Goal: Task Accomplishment & Management: Complete application form

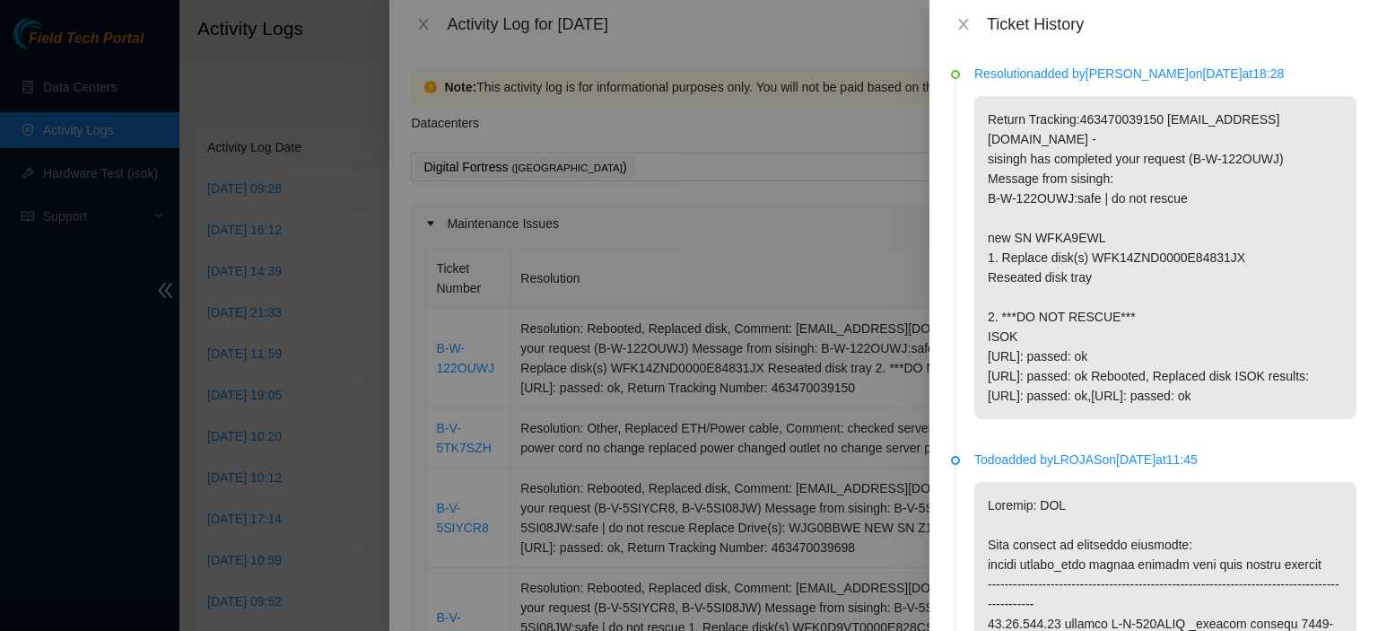
scroll to position [408, 0]
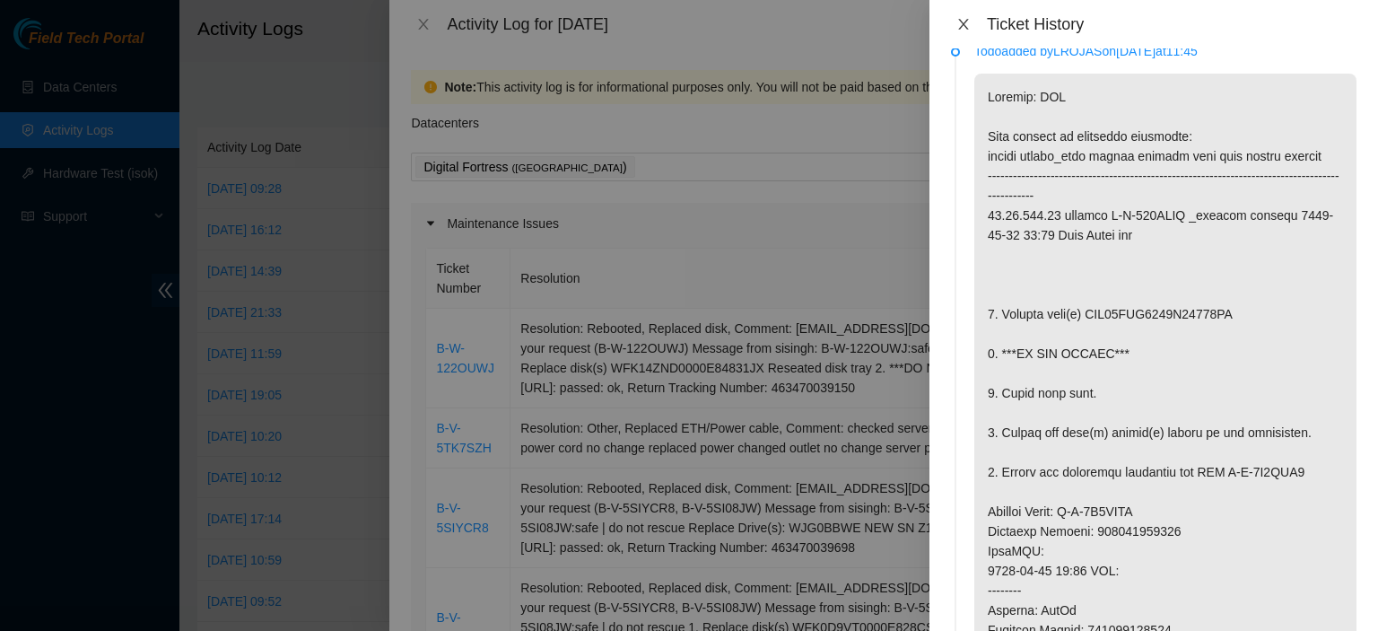
click at [962, 25] on icon "close" at bounding box center [963, 24] width 10 height 11
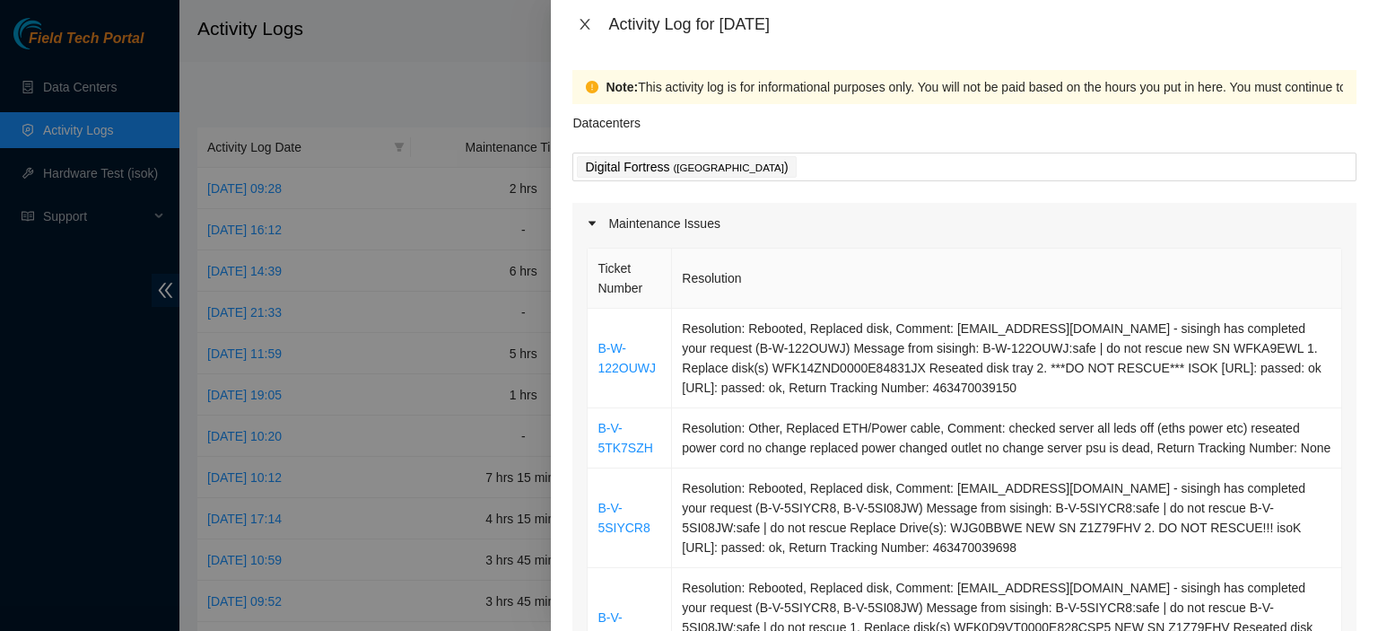
click at [586, 28] on icon "close" at bounding box center [585, 24] width 14 height 14
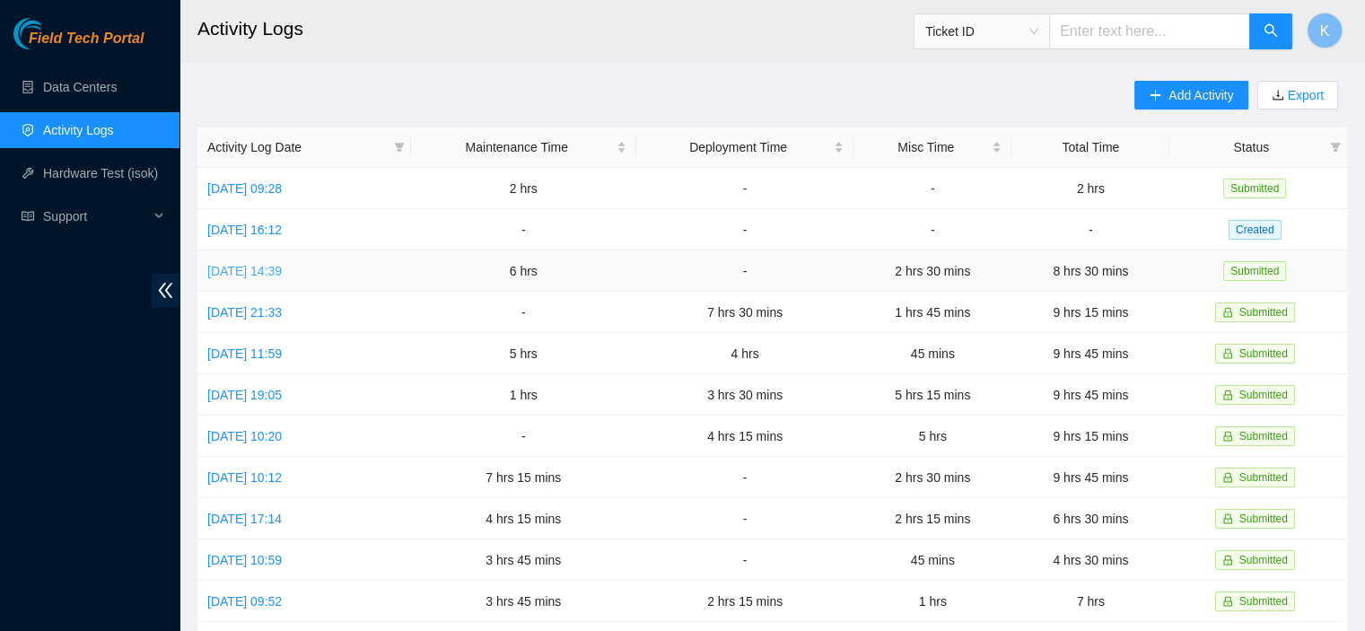
click at [282, 274] on link "Fri, 08 Aug 2025 14:39" at bounding box center [244, 271] width 74 height 14
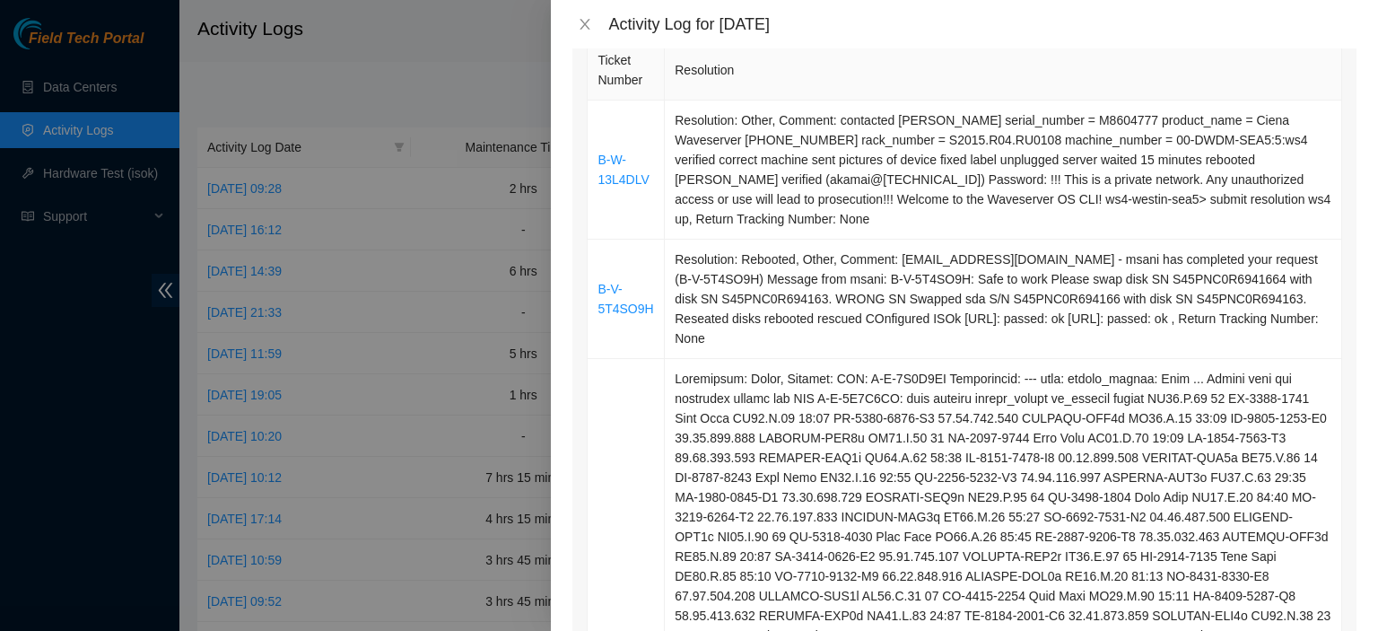
scroll to position [571, 0]
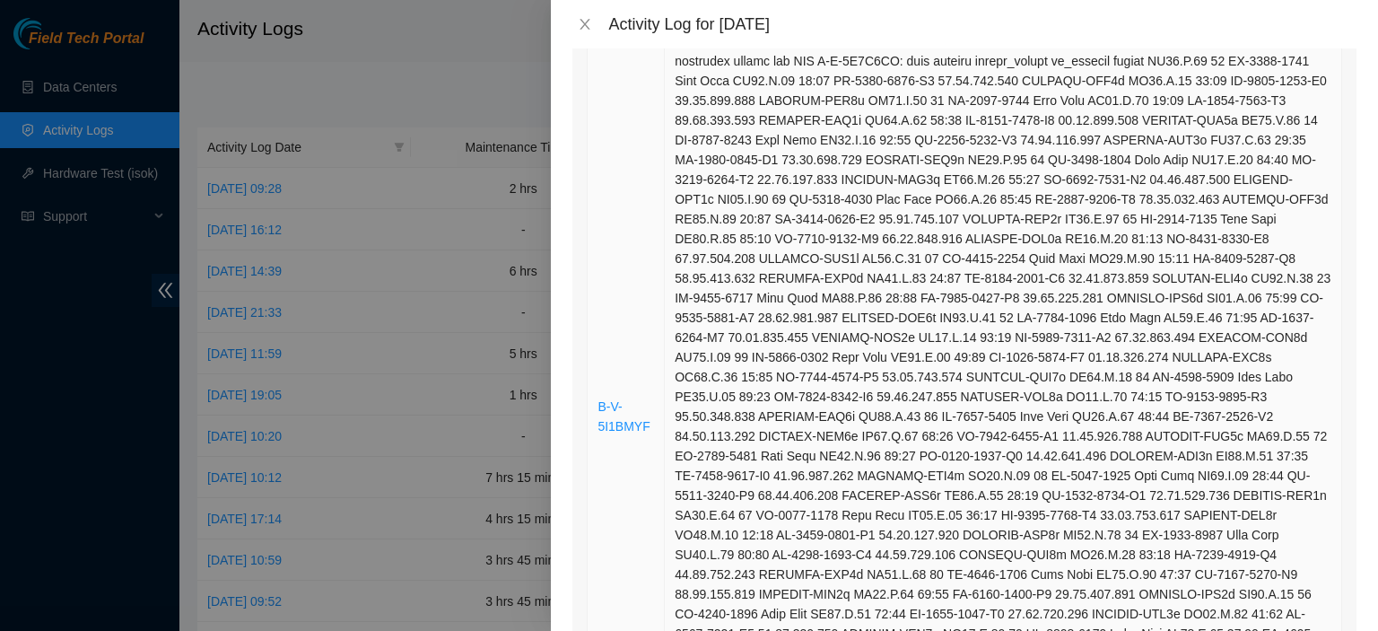
click at [1283, 293] on td at bounding box center [1003, 417] width 677 height 790
click at [1224, 304] on td at bounding box center [1003, 417] width 677 height 790
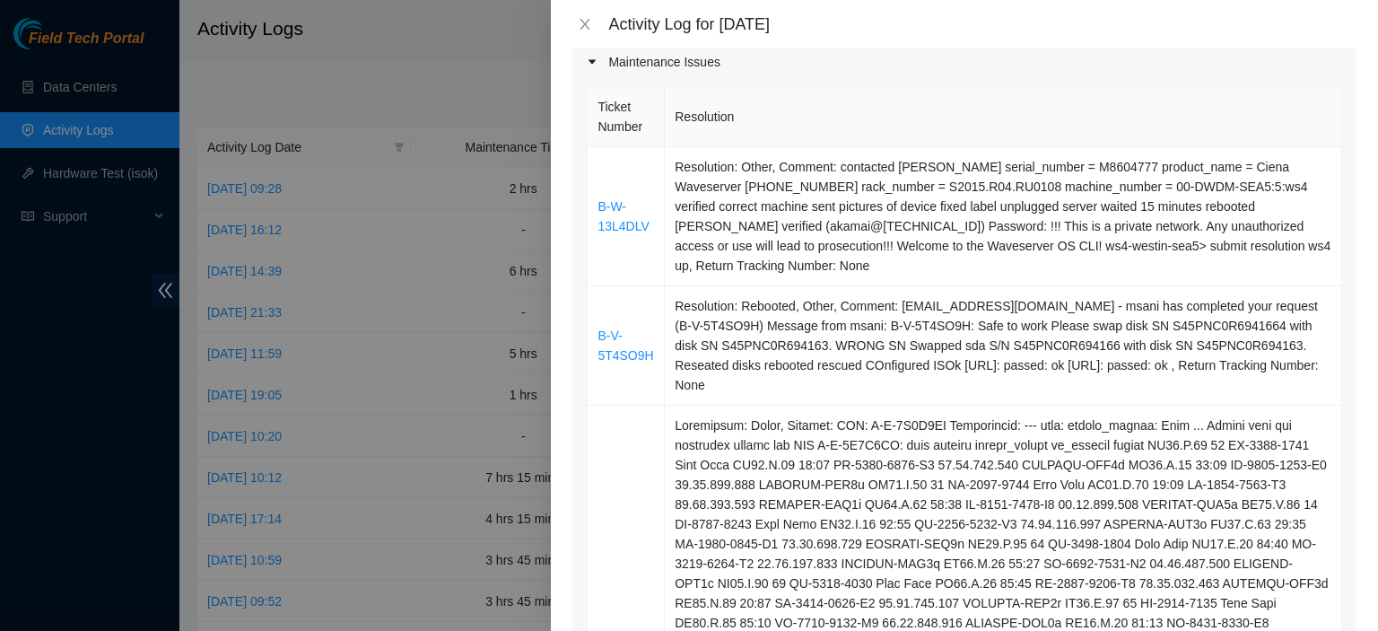
scroll to position [178, 0]
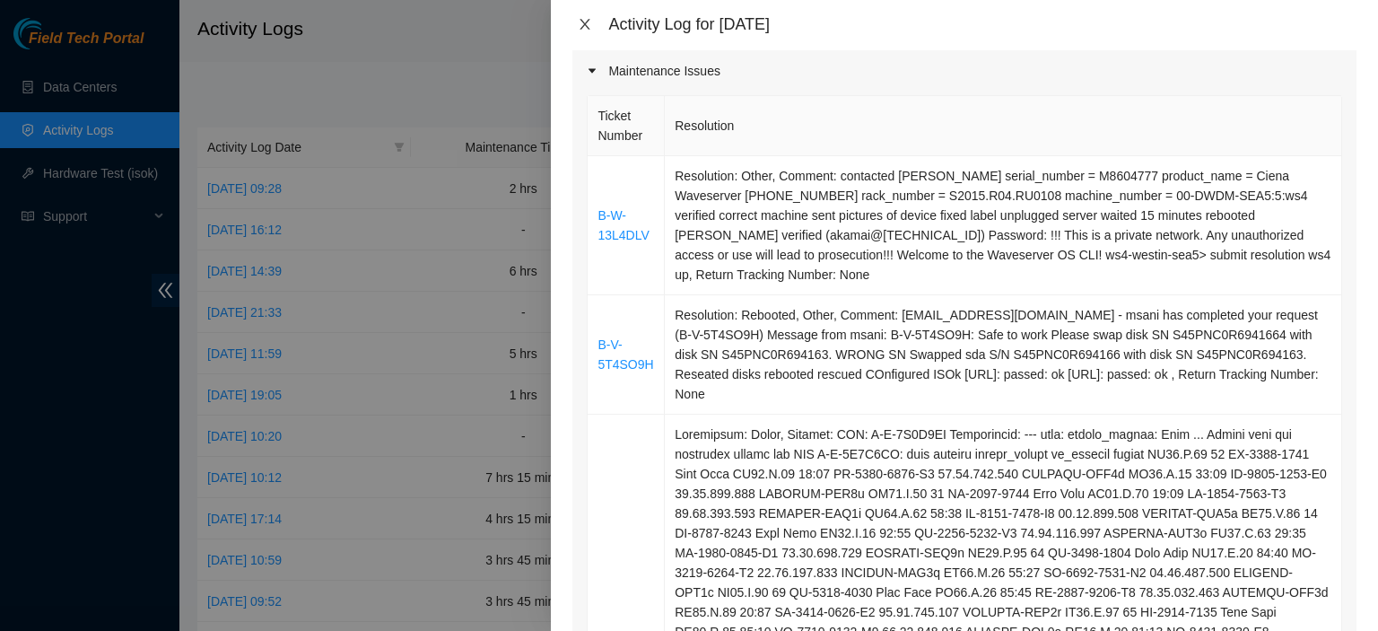
click at [593, 24] on button "Close" at bounding box center [584, 24] width 25 height 17
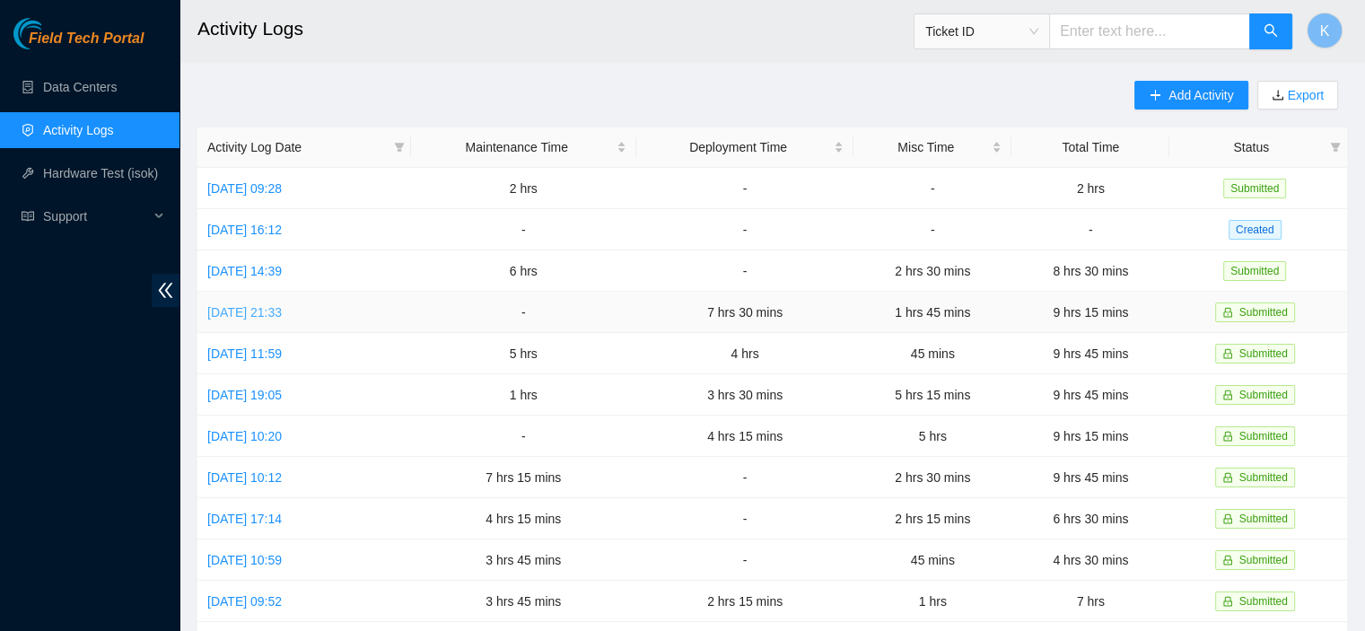
click at [282, 313] on link "Fri, 01 Aug 2025 21:33" at bounding box center [244, 312] width 74 height 14
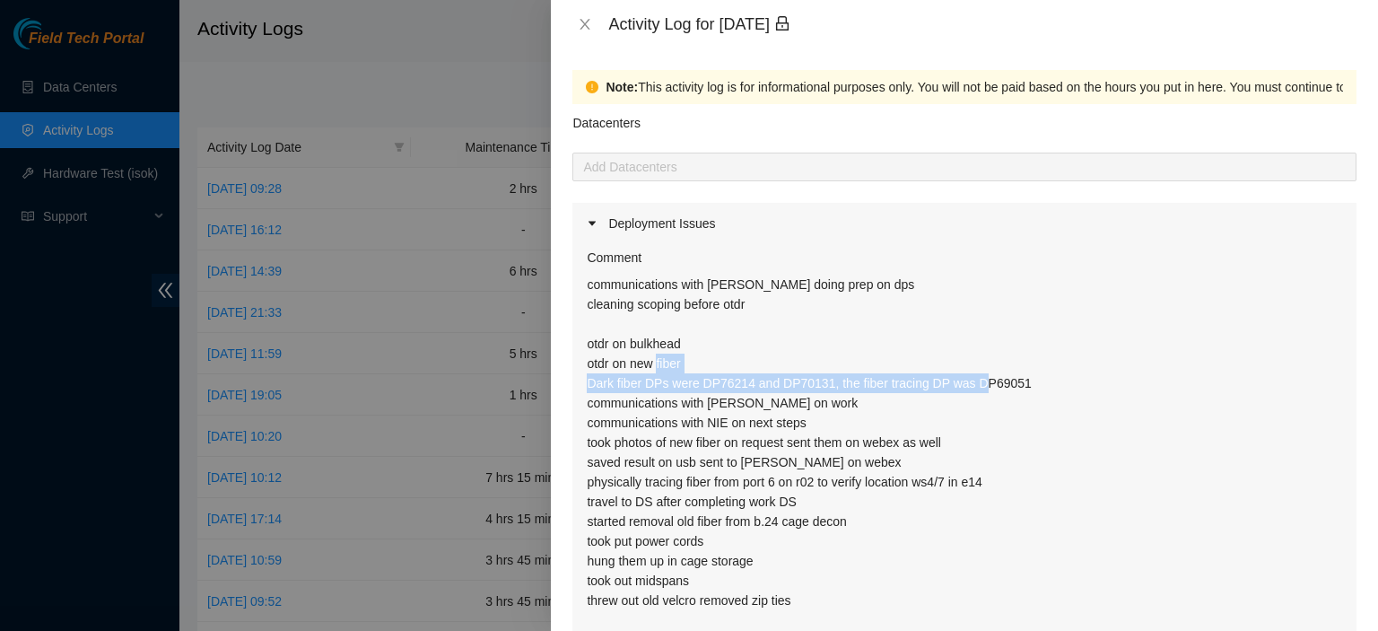
drag, startPoint x: 589, startPoint y: 386, endPoint x: 1035, endPoint y: 384, distance: 446.8
click at [1035, 384] on p "communications with NIE Tom doing prep on dps cleaning scoping before otdr otdr…" at bounding box center [964, 443] width 755 height 336
copy p "Dark fiber DPs were DP76214 and DP70131, the fiber tracing DP was DP69051"
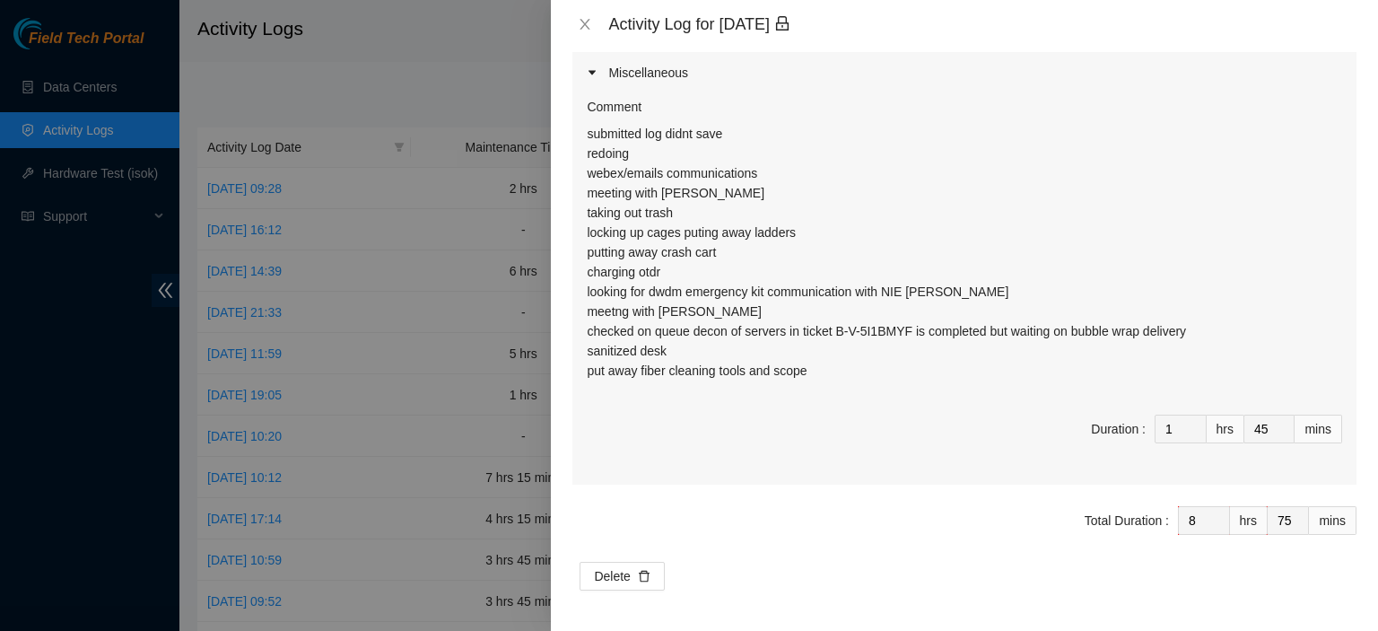
scroll to position [0, 0]
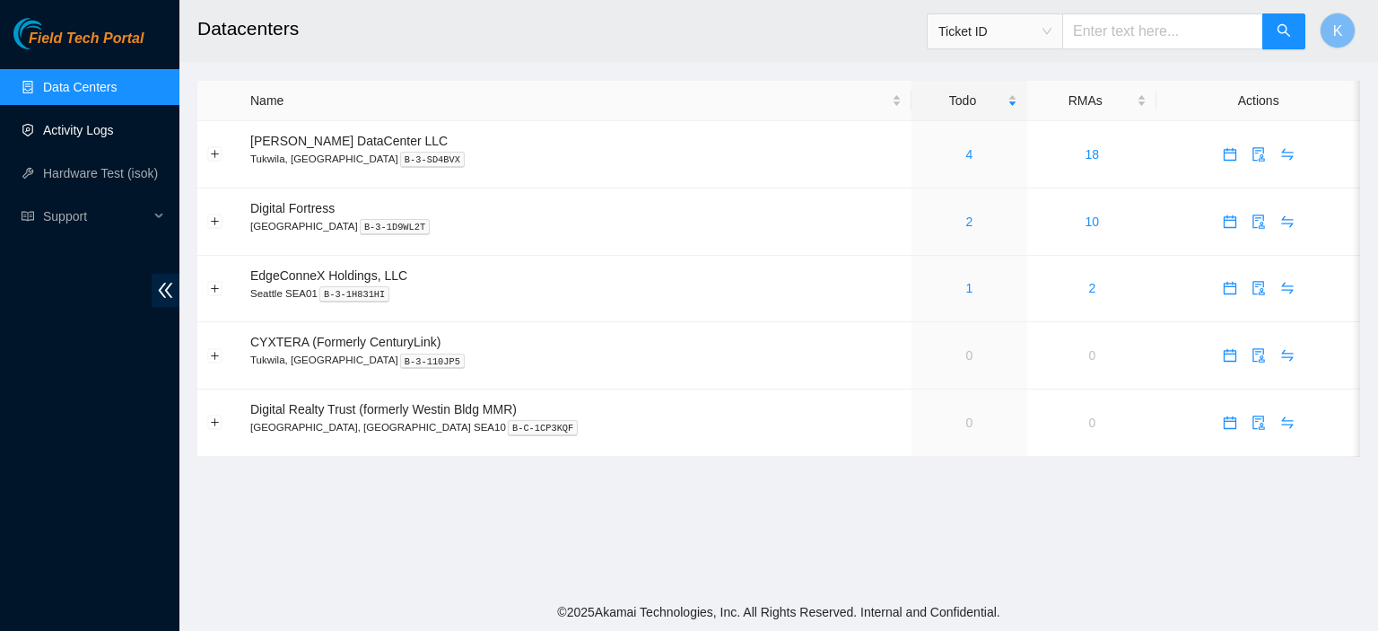
click at [93, 130] on link "Activity Logs" at bounding box center [78, 130] width 71 height 14
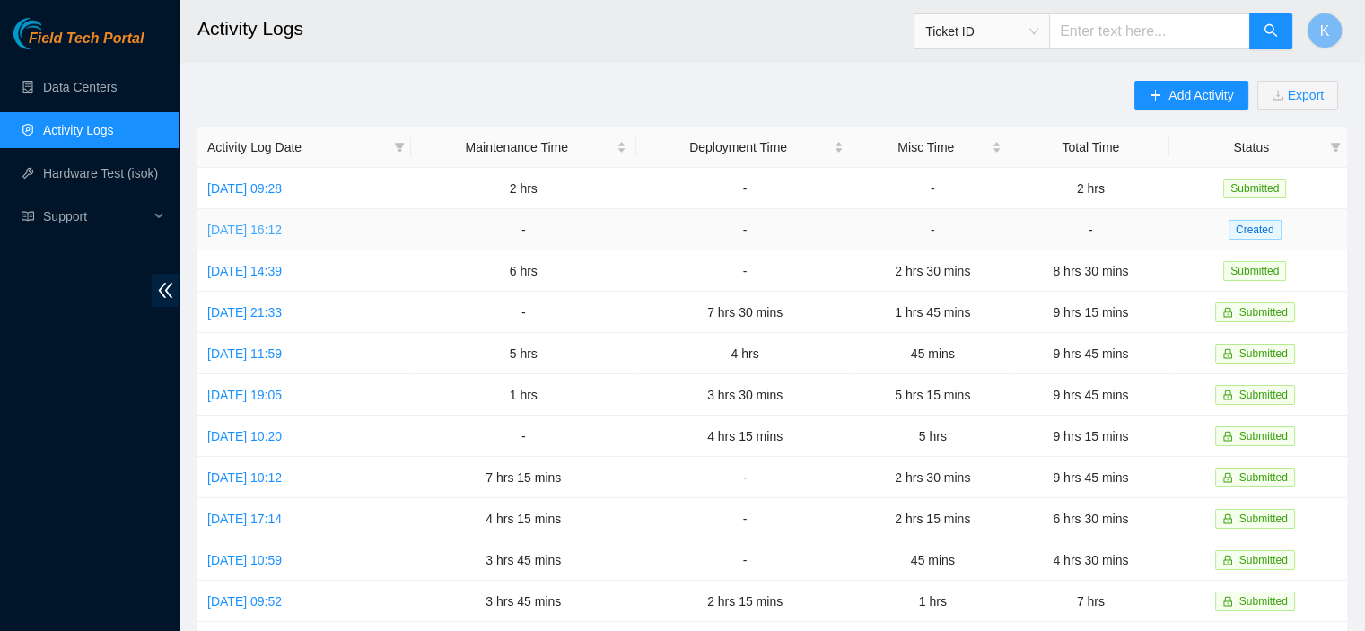
click at [282, 225] on link "Mon, 11 Aug 2025 16:12" at bounding box center [244, 229] width 74 height 14
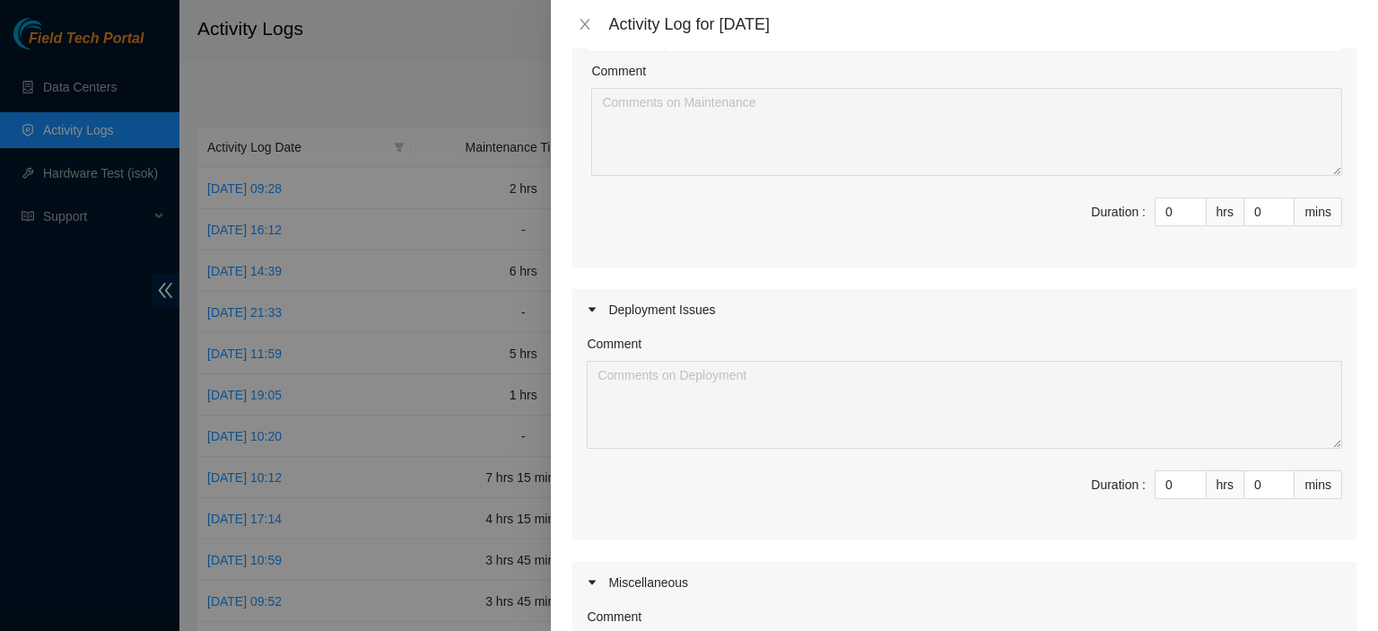
scroll to position [861, 0]
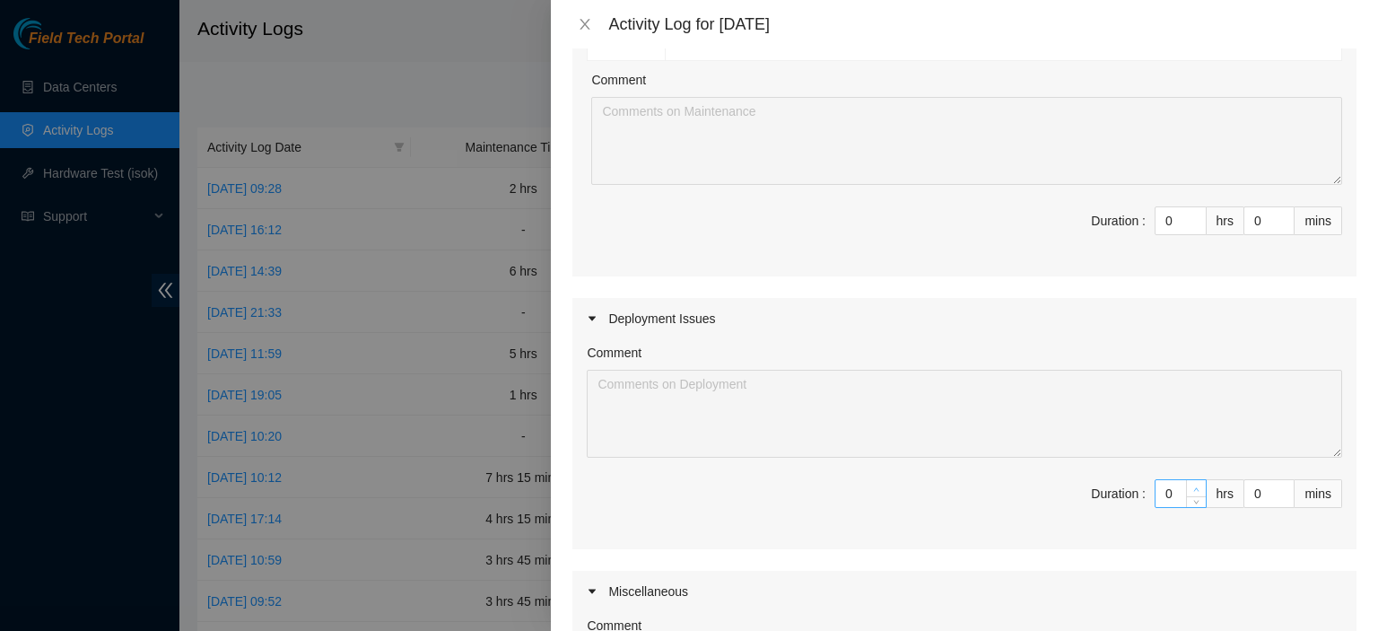
type input "1"
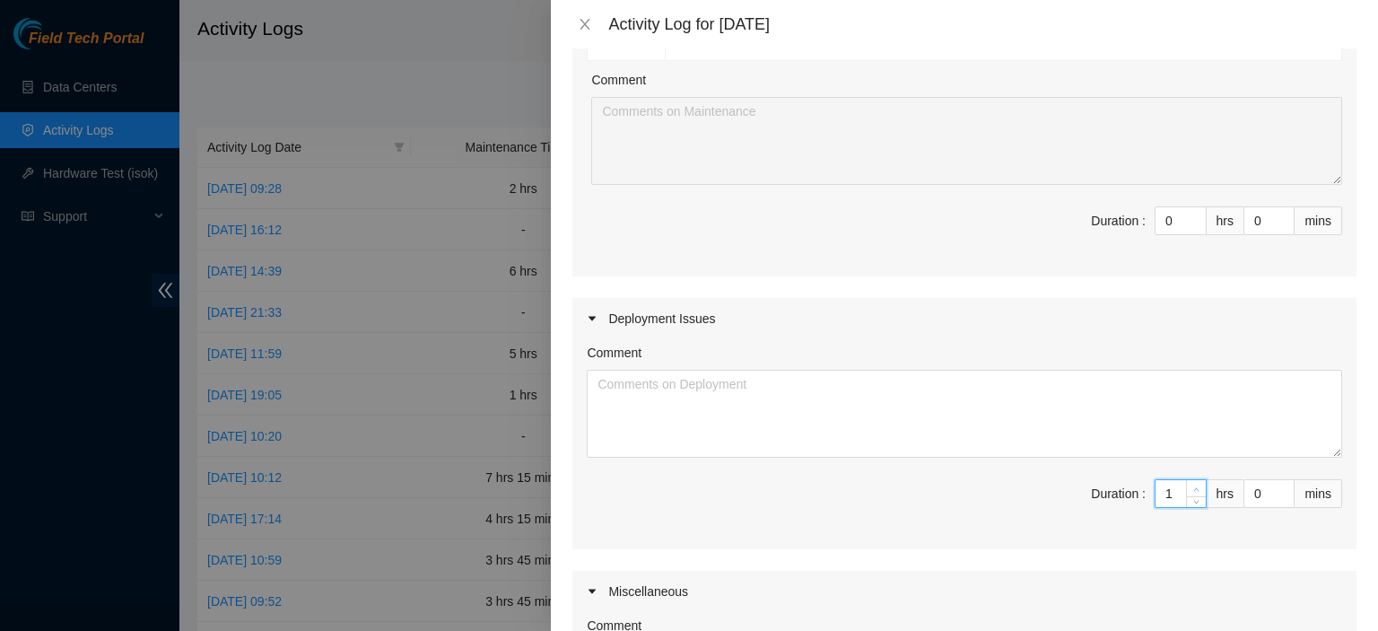
click at [1193, 486] on icon "up" at bounding box center [1196, 489] width 6 height 6
type input "2"
click at [1193, 486] on icon "up" at bounding box center [1196, 489] width 6 height 6
type input "3"
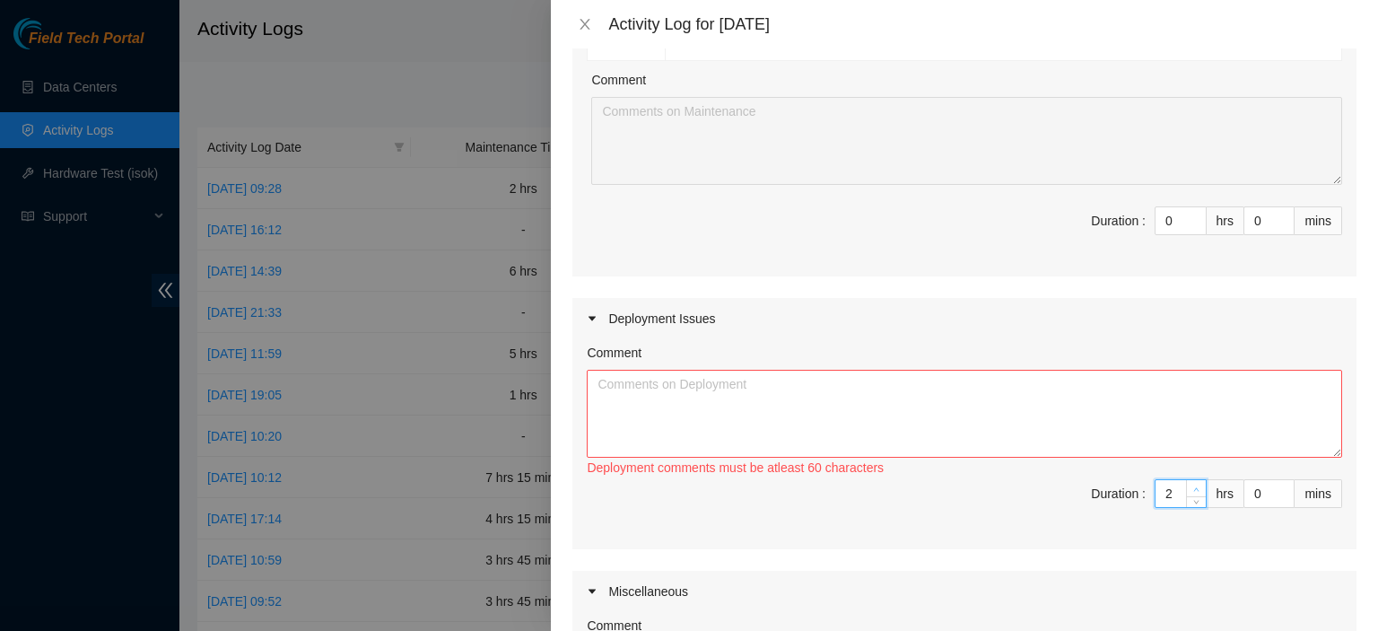
type input "3"
click at [1193, 486] on icon "up" at bounding box center [1196, 489] width 6 height 6
click at [1114, 415] on textarea "Comment" at bounding box center [964, 414] width 755 height 88
paste textarea "Dark fiber DPs were DP76214 and DP70131, the fiber tracing DP was DP69051"
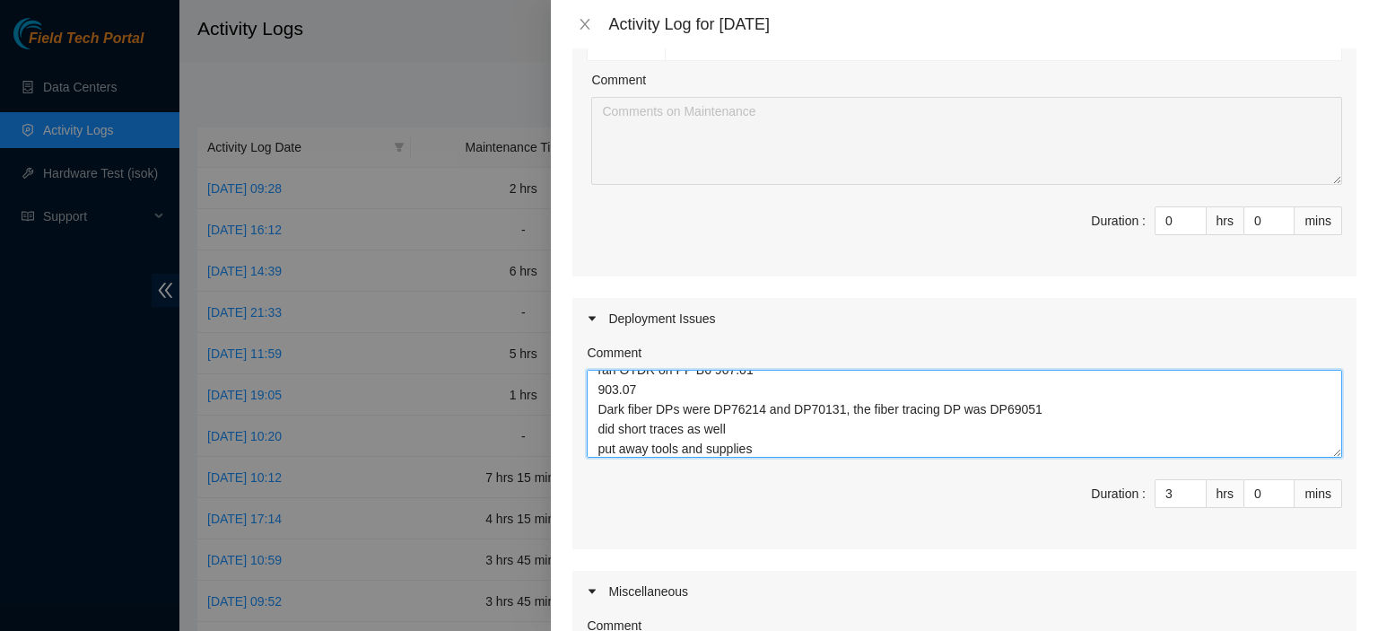
scroll to position [54, 0]
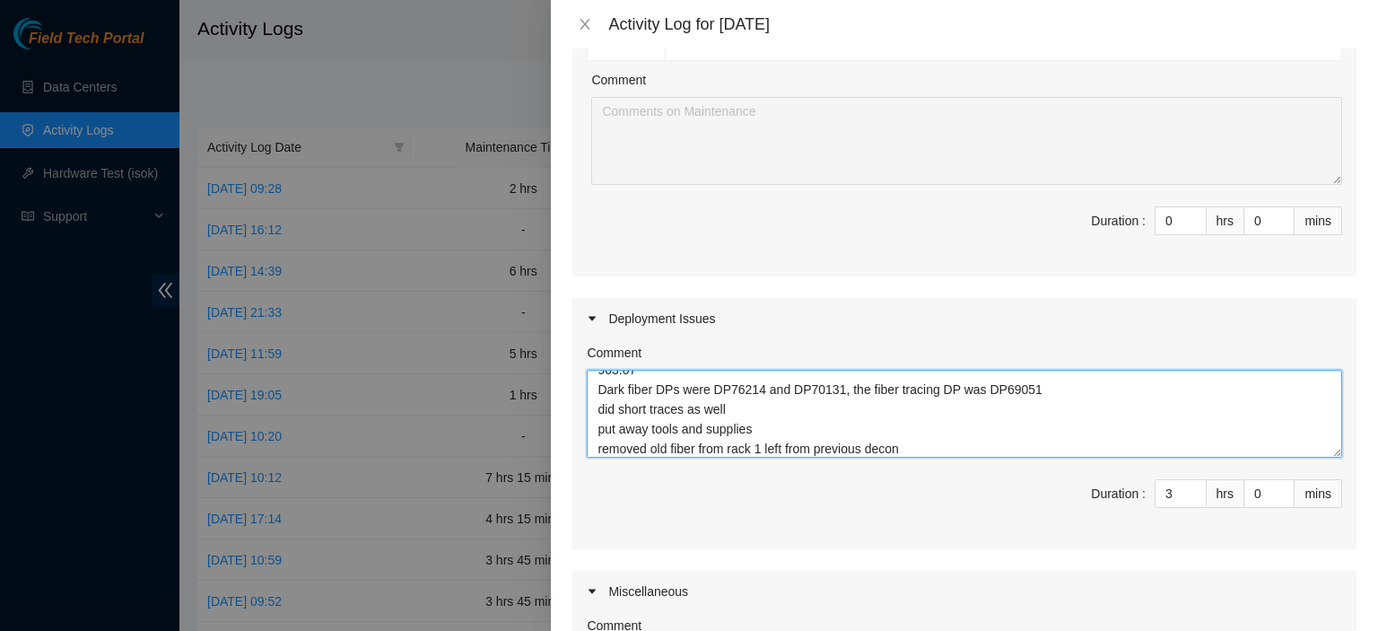
type textarea "worked with Enlow ran OTDR on PP B6 907.01 903.07 Dark fiber DPs were DP76214 a…"
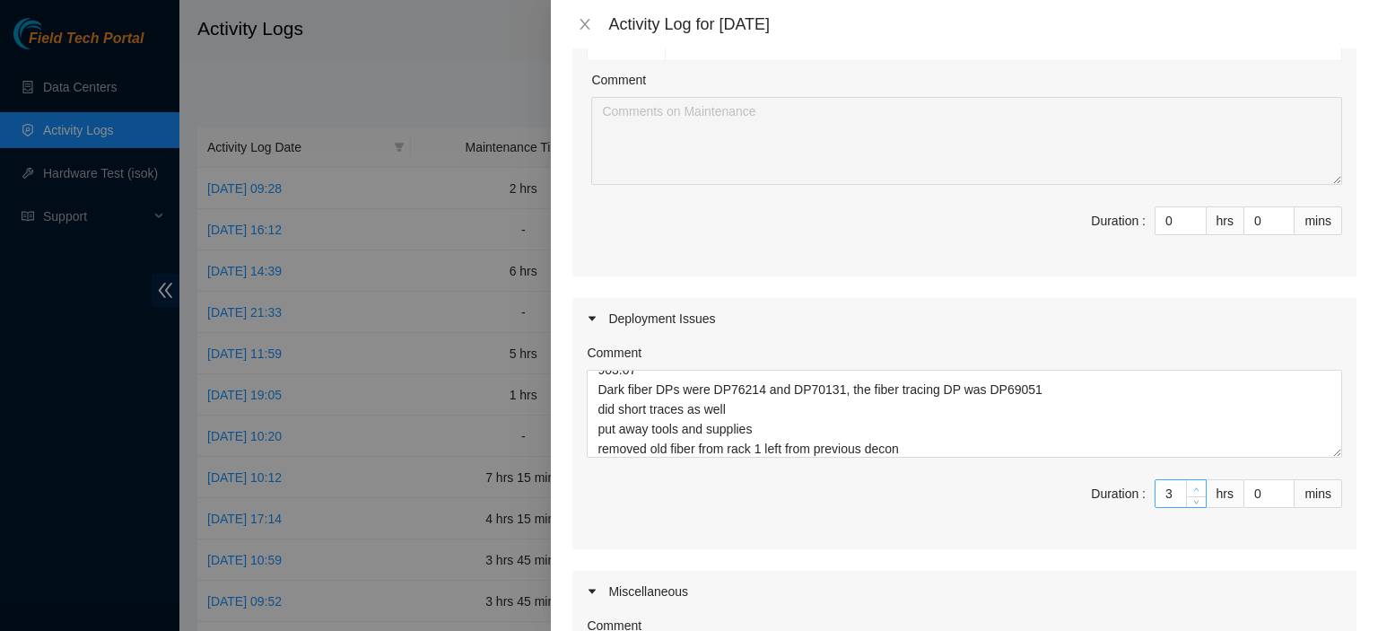
type input "4"
click at [1191, 484] on span "up" at bounding box center [1196, 489] width 11 height 11
click at [1186, 480] on span "Increase Value" at bounding box center [1196, 488] width 20 height 16
type input "5"
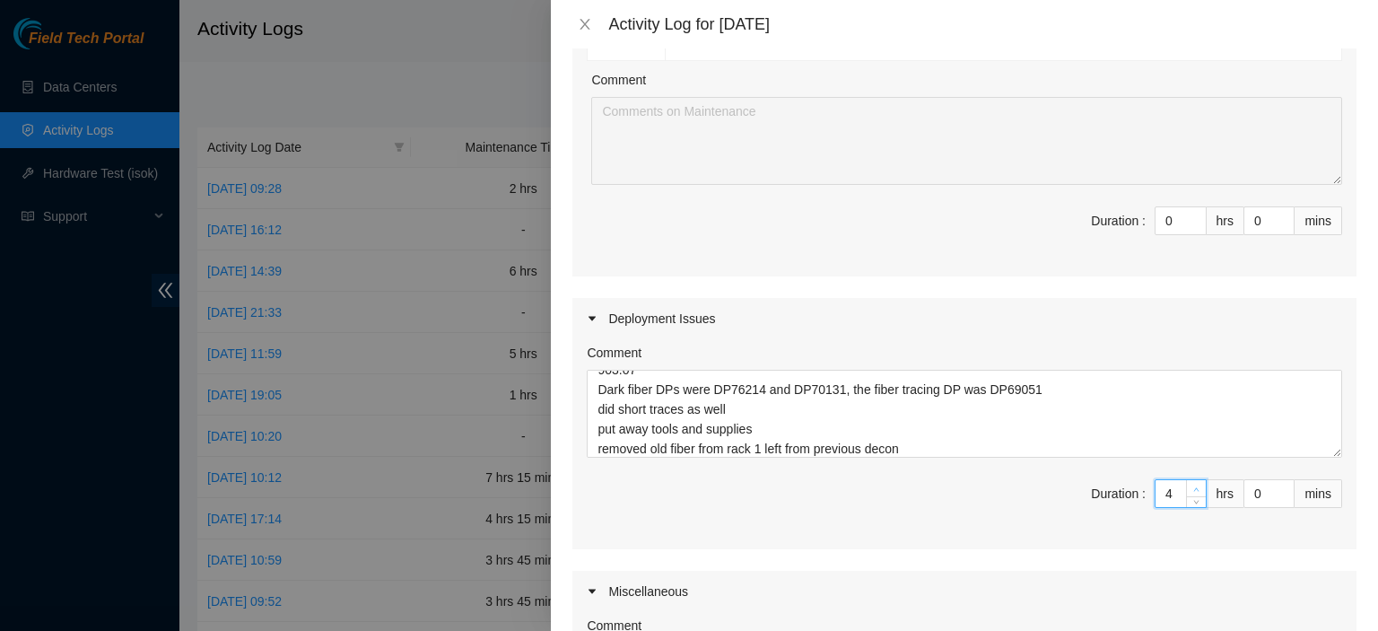
type input "5"
click at [1279, 484] on span "up" at bounding box center [1284, 489] width 11 height 11
type input "1"
click at [1279, 484] on span "up" at bounding box center [1284, 489] width 11 height 11
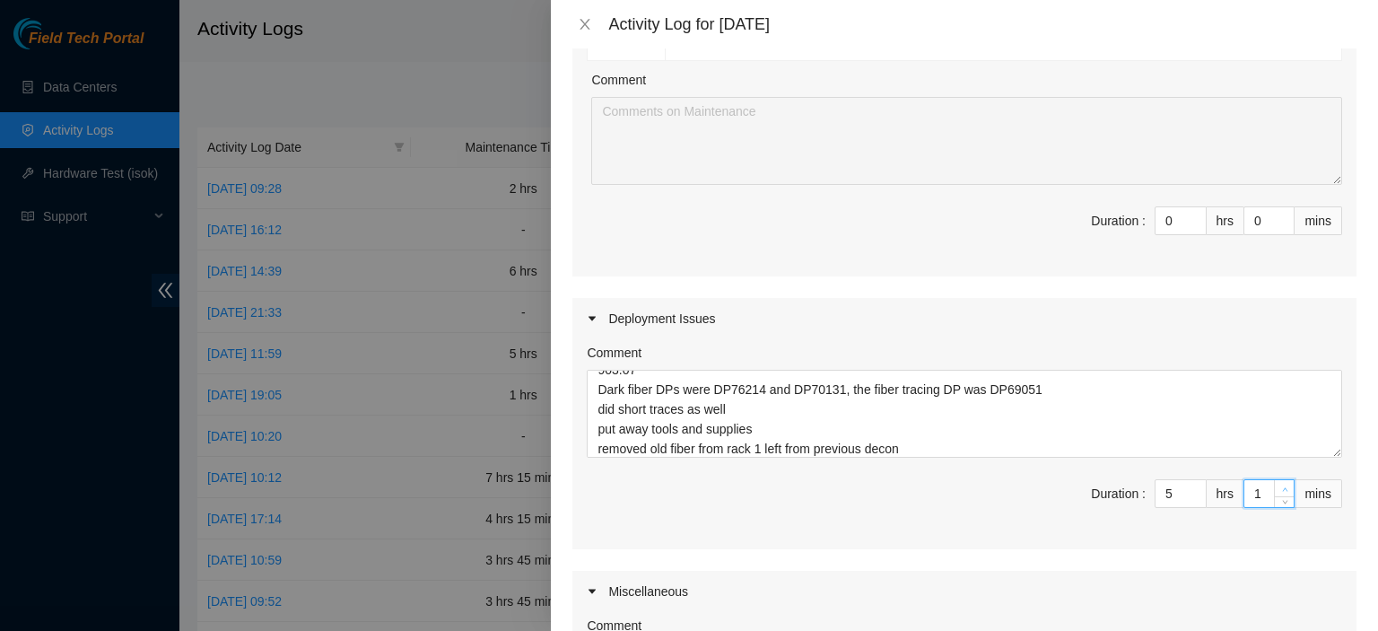
type input "2"
type input "3"
click at [1279, 484] on span "up" at bounding box center [1284, 489] width 11 height 11
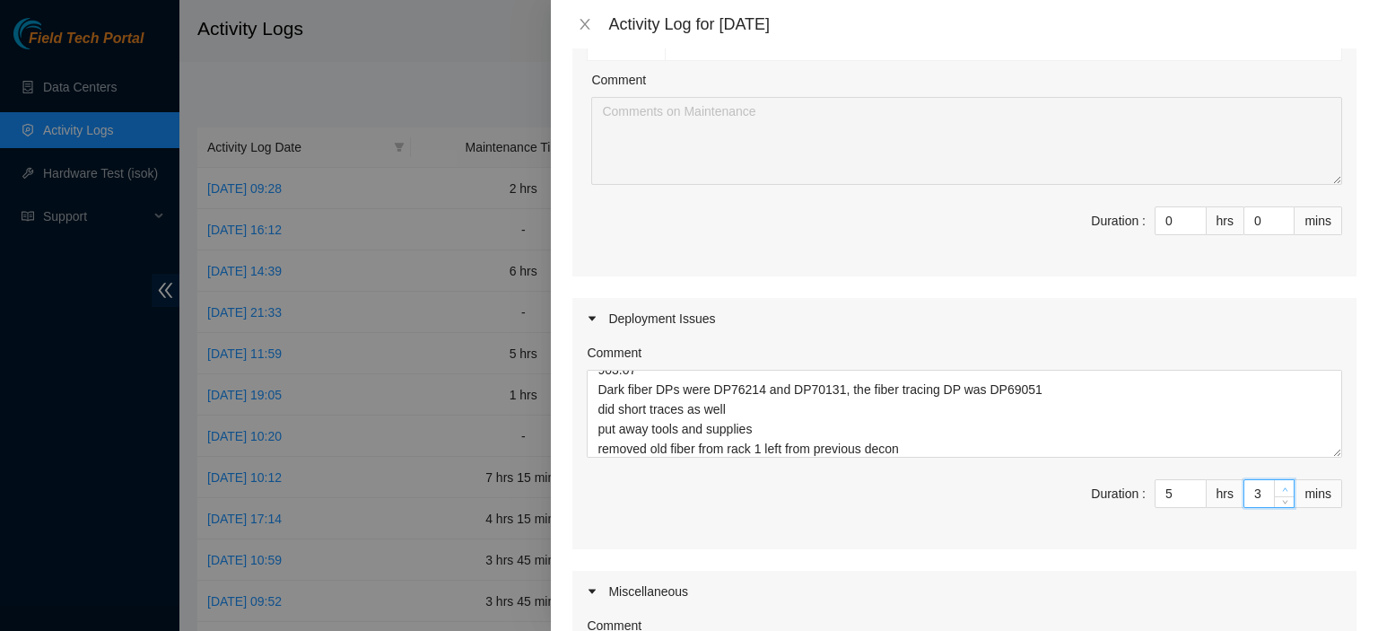
type input "4"
click at [1279, 484] on span "up" at bounding box center [1284, 489] width 11 height 11
type input "5"
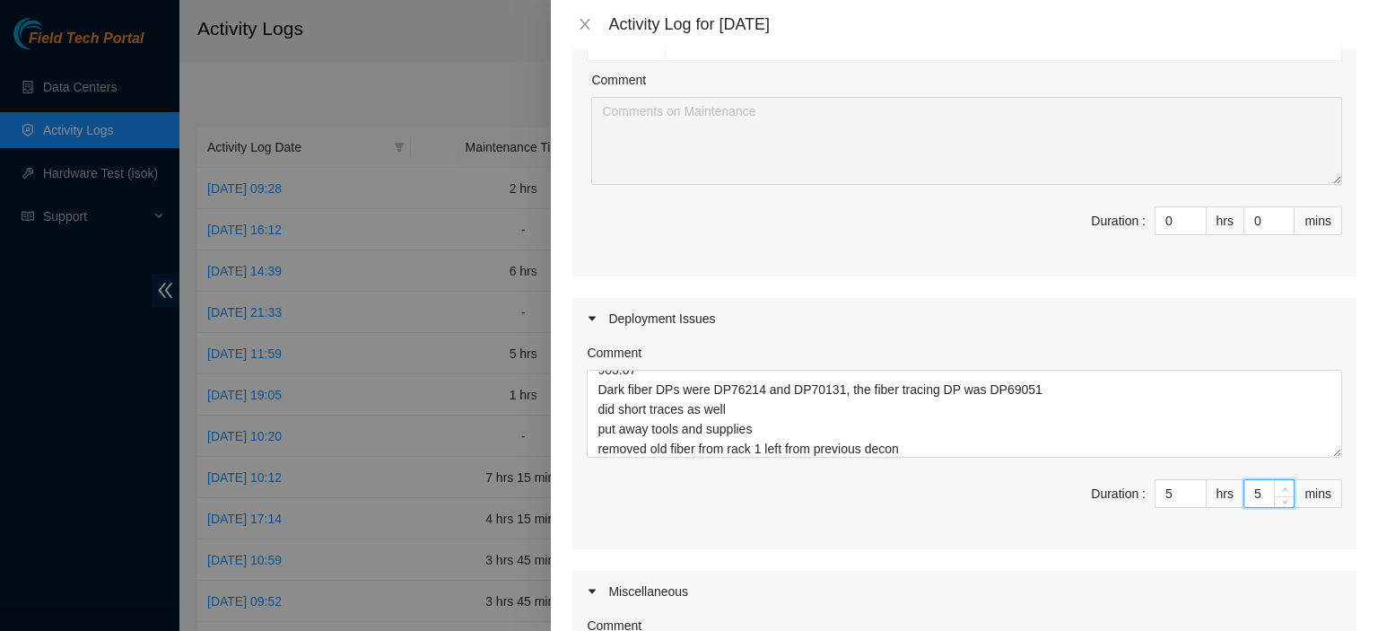
click at [1279, 484] on span "up" at bounding box center [1284, 489] width 11 height 11
type input "7"
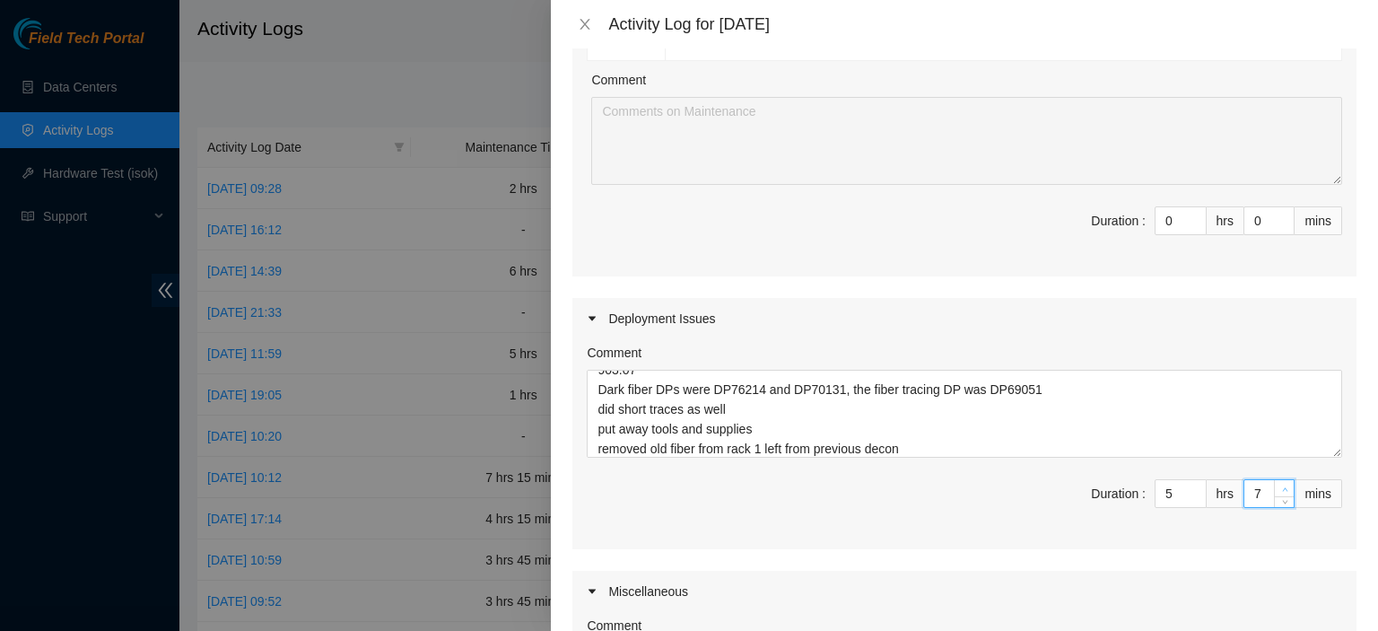
type input "8"
click at [1279, 484] on span "up" at bounding box center [1284, 489] width 11 height 11
type input "9"
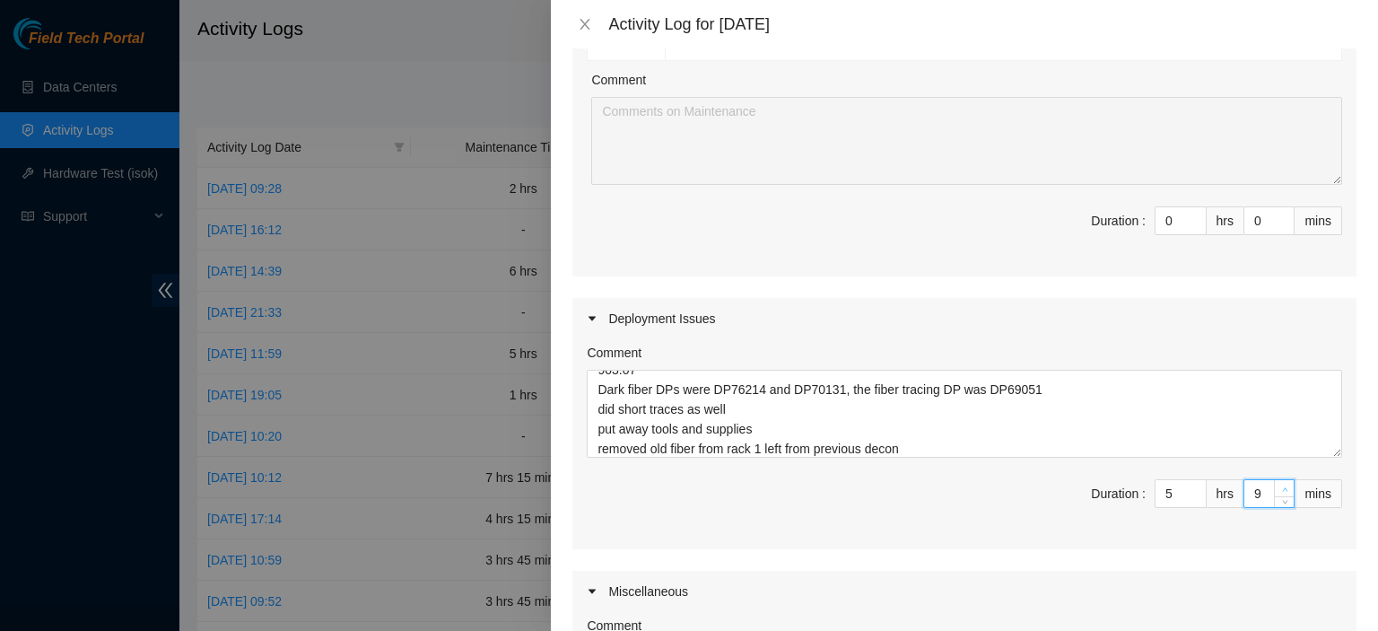
type input "9"
click at [1279, 484] on span "up" at bounding box center [1284, 489] width 11 height 11
type input "10"
click at [1279, 484] on span "up" at bounding box center [1284, 489] width 11 height 11
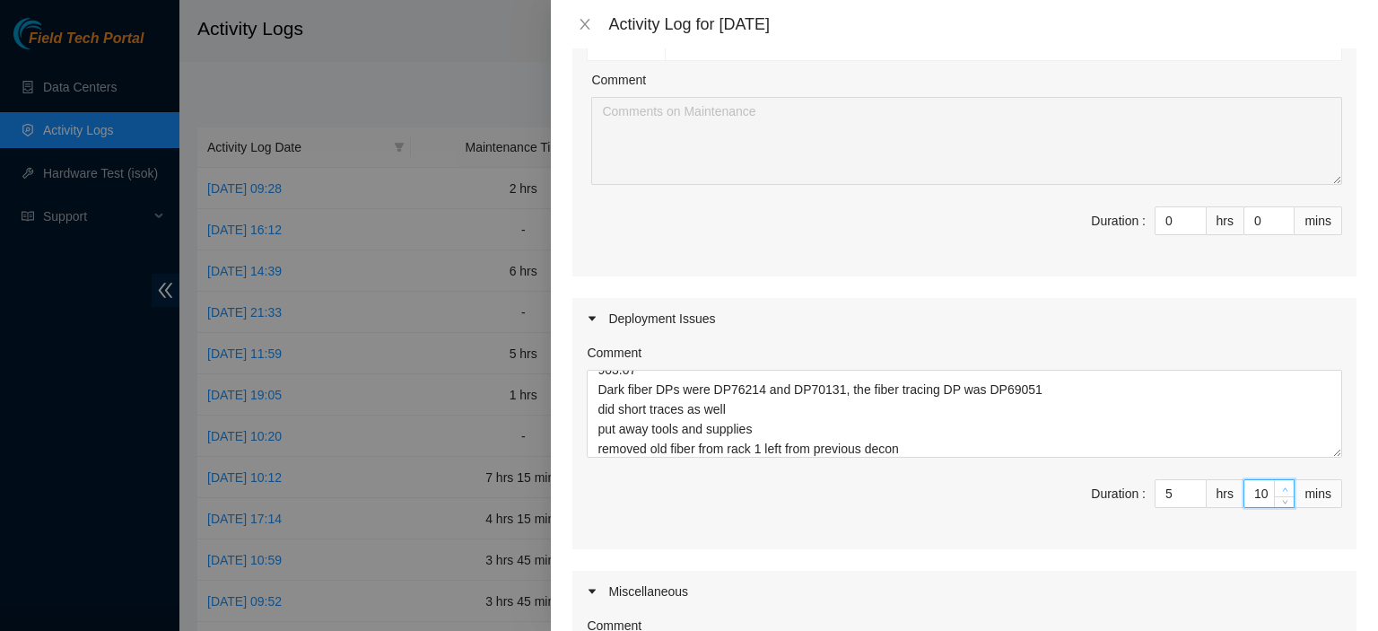
type input "11"
click at [1279, 484] on span "up" at bounding box center [1284, 489] width 11 height 11
type input "12"
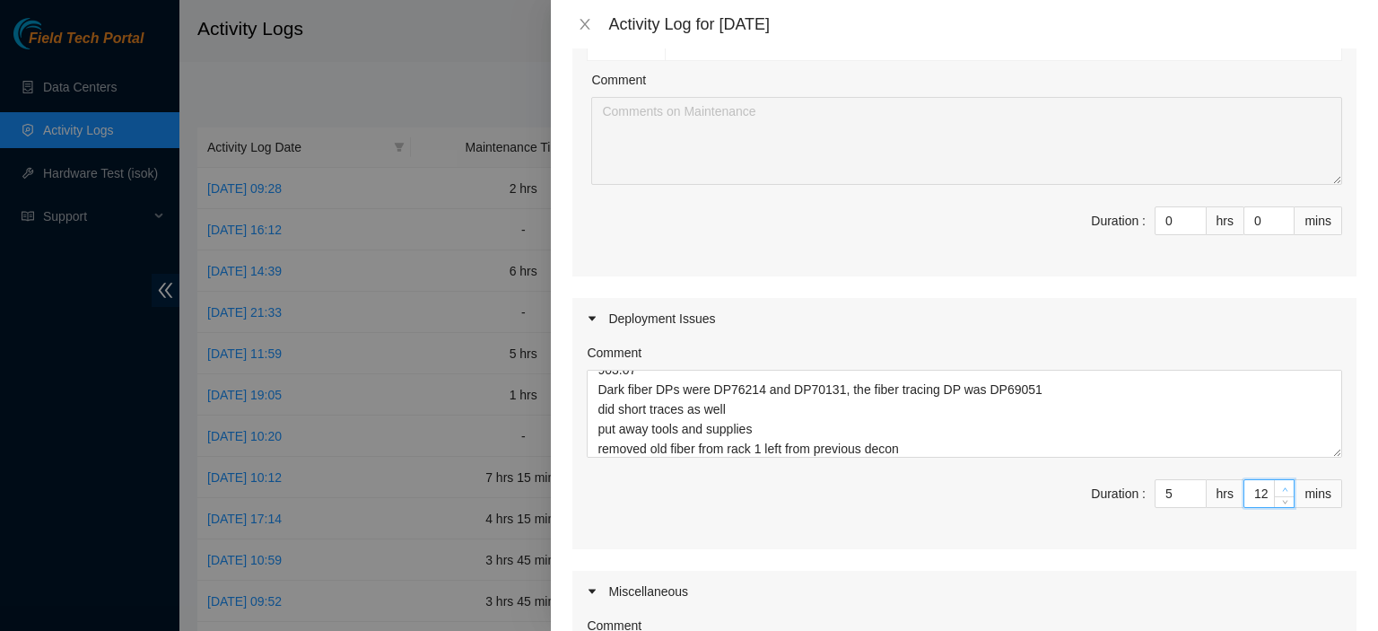
click at [1279, 484] on span "up" at bounding box center [1284, 489] width 11 height 11
type input "13"
click at [1279, 484] on span "up" at bounding box center [1284, 489] width 11 height 11
type input "14"
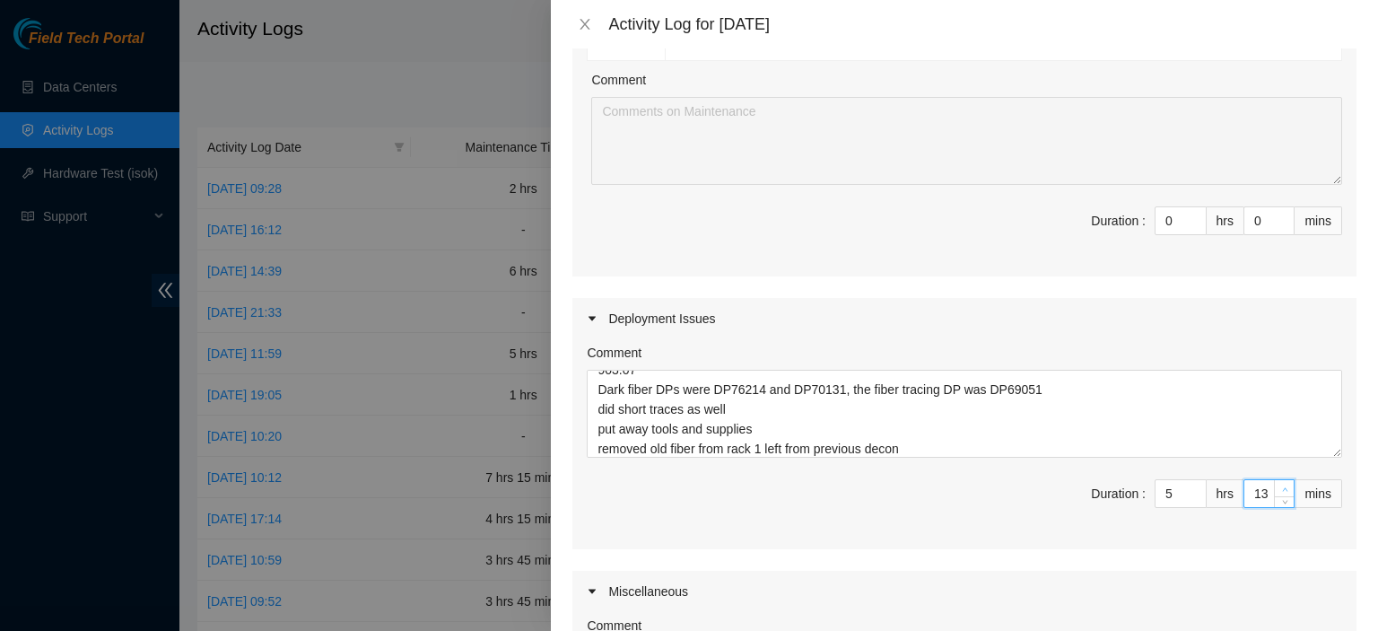
type input "14"
click at [1279, 484] on span "up" at bounding box center [1284, 489] width 11 height 11
type input "15"
type input "16"
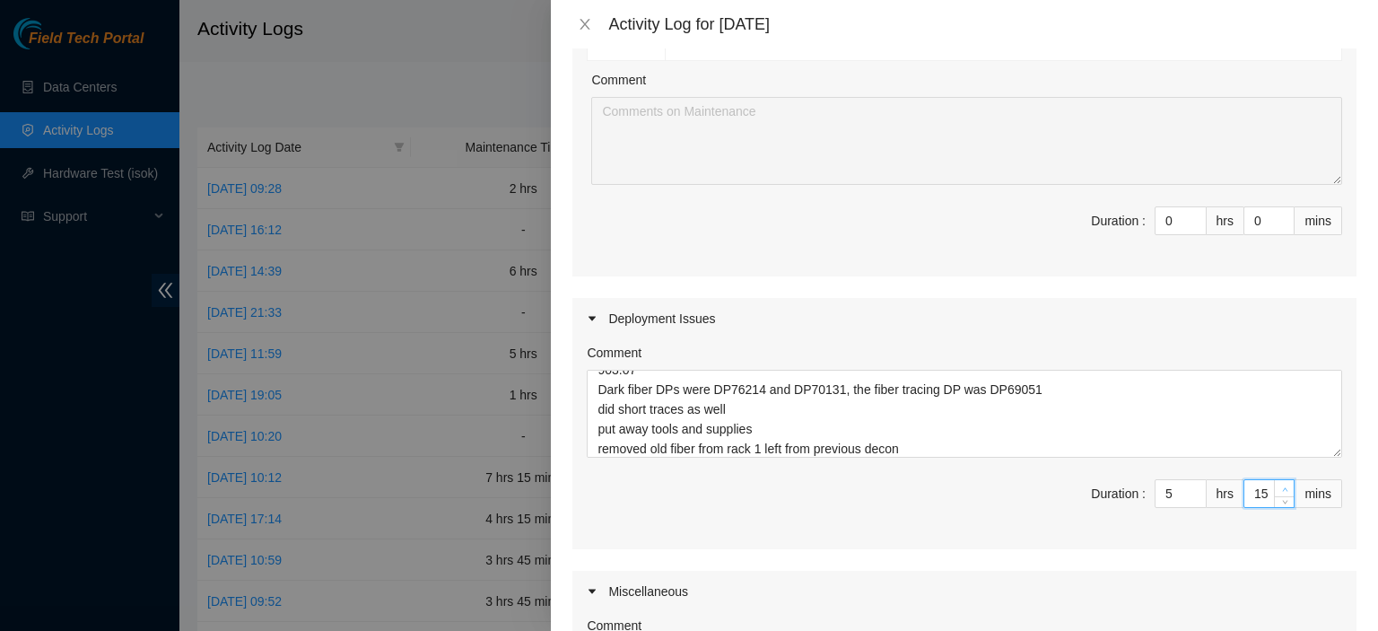
type input "16"
click at [1279, 484] on span "up" at bounding box center [1284, 489] width 11 height 11
type input "15"
click at [1279, 494] on span "down" at bounding box center [1284, 499] width 11 height 11
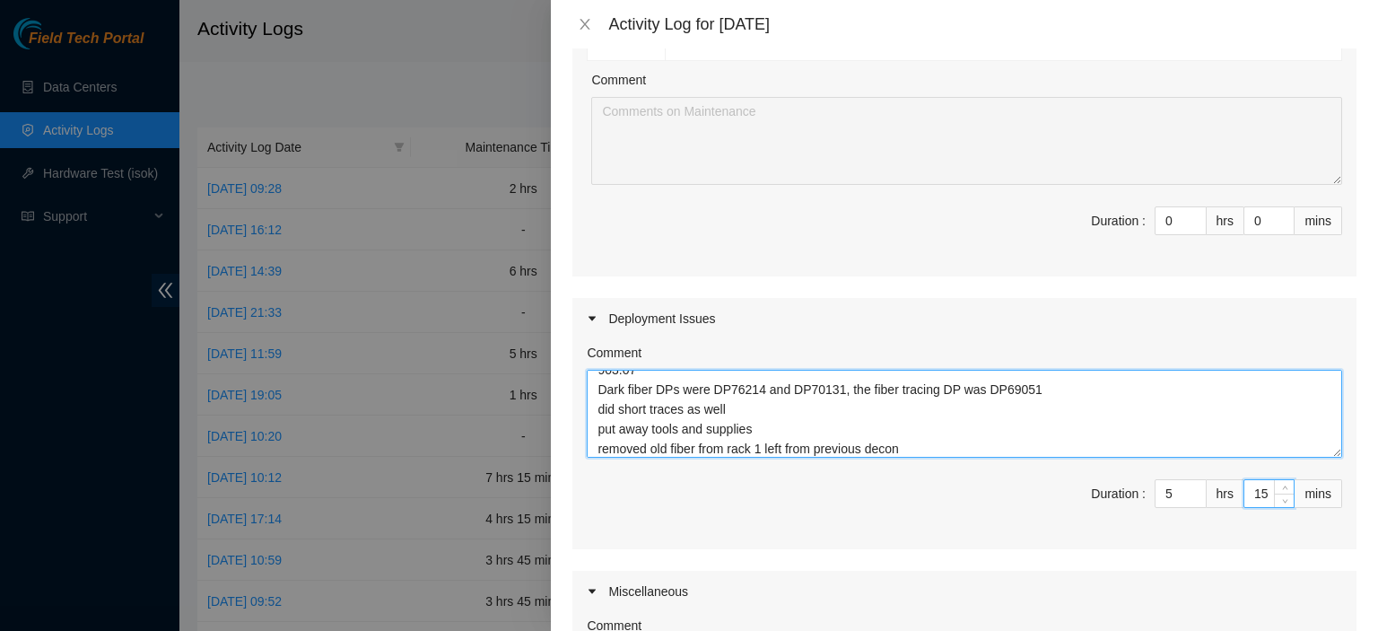
click at [1288, 370] on textarea "worked with Enlow ran OTDR on PP B6 907.01 903.07 Dark fiber DPs were DP76214 a…" at bounding box center [964, 414] width 755 height 88
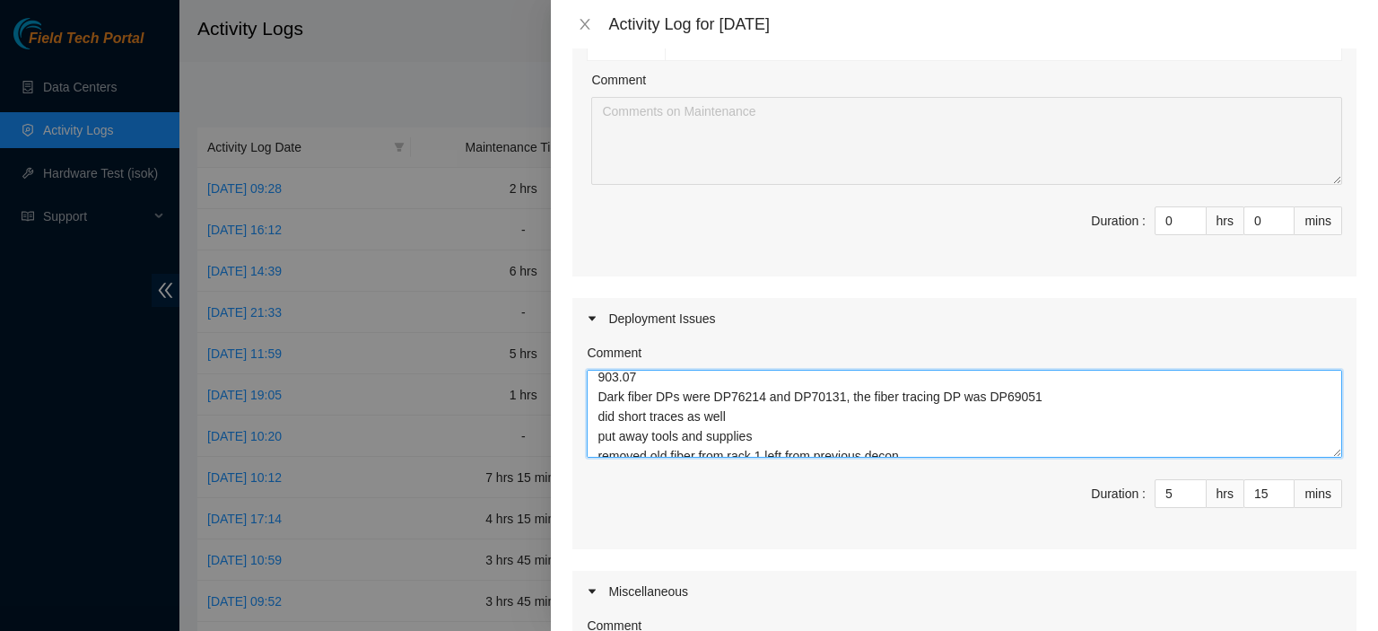
click at [1288, 370] on textarea "worked with Enlow ran OTDR on PP B6 907.01 903.07 Dark fiber DPs were DP76214 a…" at bounding box center [964, 414] width 755 height 88
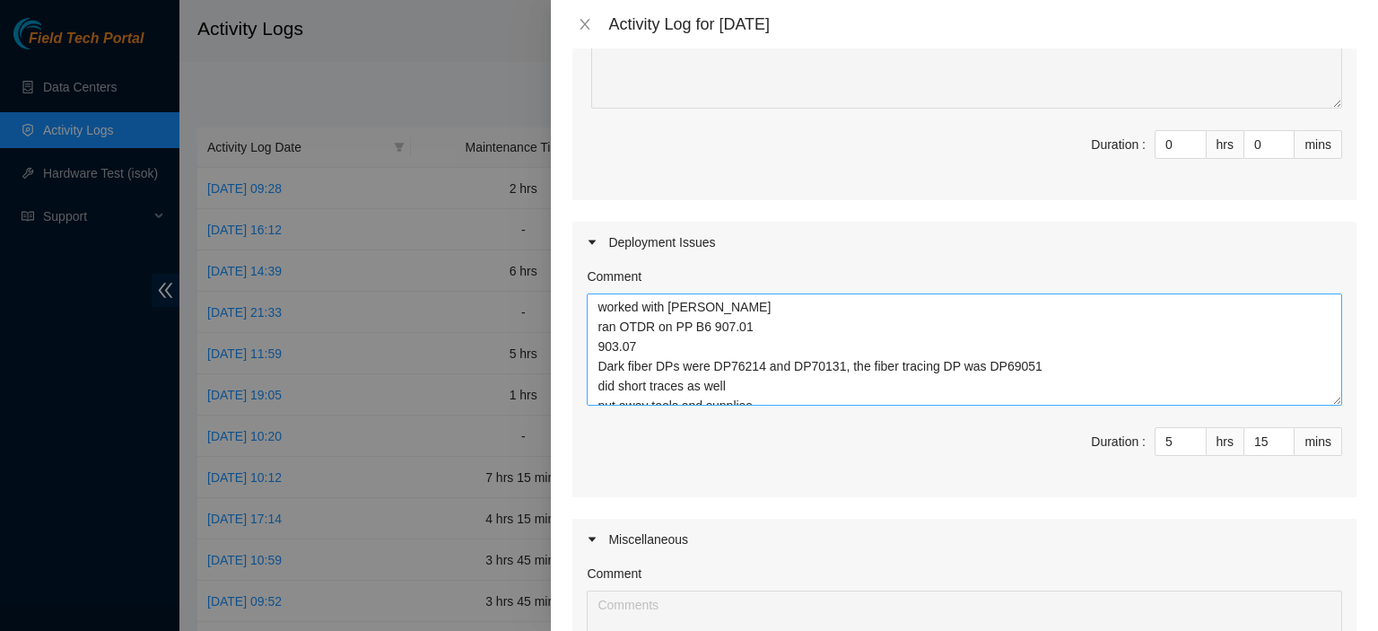
scroll to position [0, 0]
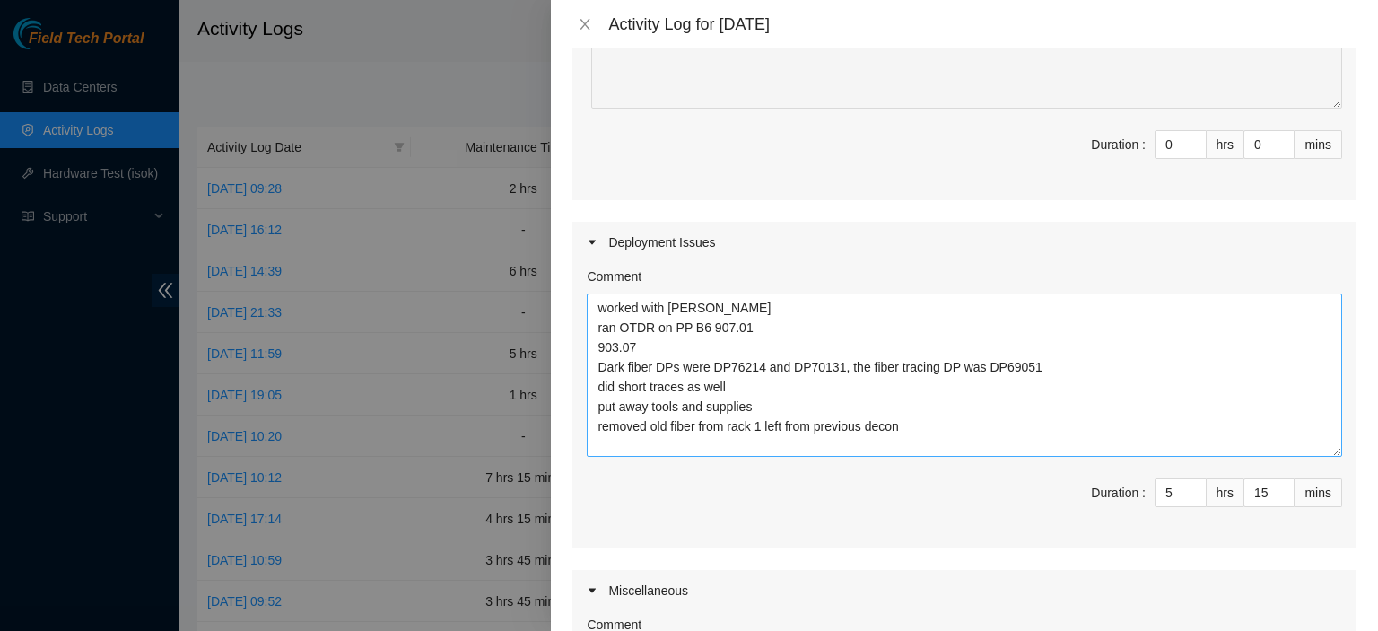
drag, startPoint x: 1321, startPoint y: 352, endPoint x: 1315, endPoint y: 430, distance: 78.2
click at [1315, 430] on textarea "worked with Enlow ran OTDR on PP B6 907.01 903.07 Dark fiber DPs were DP76214 a…" at bounding box center [964, 374] width 755 height 163
click at [1217, 428] on textarea "worked with Enlow ran OTDR on PP B6 907.01 903.07 Dark fiber DPs were DP76214 a…" at bounding box center [964, 375] width 755 height 165
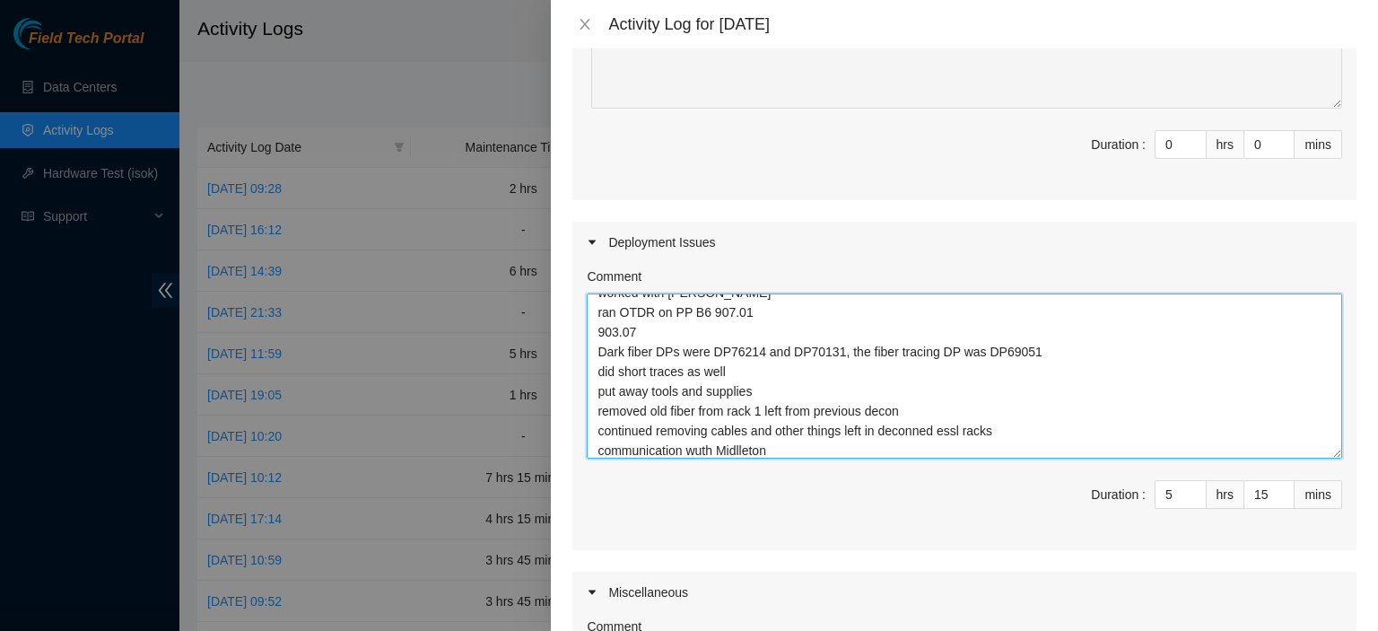
click at [736, 427] on textarea "worked with Enlow ran OTDR on PP B6 907.01 903.07 Dark fiber DPs were DP76214 a…" at bounding box center [964, 375] width 755 height 165
type textarea "worked with Enlow ran OTDR on PP B6 907.01 903.07 Dark fiber DPs were DP76214 a…"
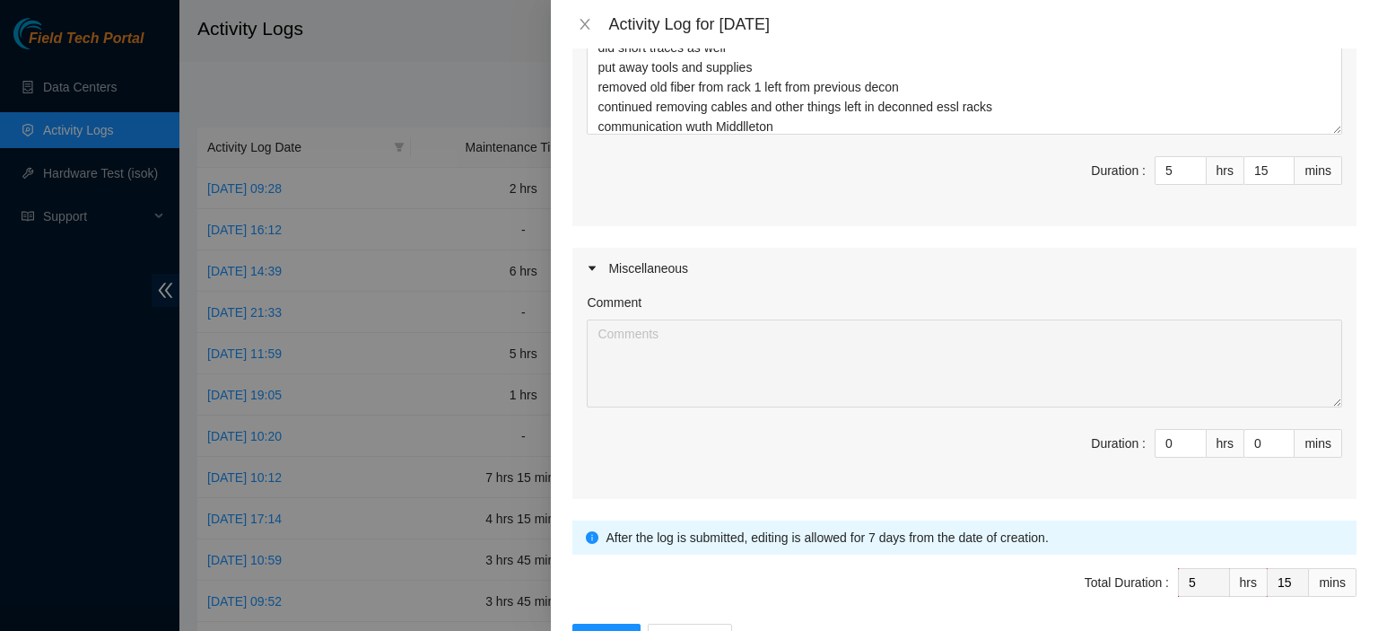
scroll to position [1301, 0]
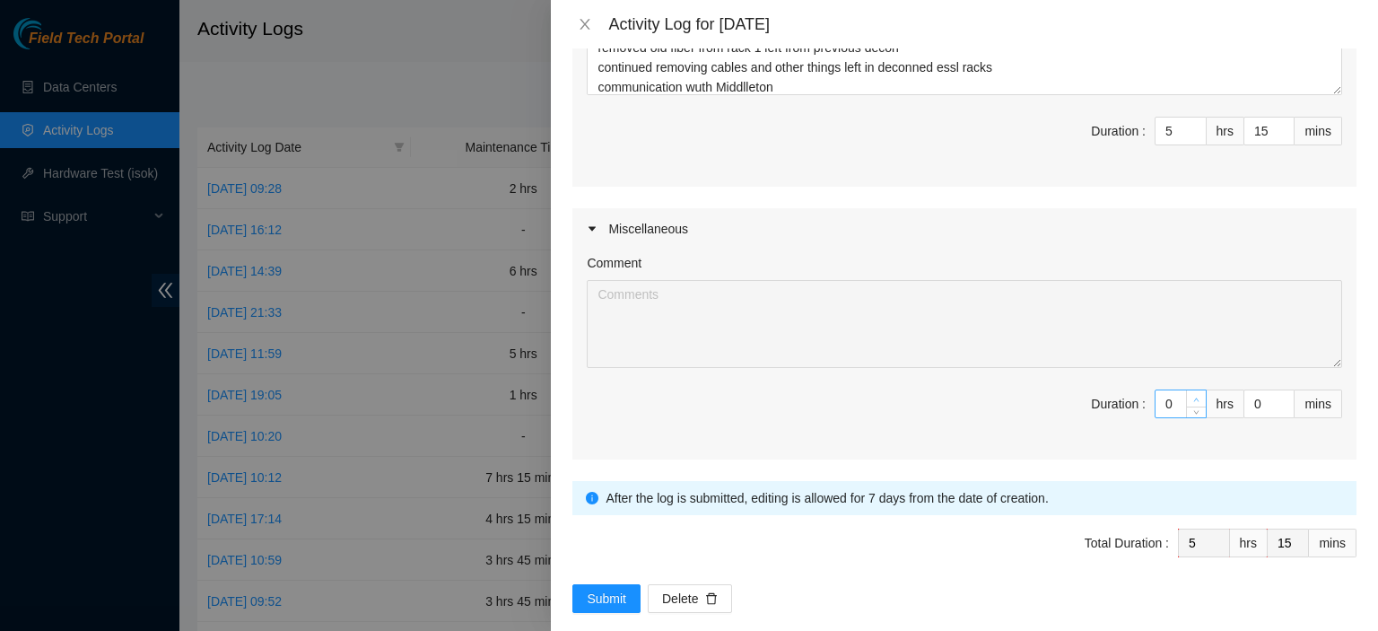
click at [1193, 397] on icon "up" at bounding box center [1196, 400] width 6 height 6
type input "1"
type input "6"
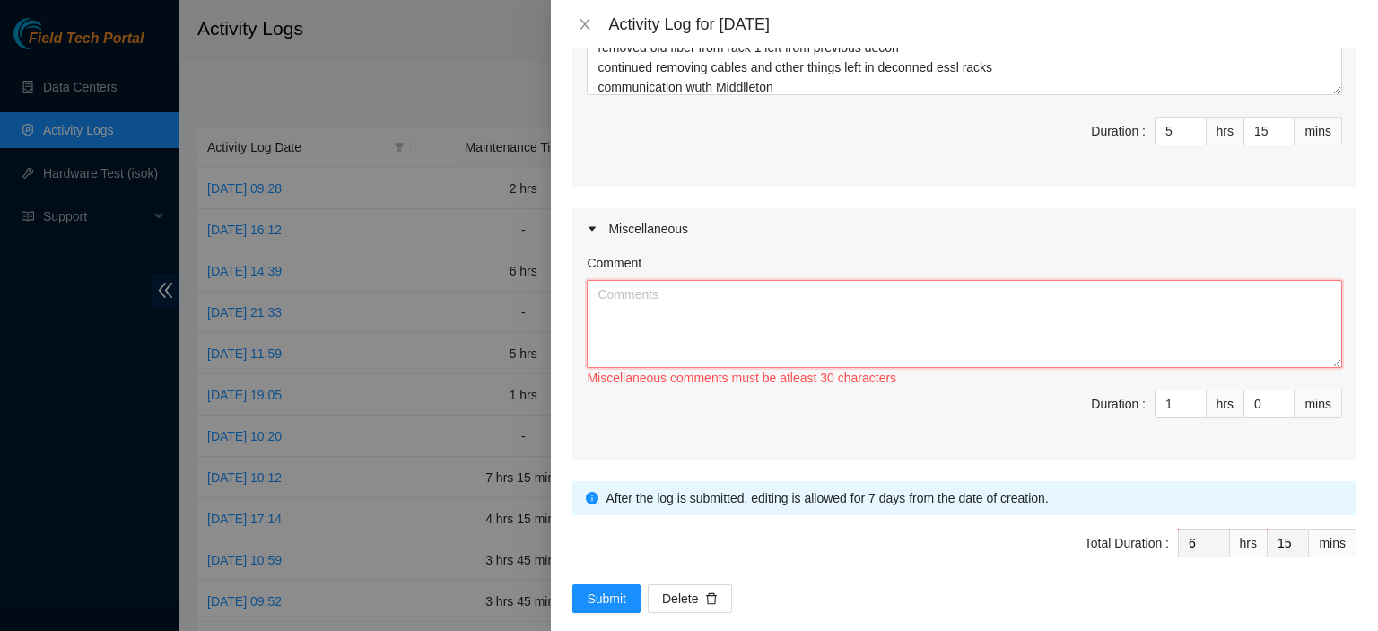
click at [1140, 317] on textarea "Comment" at bounding box center [964, 324] width 755 height 88
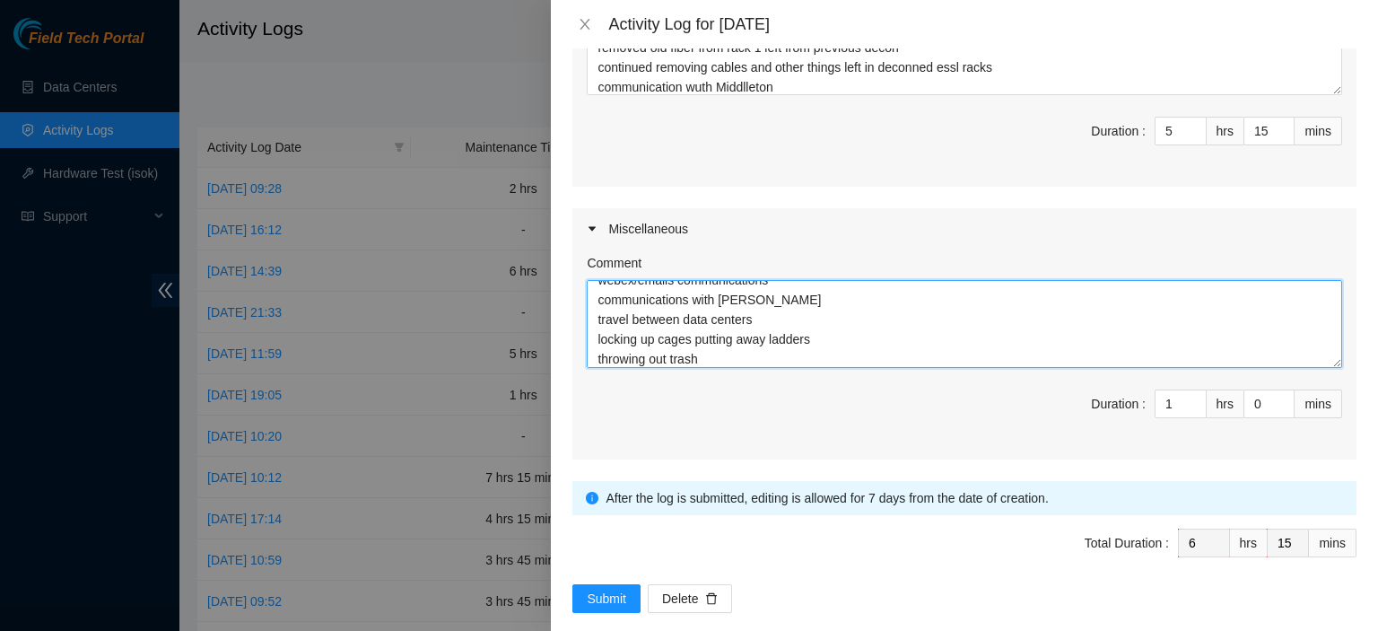
scroll to position [34, 0]
type textarea "webex/emails communications communications with Sal travel between data centers…"
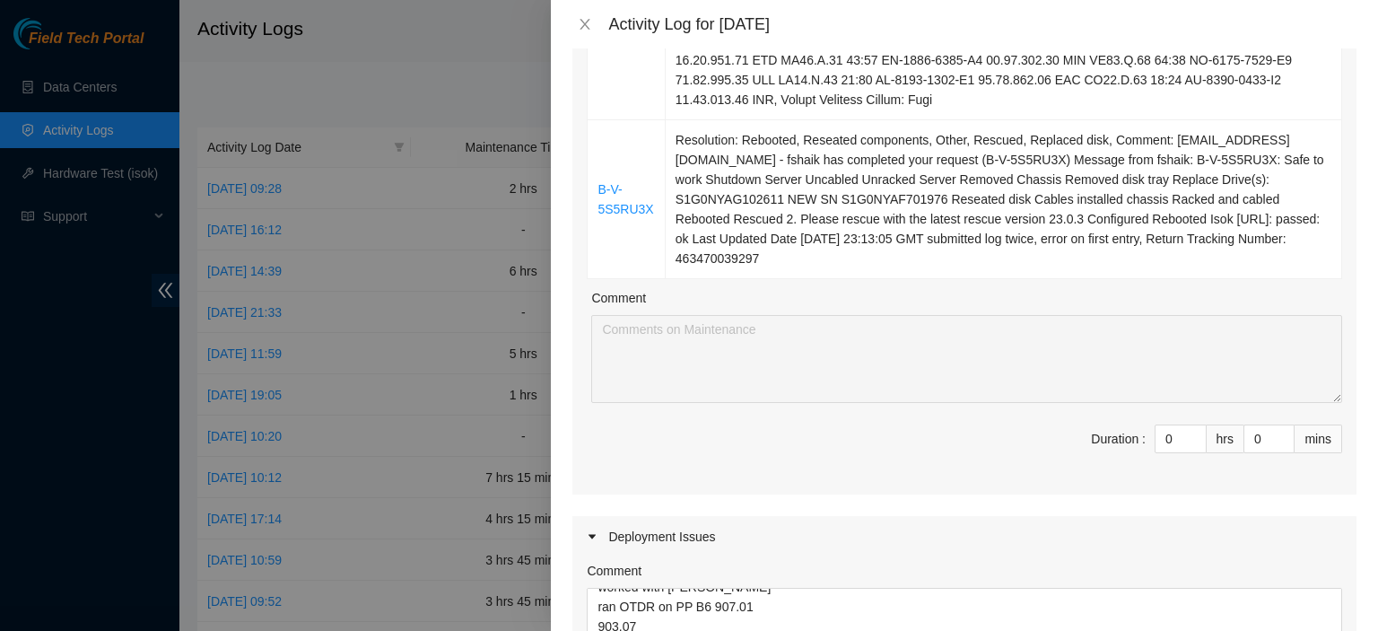
scroll to position [646, 0]
type input "1"
type input "7"
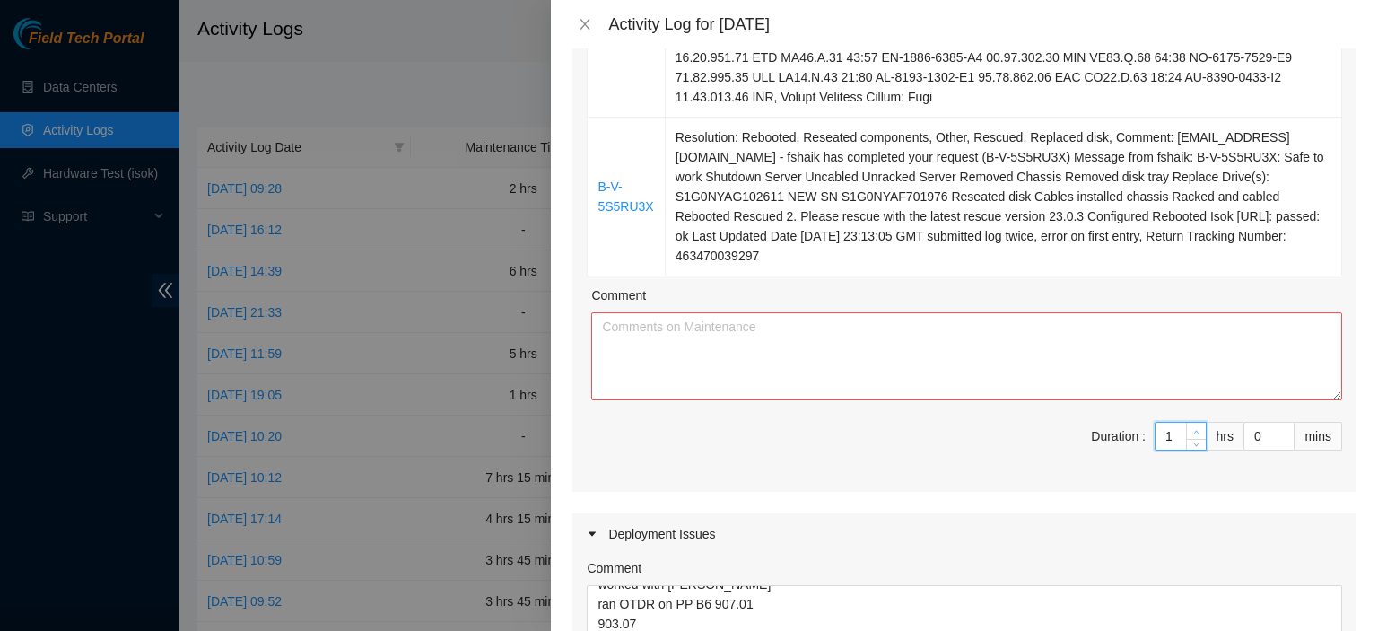
click at [1191, 423] on span "Increase Value" at bounding box center [1196, 431] width 20 height 16
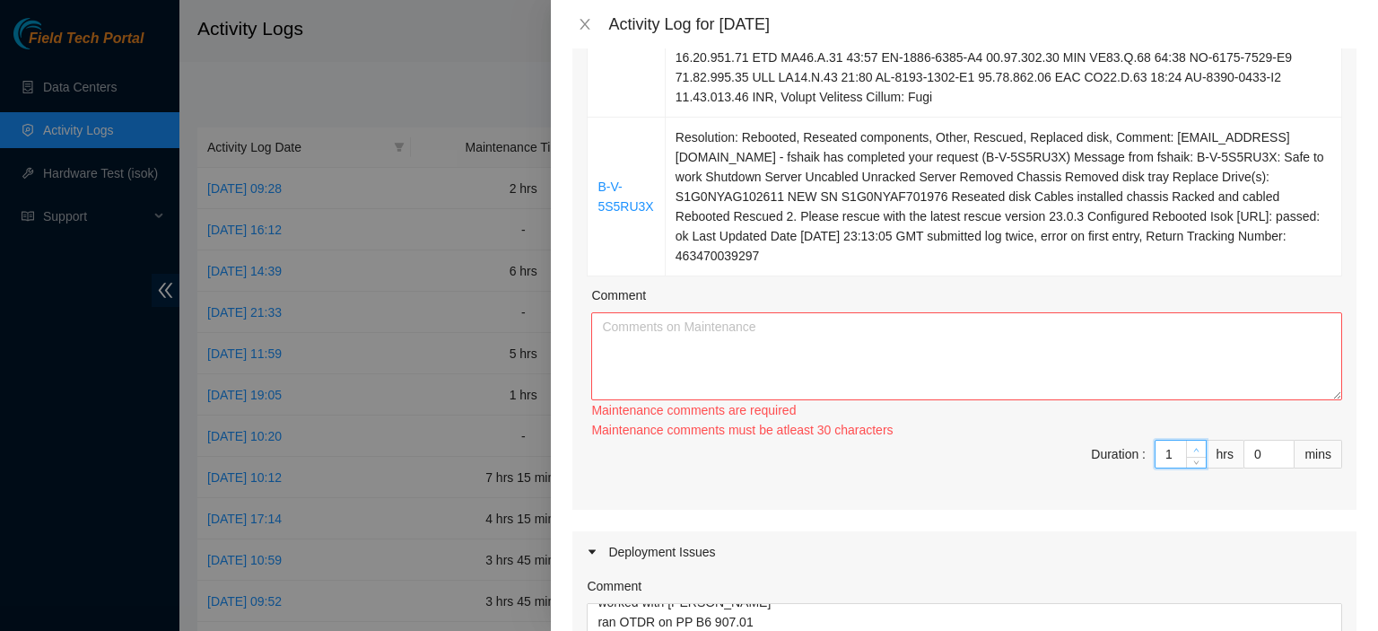
click at [1193, 447] on icon "up" at bounding box center [1196, 450] width 6 height 6
type input "2"
type input "8"
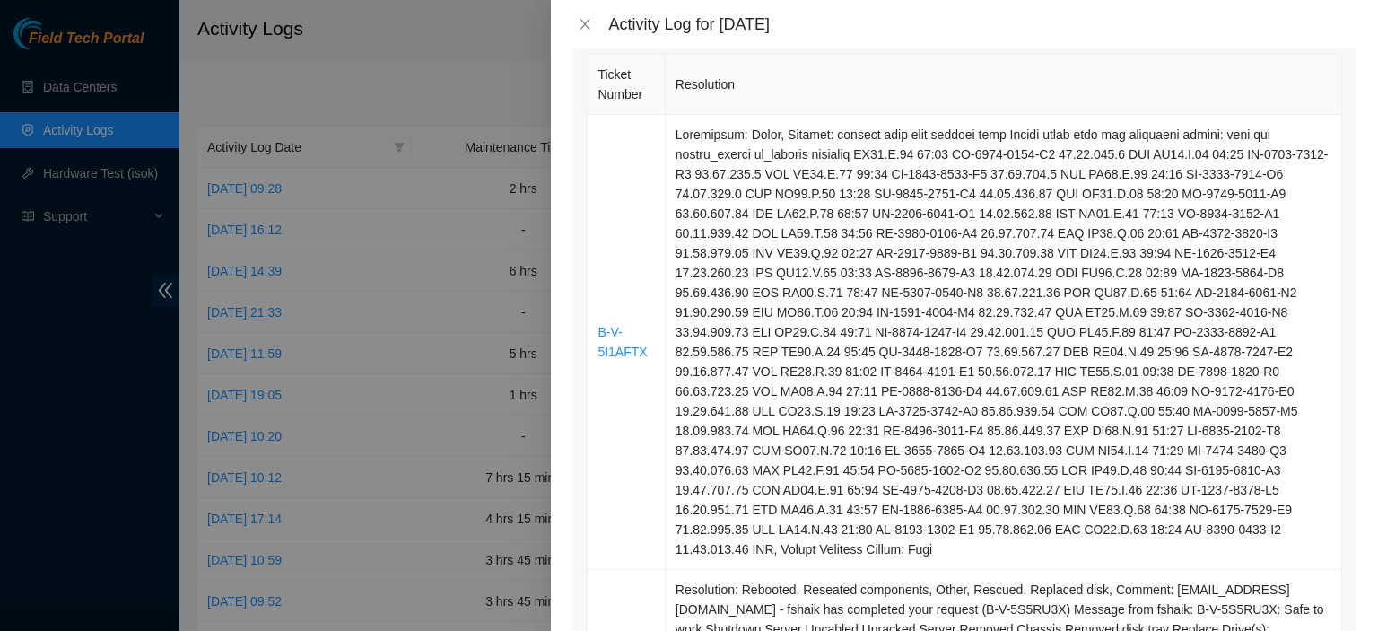
scroll to position [0, 0]
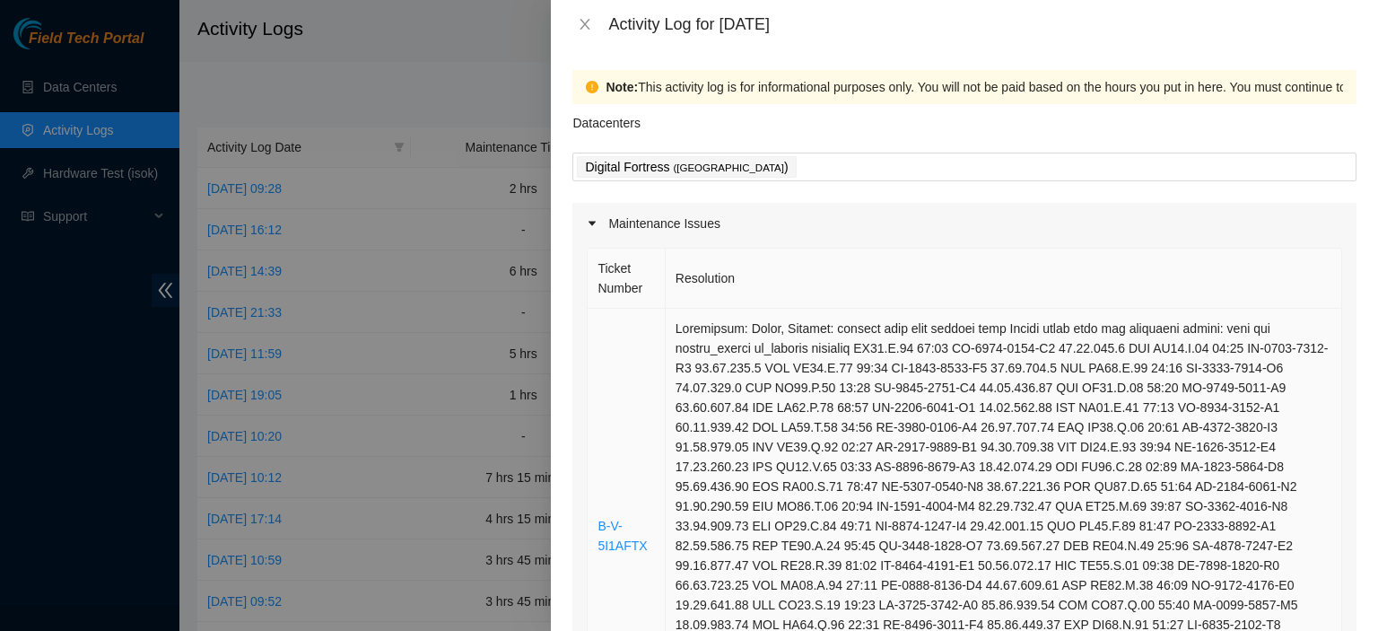
drag, startPoint x: 1229, startPoint y: 236, endPoint x: 693, endPoint y: 434, distance: 571.1
click at [693, 434] on tbody "B-V-5I1AFTX B-V-5S5RU3X Resolution: Rebooted, Reseated components, Other, Rescu…" at bounding box center [965, 616] width 755 height 614
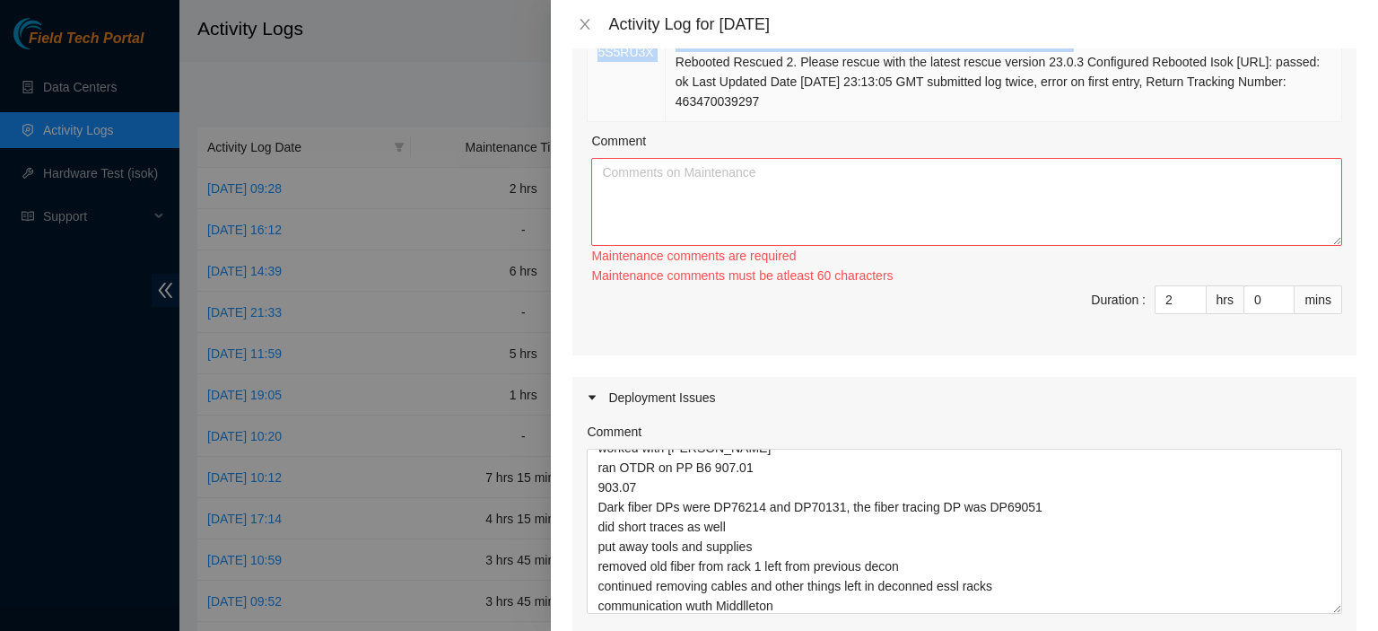
scroll to position [750, 0]
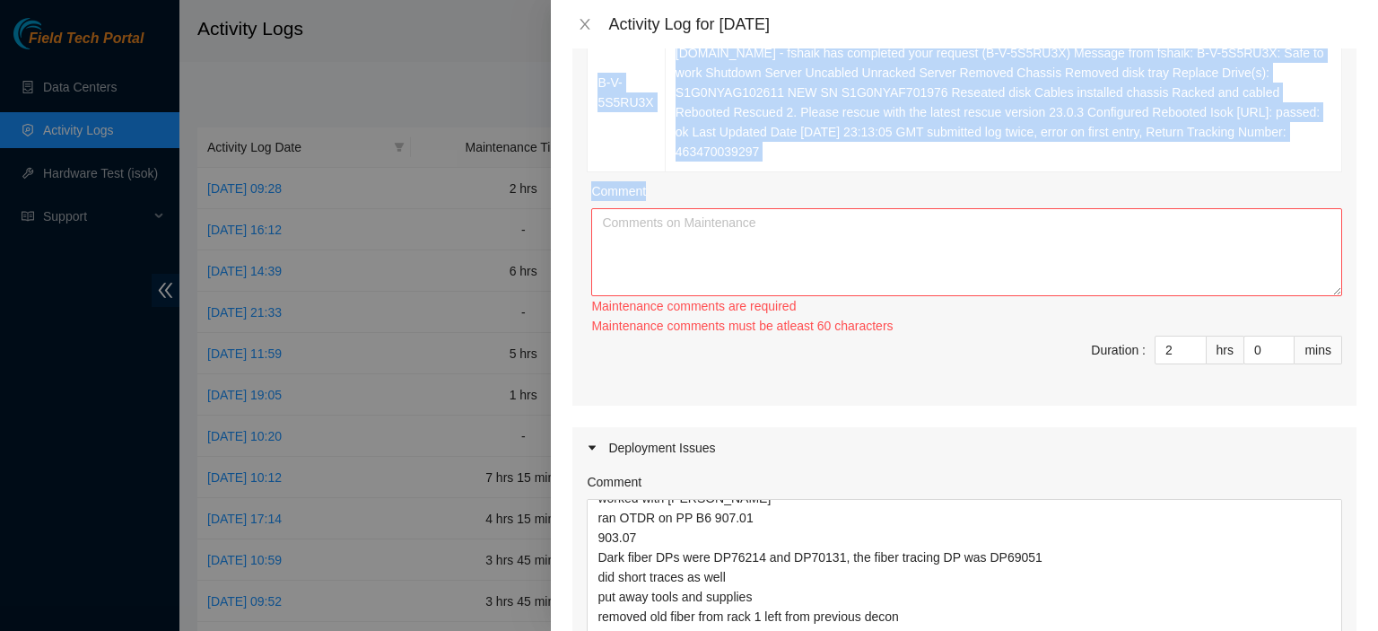
drag, startPoint x: 666, startPoint y: 326, endPoint x: 938, endPoint y: 160, distance: 318.5
copy div "Resolution: Other, Comment: assests have been powered down Please power down th…"
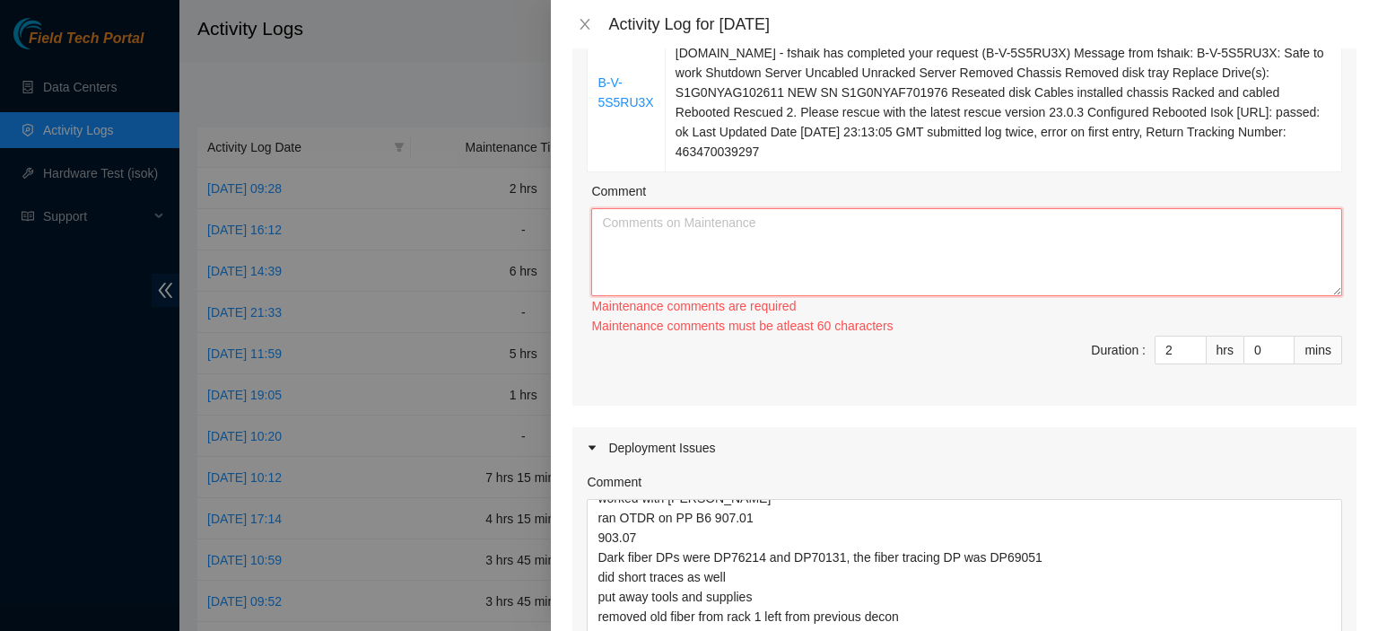
click at [800, 254] on textarea "Comment" at bounding box center [966, 252] width 751 height 88
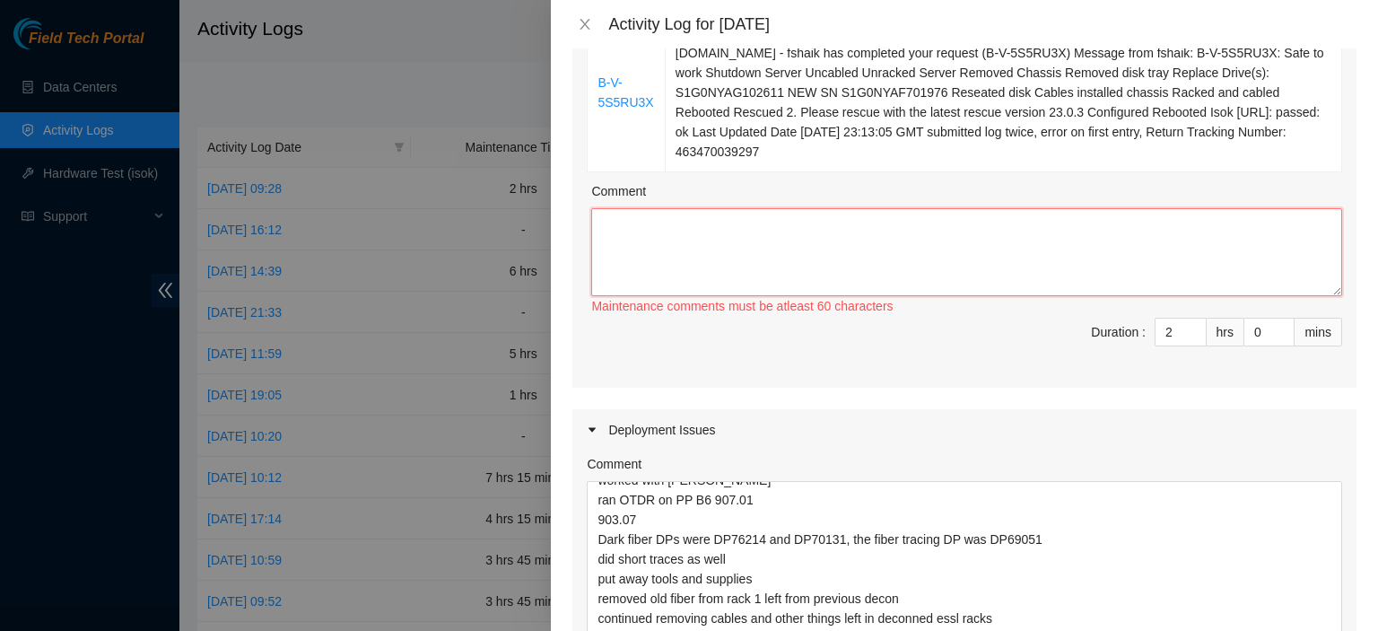
paste textarea "Resolution: Other, Comment: assests have been powered down Please power down th…"
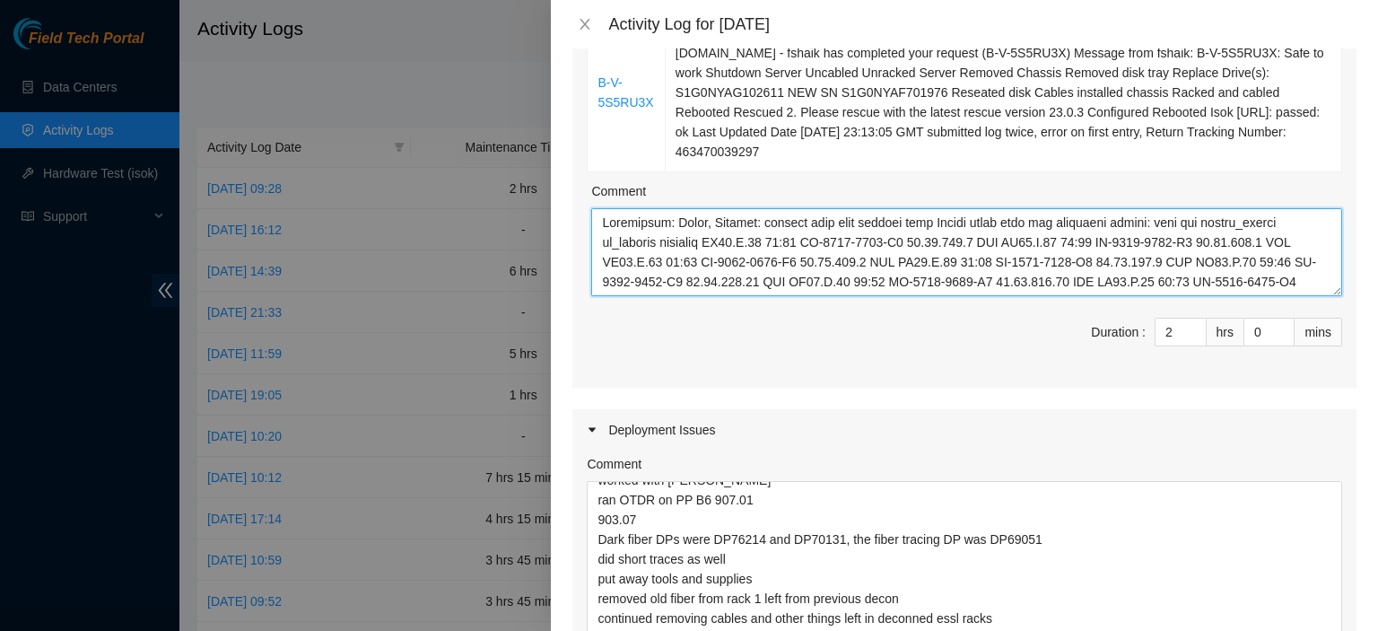
scroll to position [468, 0]
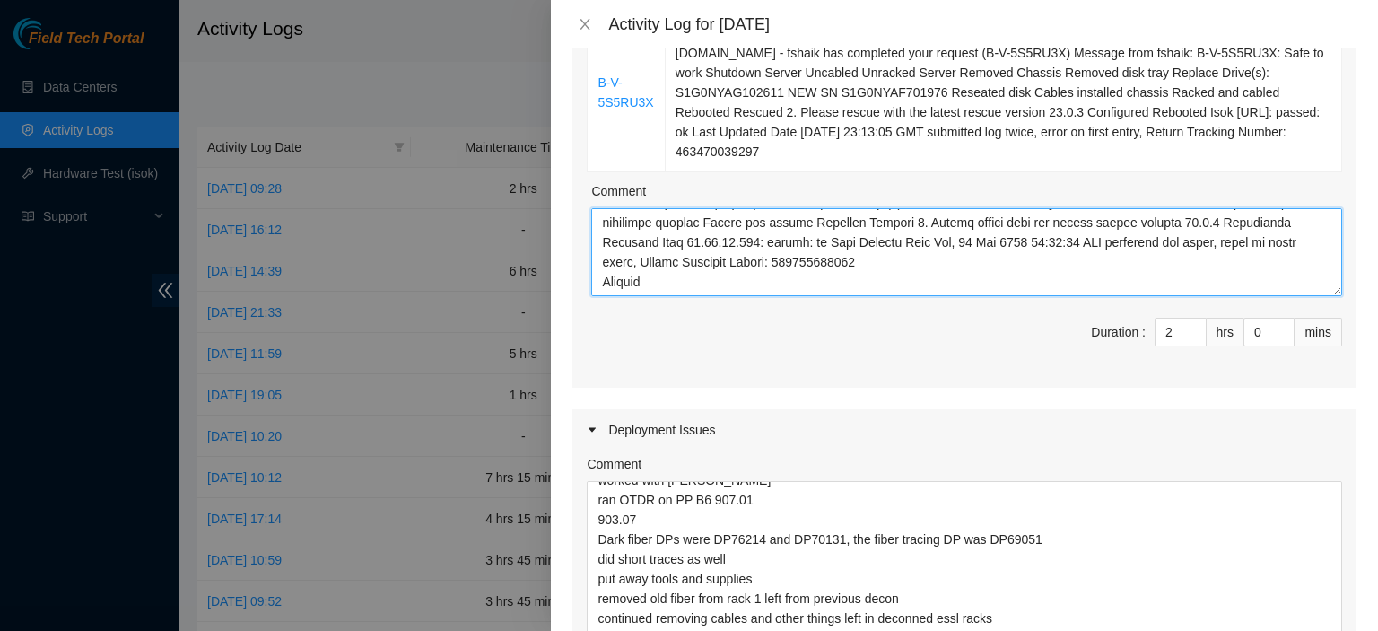
click at [800, 254] on textarea "Comment" at bounding box center [966, 252] width 751 height 88
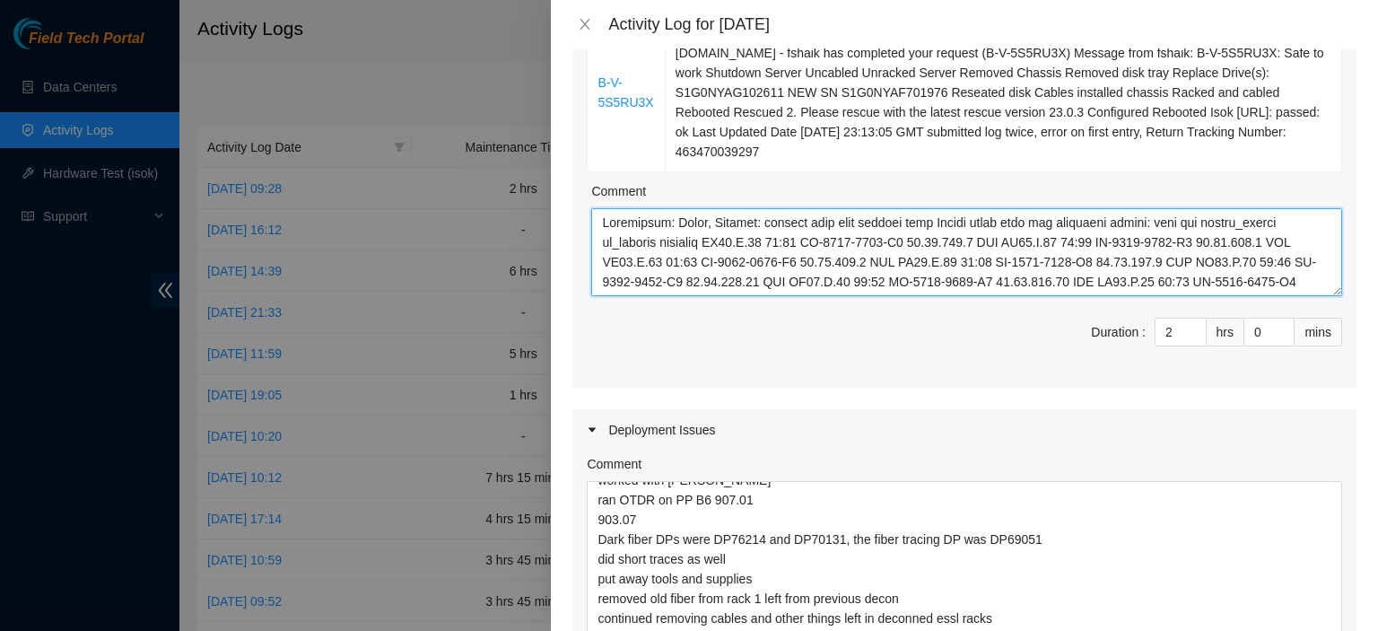
click at [696, 208] on textarea "Comment" at bounding box center [966, 252] width 751 height 88
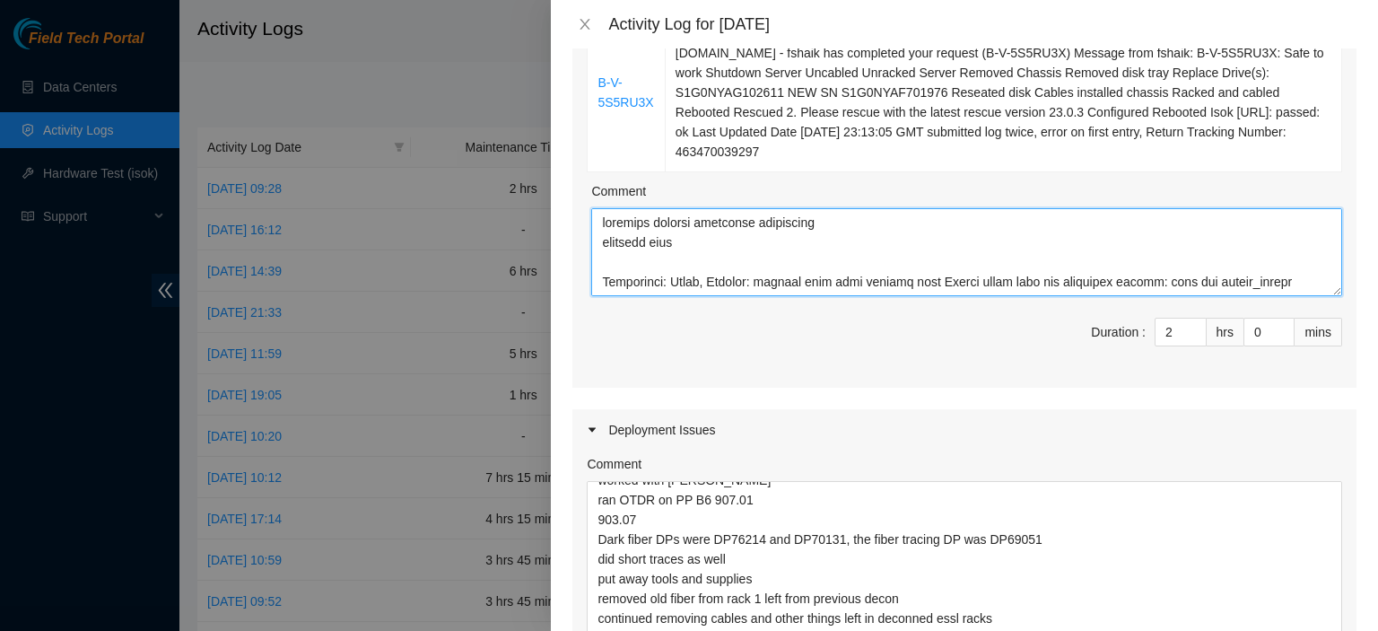
type textarea "shutdown servers submitted resolution replaced disj Resolution: Other, Comment:…"
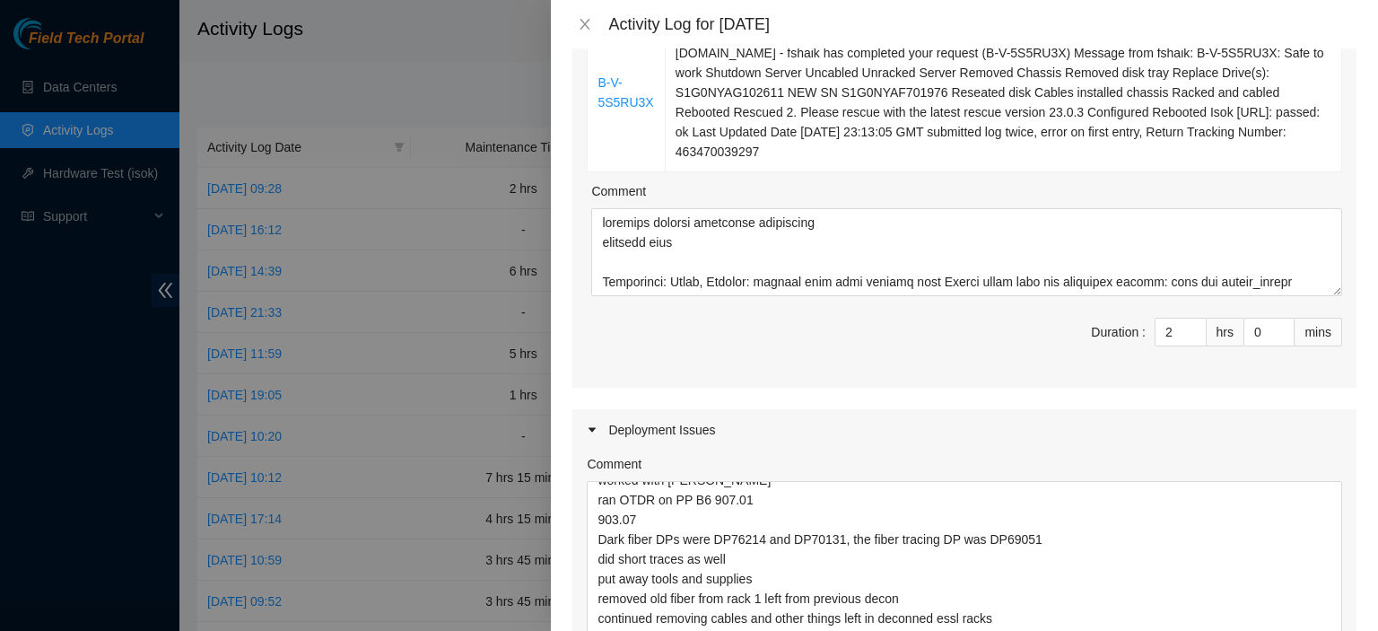
scroll to position [1301, 0]
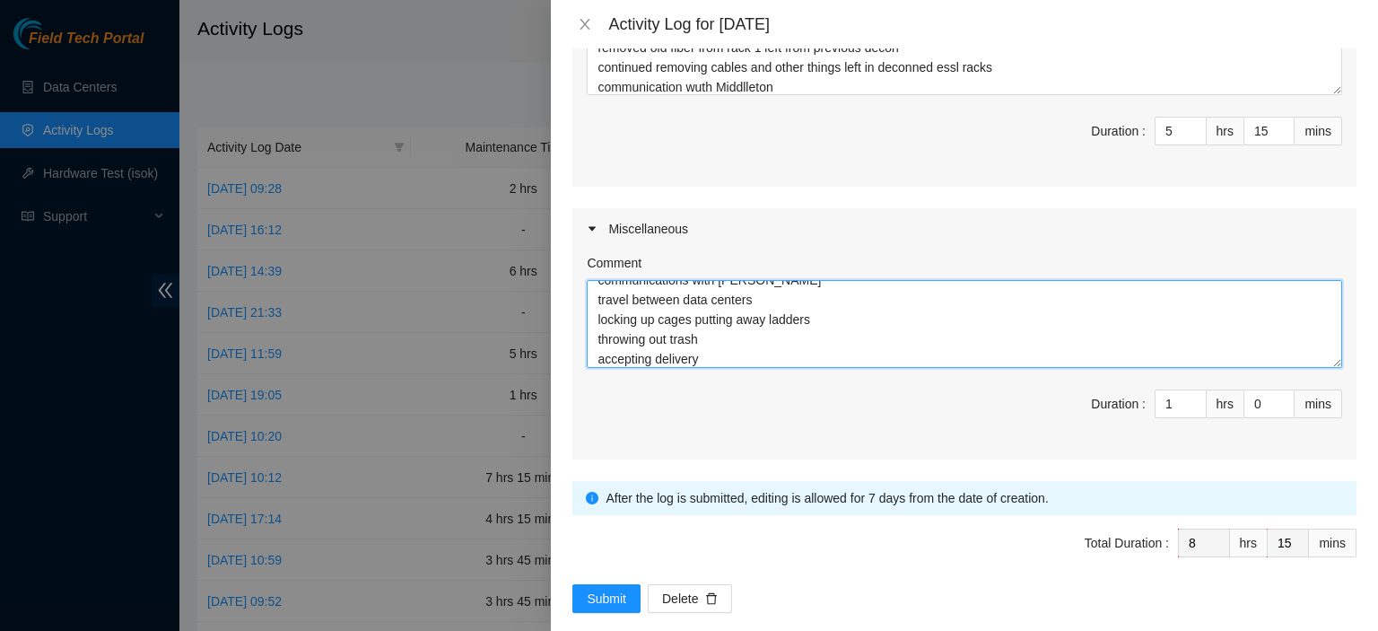
click at [878, 341] on textarea "webex/emails communications communications with Sal travel between data centers…" at bounding box center [964, 324] width 755 height 88
type textarea "webex/emails communications communications with Sal travel between data centers…"
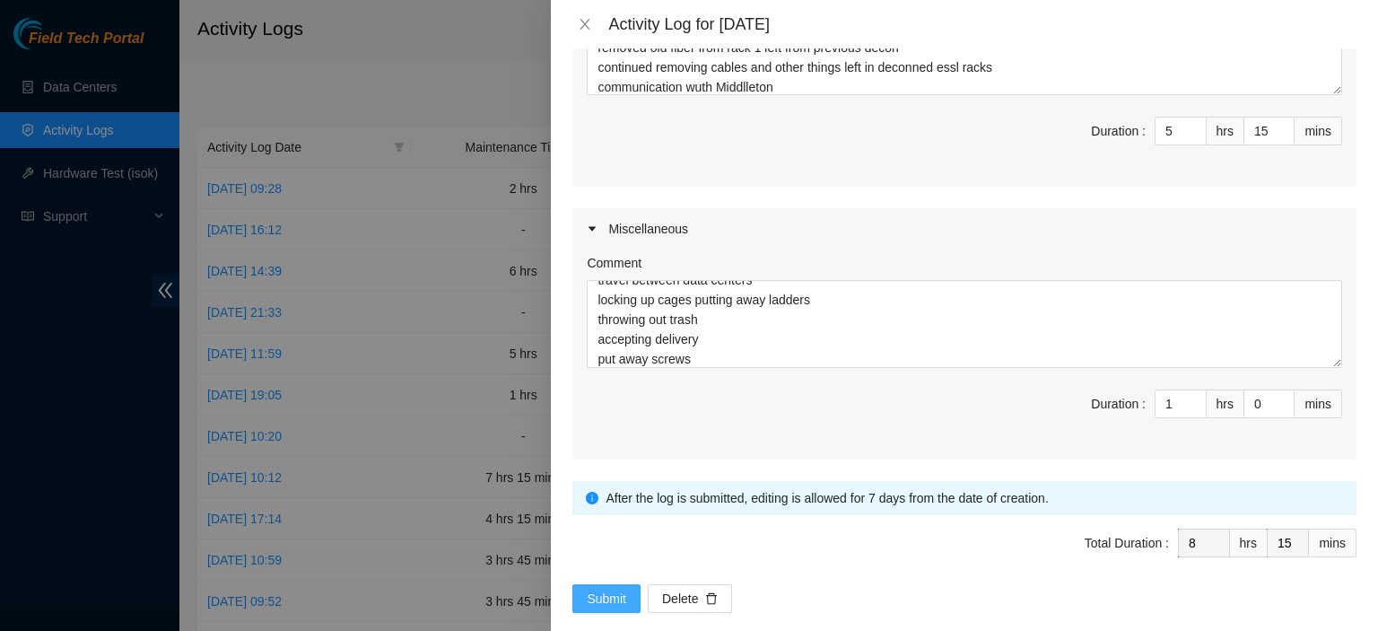
click at [598, 589] on span "Submit" at bounding box center [606, 599] width 39 height 20
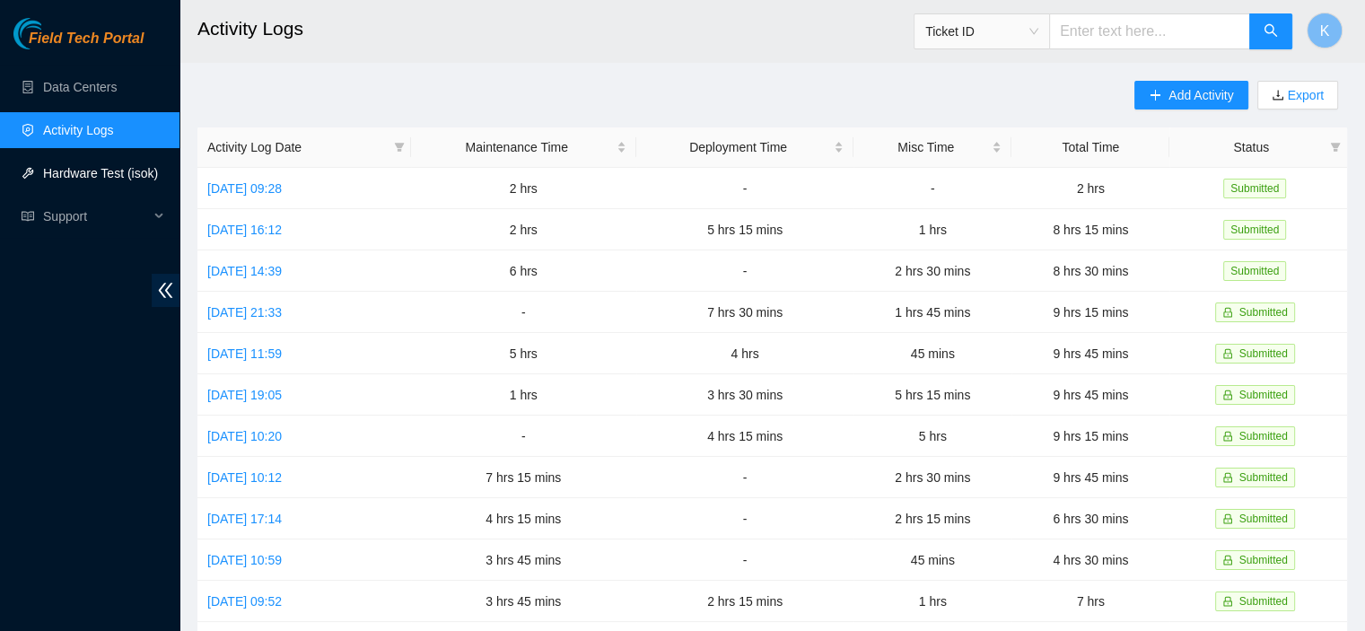
click at [89, 166] on link "Hardware Test (isok)" at bounding box center [100, 173] width 115 height 14
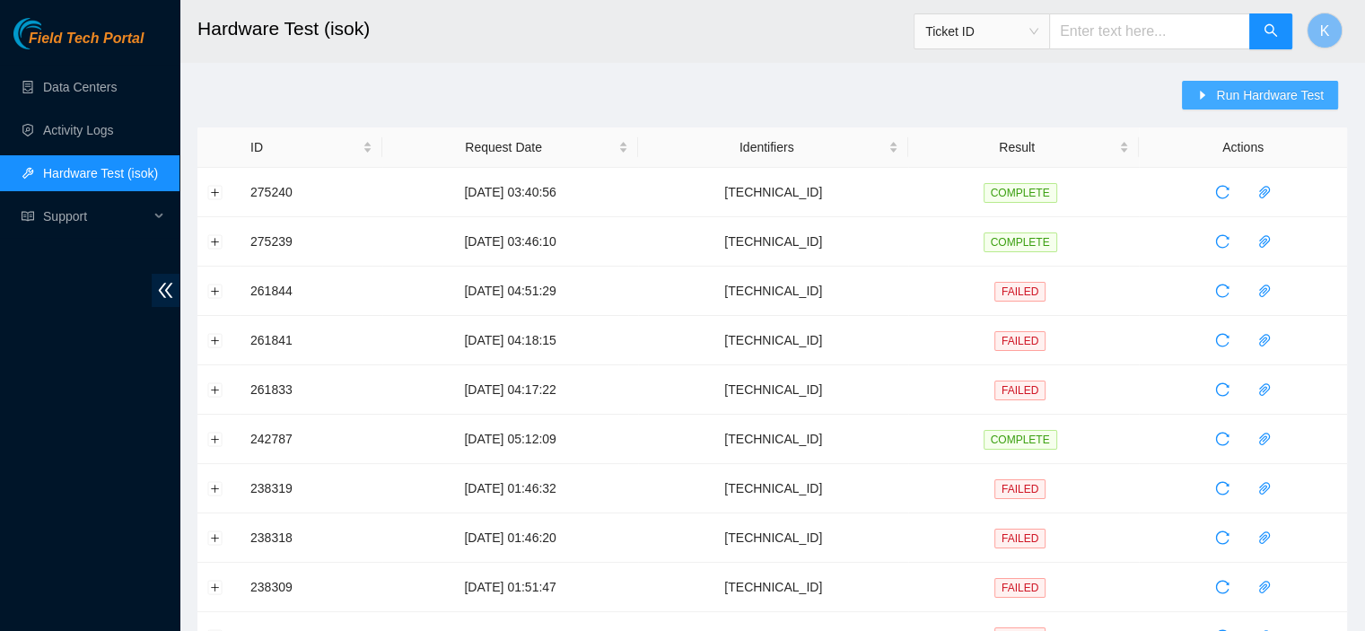
click at [1310, 96] on span "Run Hardware Test" at bounding box center [1270, 95] width 108 height 20
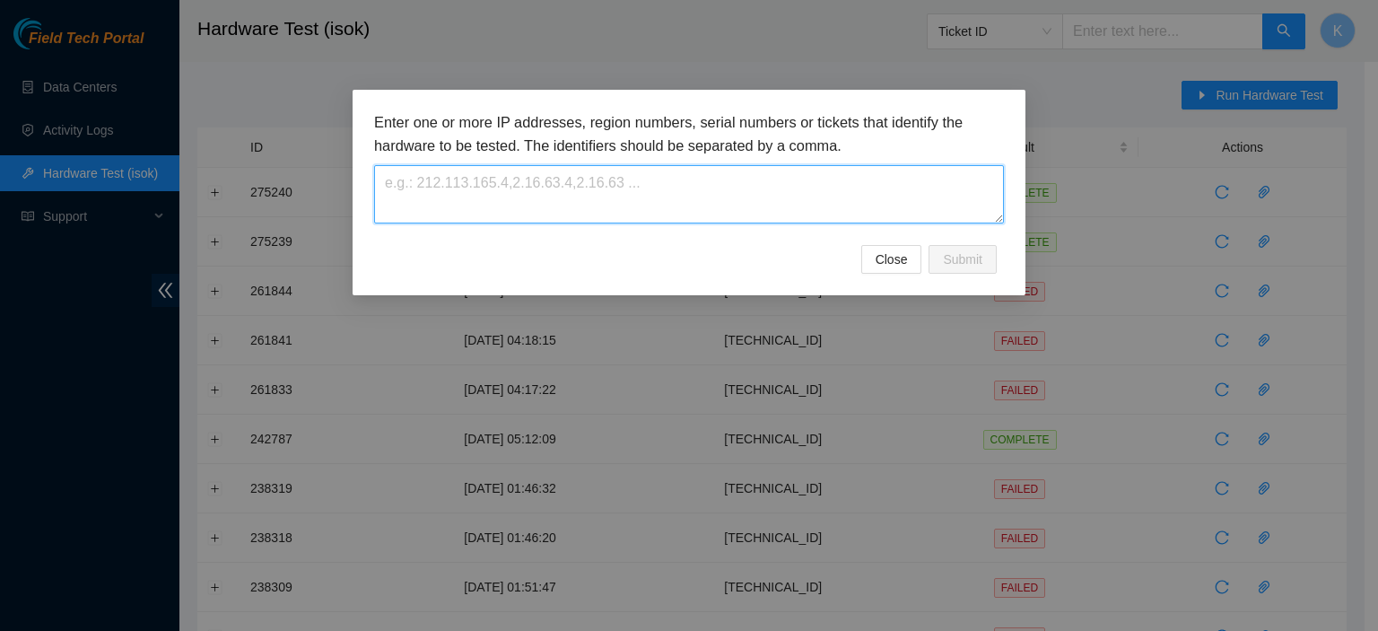
click at [817, 193] on textarea at bounding box center [689, 194] width 630 height 58
paste textarea "23.41.164.133"
type textarea "23.41.164.133"
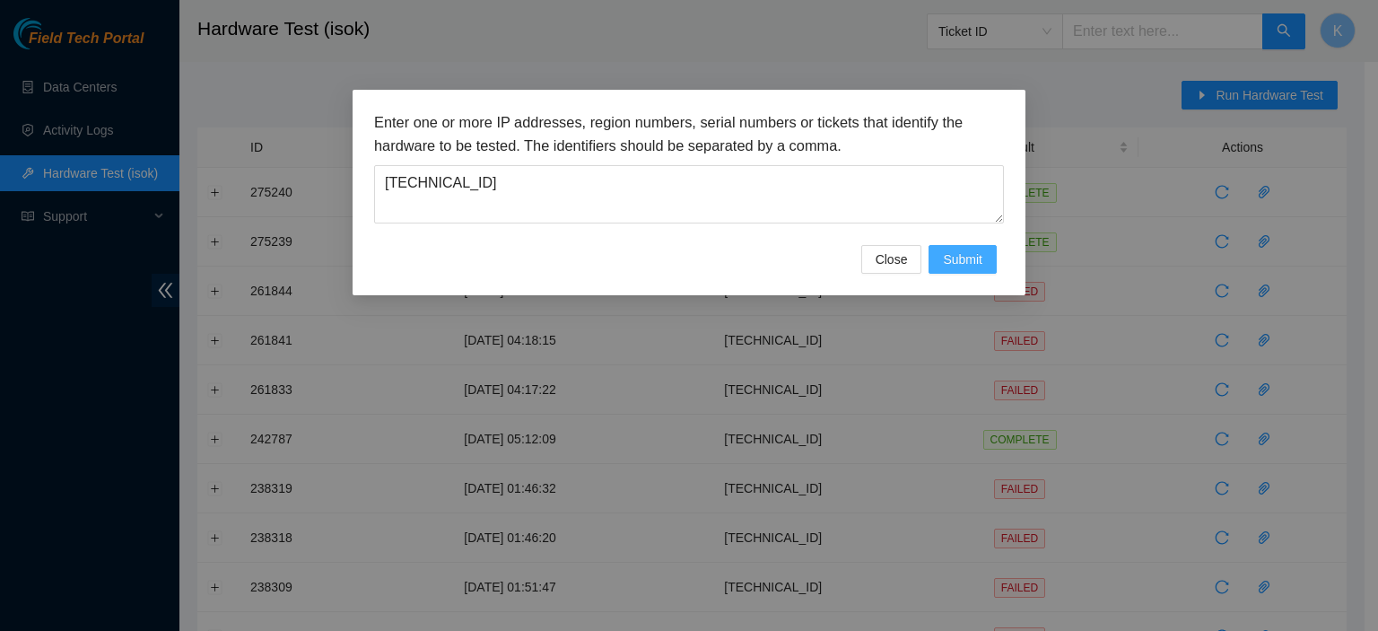
click at [970, 257] on span "Submit" at bounding box center [962, 259] width 39 height 20
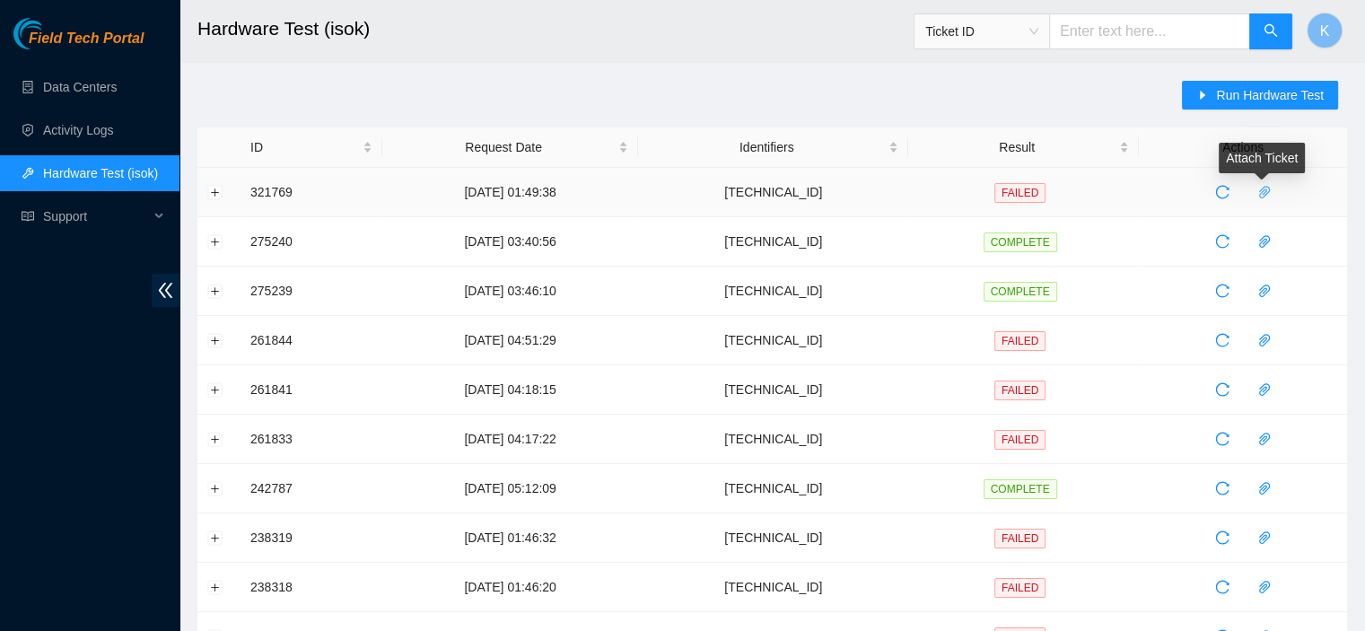
click at [1259, 193] on icon "paper-clip" at bounding box center [1264, 192] width 11 height 13
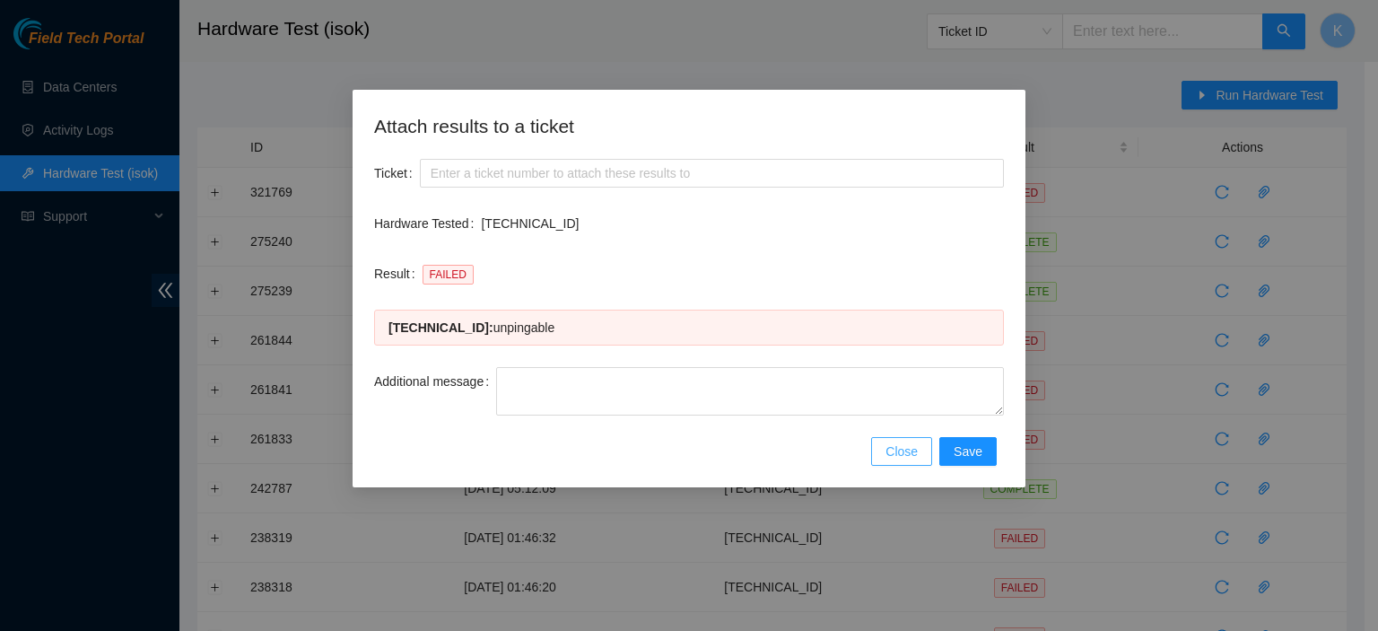
click at [903, 448] on span "Close" at bounding box center [901, 451] width 32 height 20
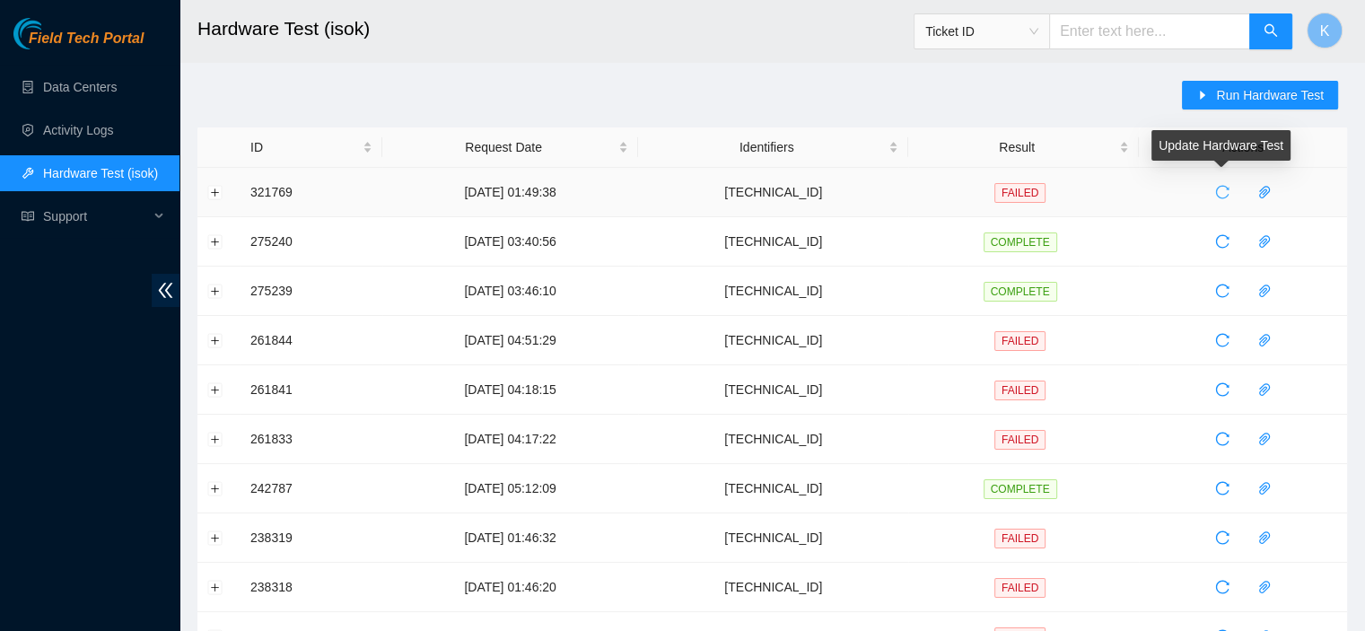
click at [1220, 185] on icon "reload" at bounding box center [1222, 192] width 14 height 14
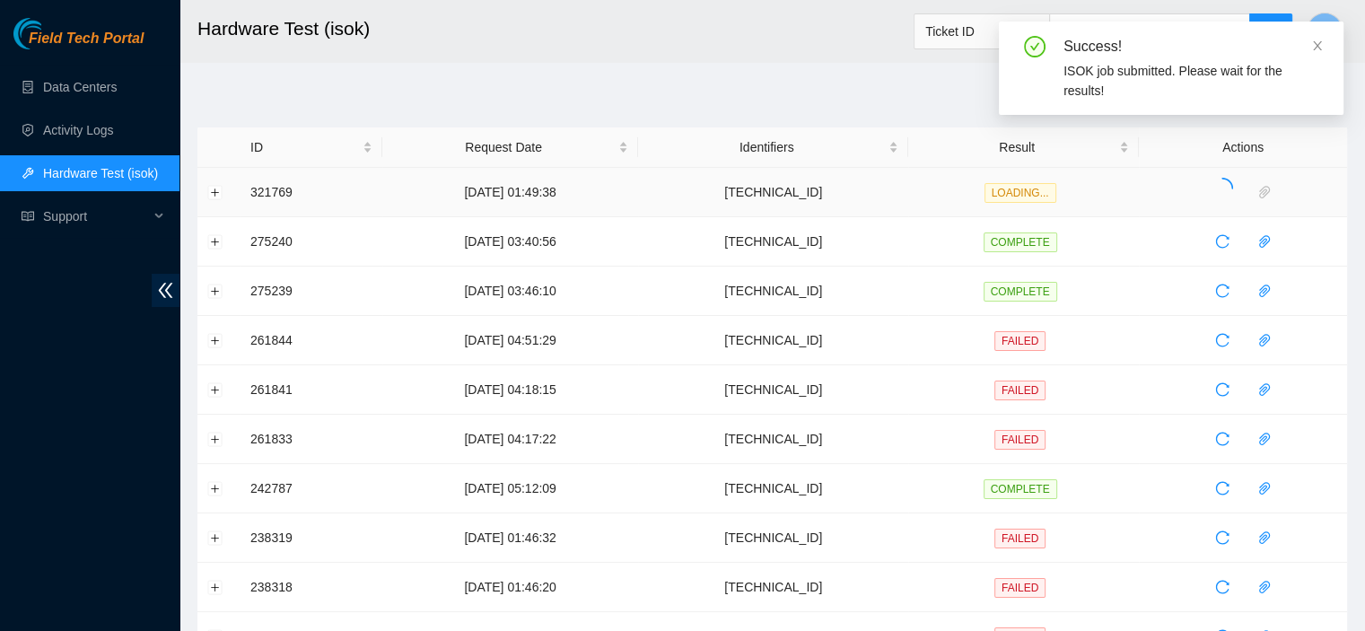
click at [876, 57] on h2 "Hardware Test (isok)" at bounding box center [662, 28] width 930 height 57
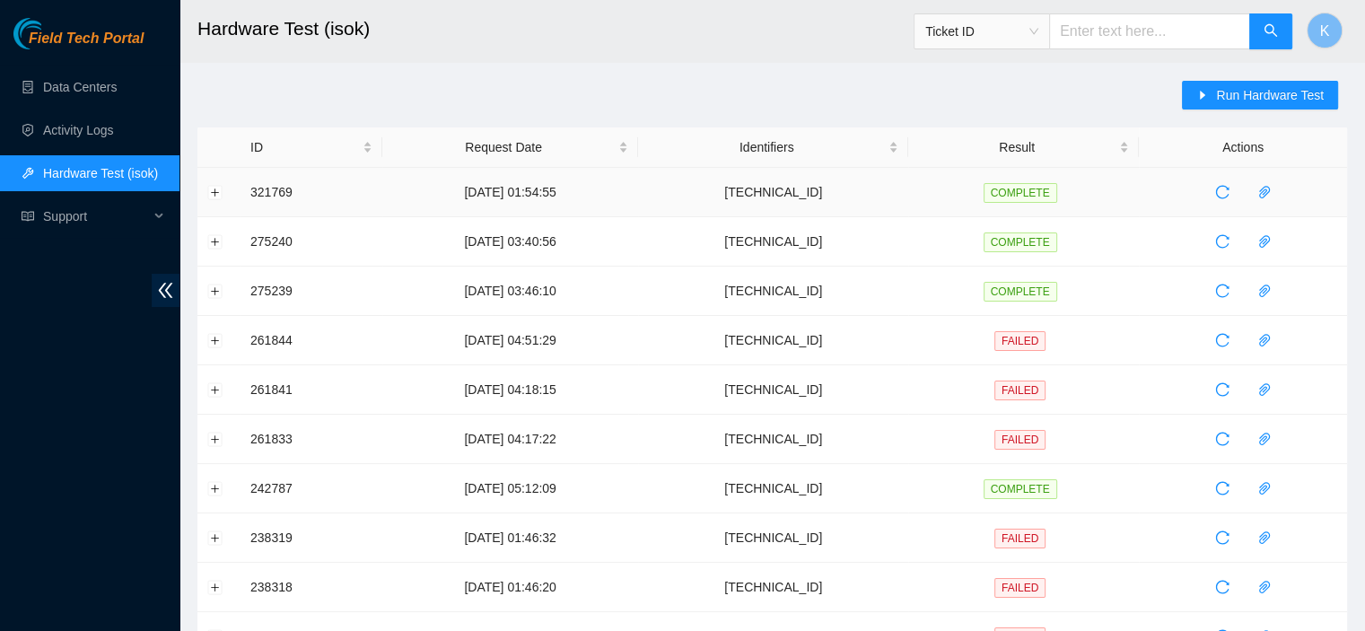
click at [1116, 188] on td "COMPLETE" at bounding box center [1023, 192] width 231 height 49
click at [1260, 196] on icon "paper-clip" at bounding box center [1264, 192] width 14 height 14
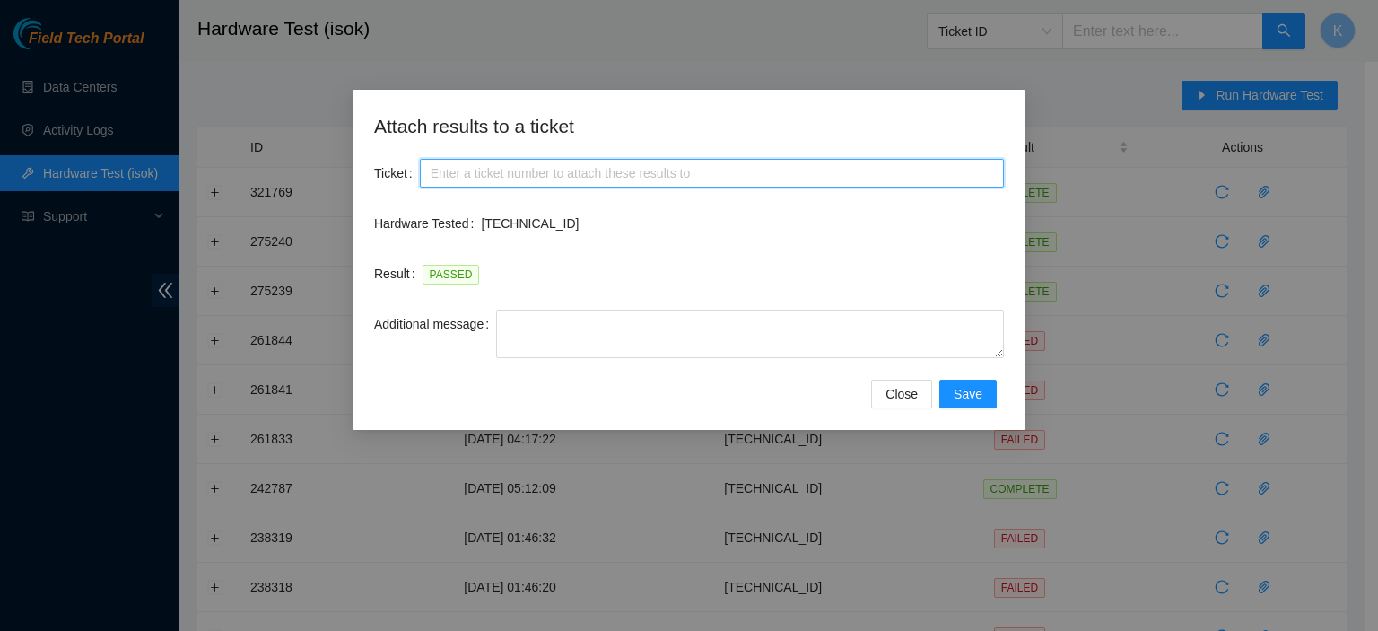
click at [529, 161] on input "Ticket" at bounding box center [712, 173] width 584 height 29
paste input "B-W-13N3E1J"
type input "B-W-13N3E1J"
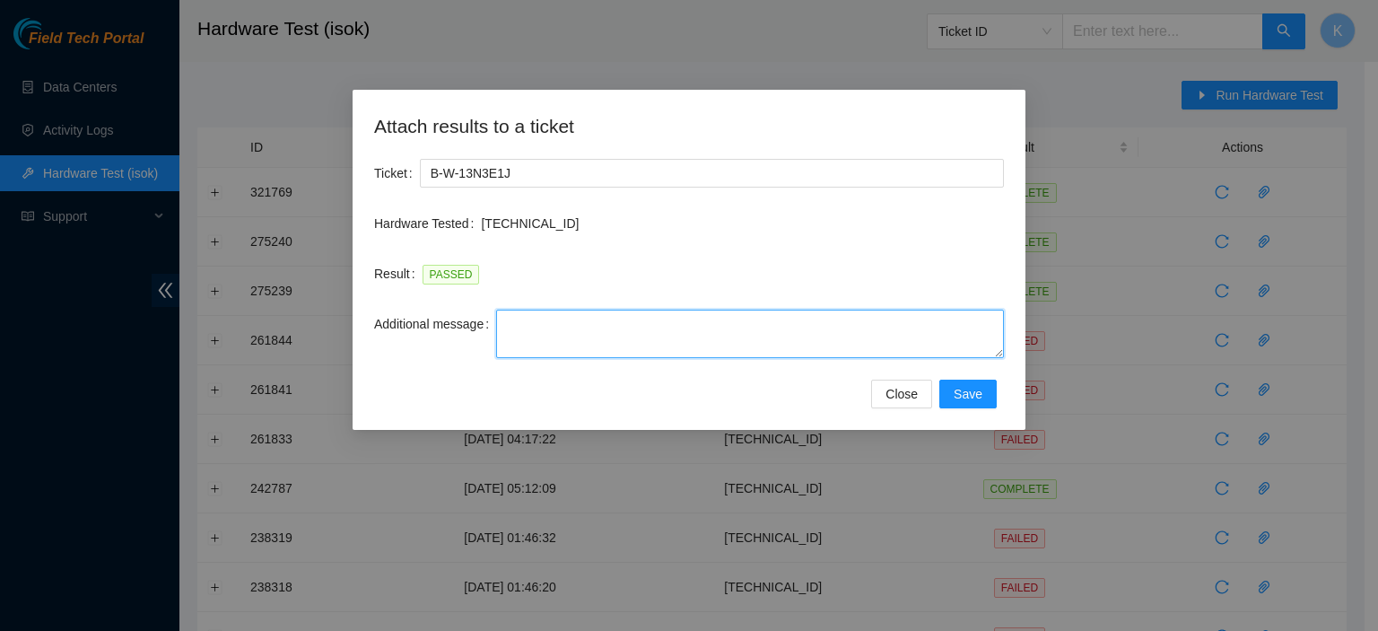
click at [749, 343] on textarea "Additional message" at bounding box center [750, 334] width 508 height 48
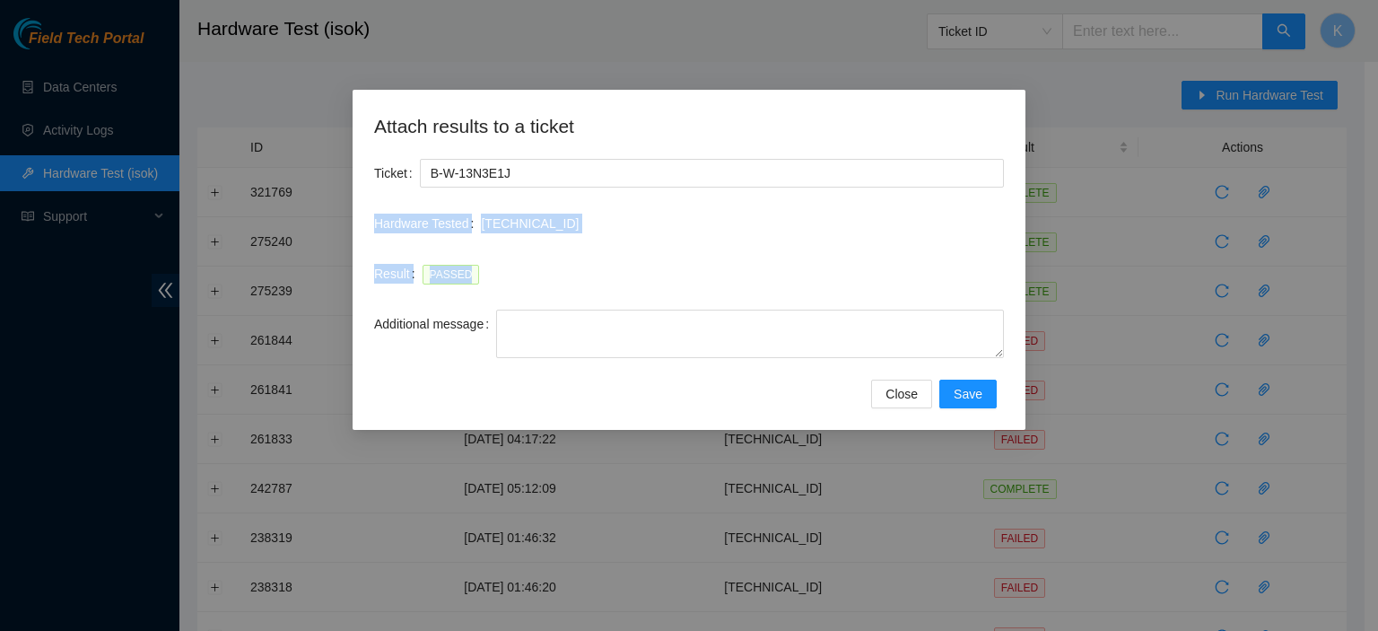
drag, startPoint x: 368, startPoint y: 222, endPoint x: 500, endPoint y: 279, distance: 143.8
click at [500, 279] on div "Attach results to a ticket Ticket B-W-13N3E1J Hardware Tested 23.41.164.133 Res…" at bounding box center [689, 260] width 673 height 340
copy form "Hardware Tested 23.41.164.133 Result PASSED"
click at [981, 389] on span "Save" at bounding box center [968, 394] width 29 height 20
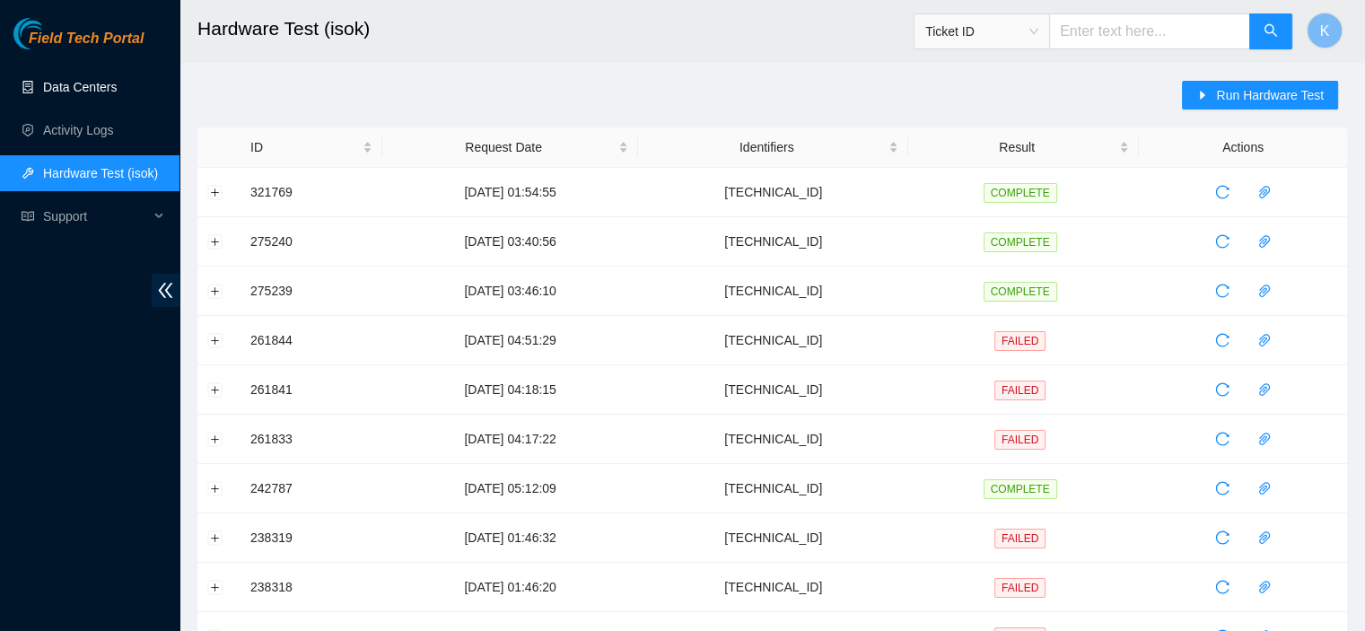
click at [93, 92] on link "Data Centers" at bounding box center [80, 87] width 74 height 14
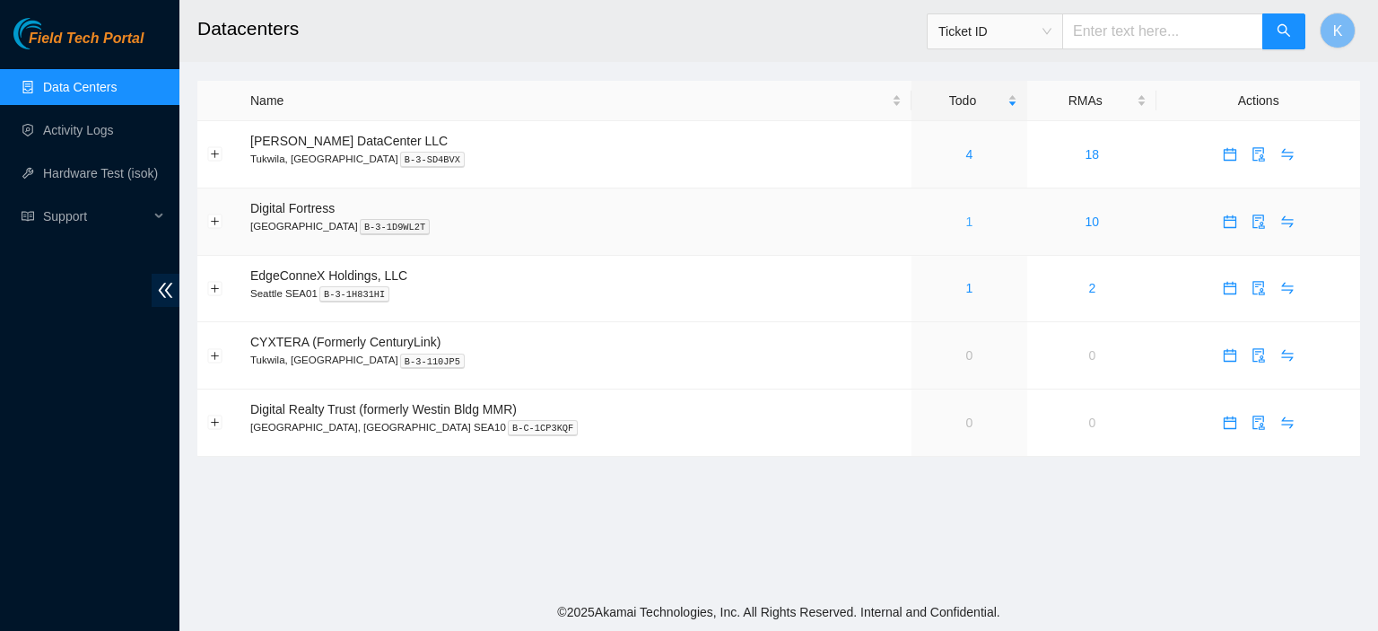
click at [966, 223] on link "1" at bounding box center [969, 221] width 7 height 14
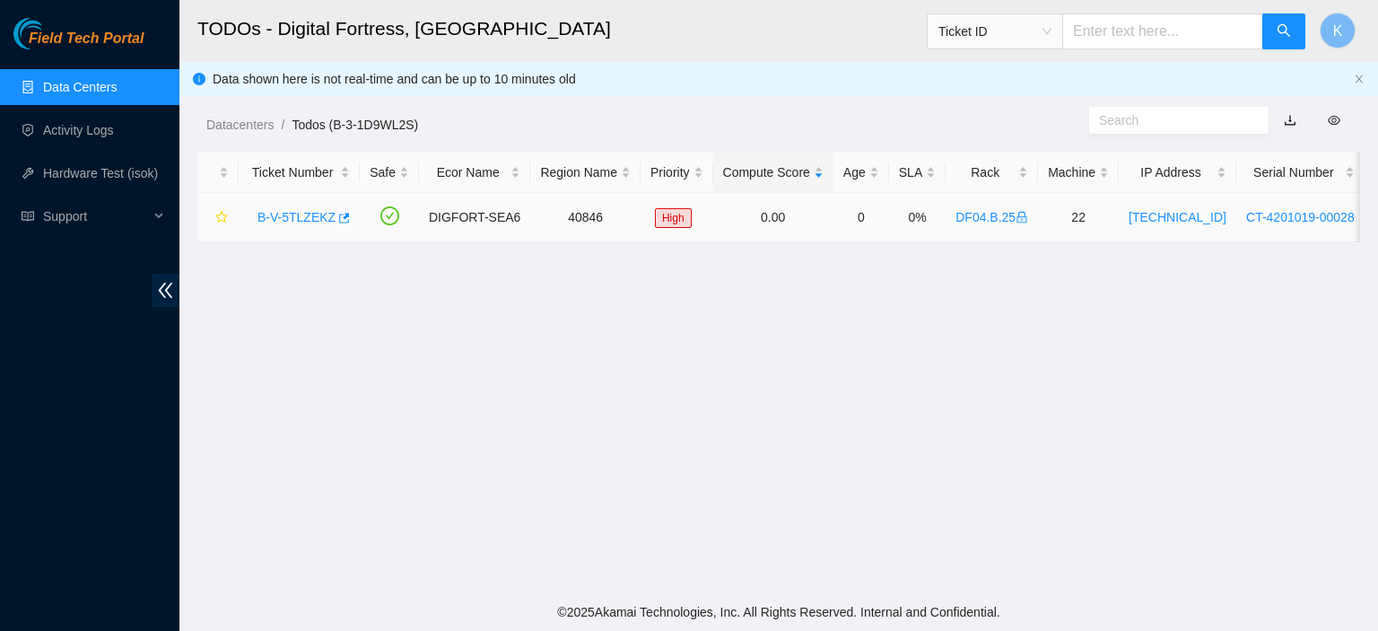
click at [327, 218] on link "B-V-5TLZEKZ" at bounding box center [296, 217] width 78 height 14
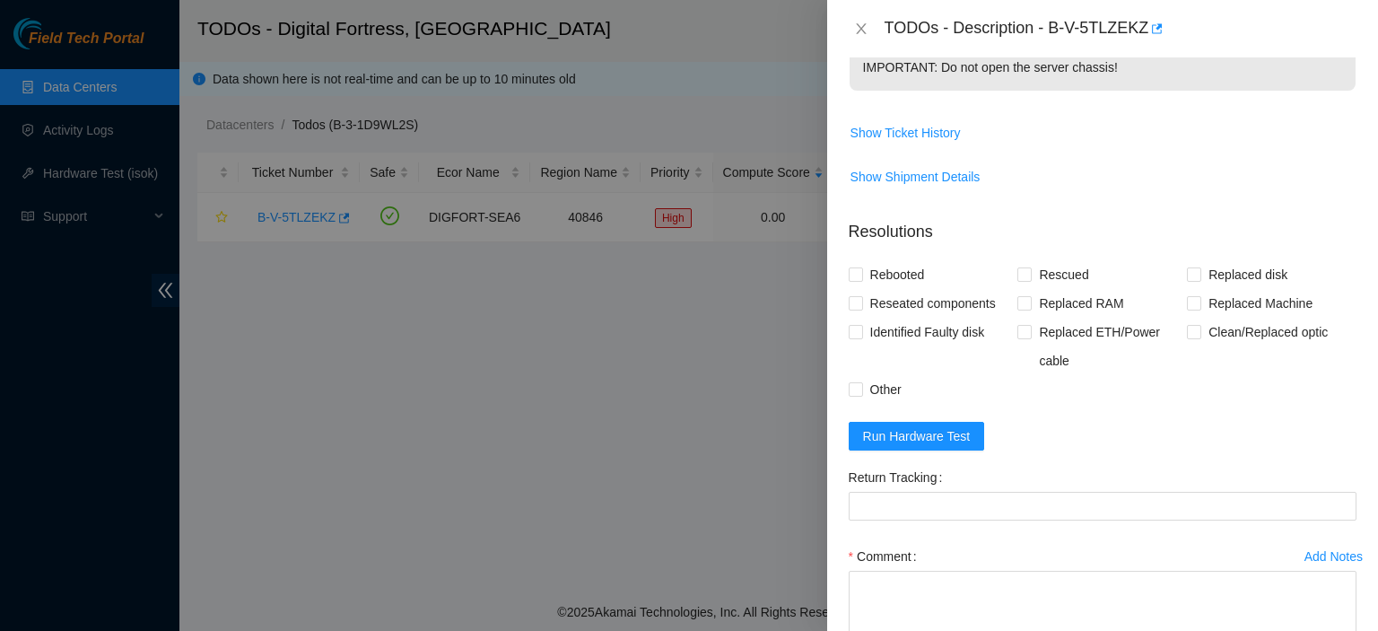
scroll to position [765, 0]
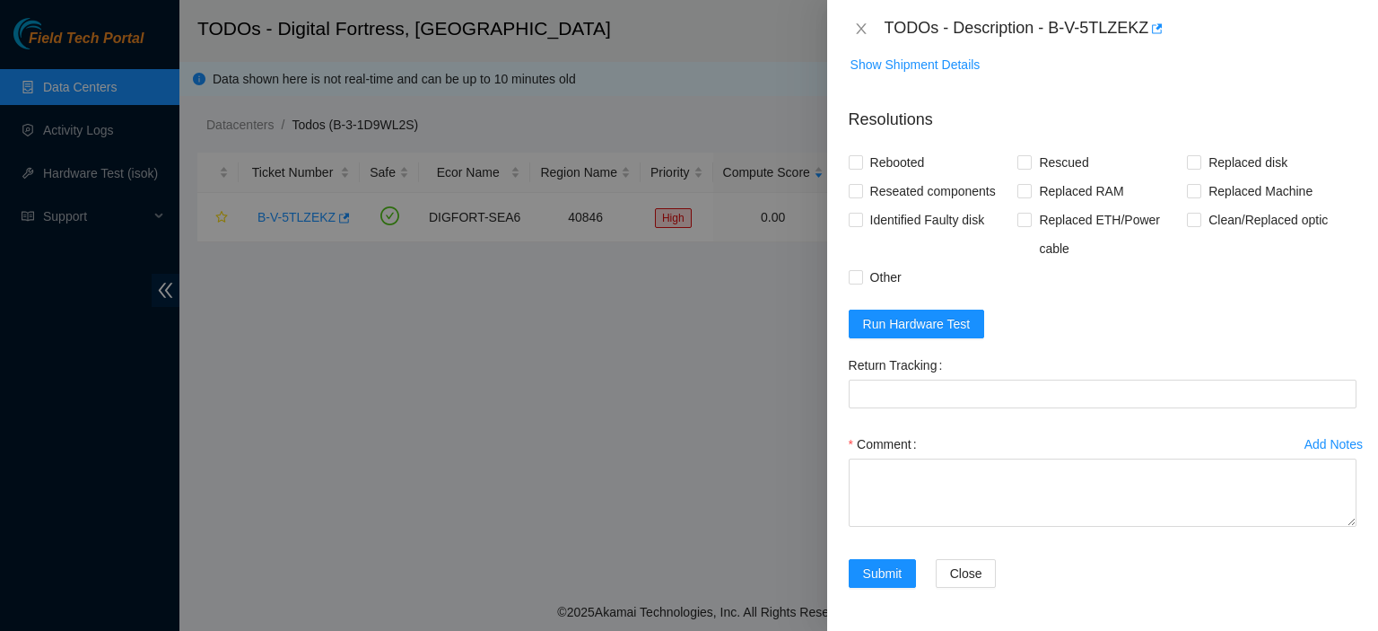
drag, startPoint x: 1364, startPoint y: 476, endPoint x: 1349, endPoint y: 477, distance: 14.4
click at [1364, 484] on div "Problem Type Hardware Sub Type Tier 1 - Secure Rack Number DF04.B.25 Machine Nu…" at bounding box center [1102, 343] width 551 height 573
click at [1000, 501] on textarea "Comment" at bounding box center [1103, 492] width 508 height 68
paste textarea "kbbyrne23@gmail.com - sisingh has completed your request (B-V-5TNAXUL, B-V-5TNA…"
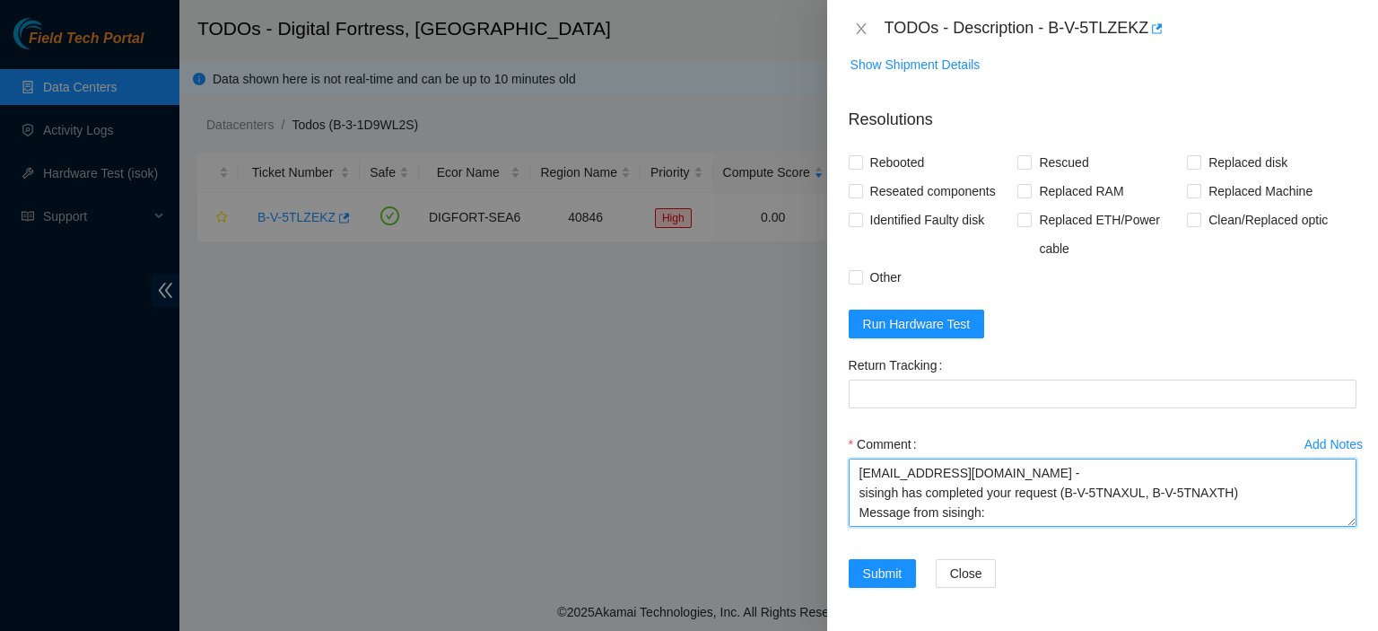
scroll to position [34, 0]
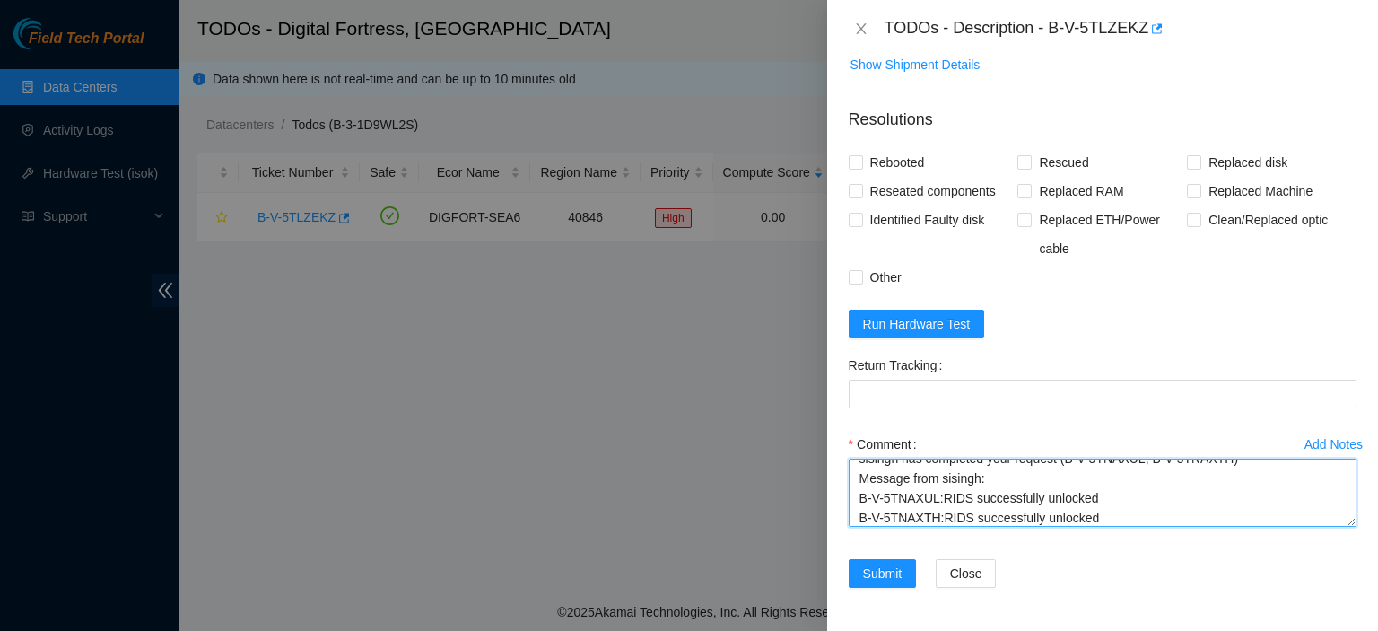
type textarea "kbbyrne23@gmail.com - sisingh has completed your request (B-V-5TNAXUL, B-V-5TNA…"
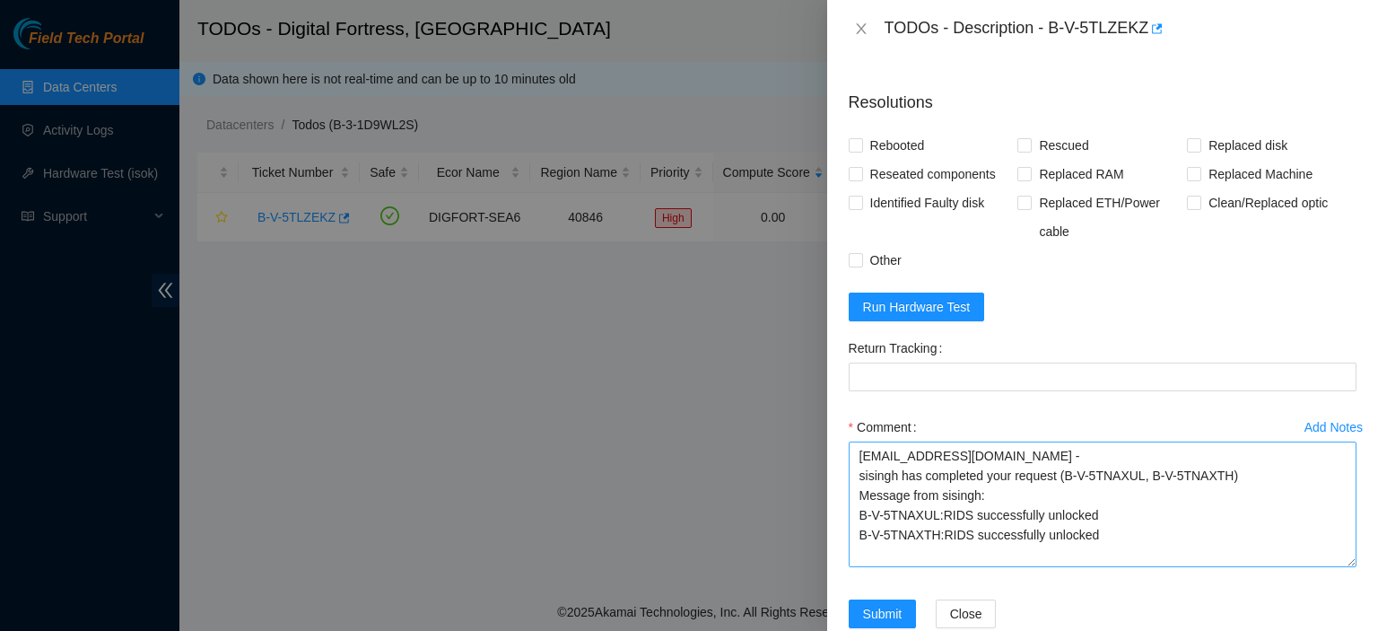
drag, startPoint x: 1335, startPoint y: 519, endPoint x: 1313, endPoint y: 585, distance: 69.2
click at [1313, 567] on textarea "kbbyrne23@gmail.com - sisingh has completed your request (B-V-5TNAXUL, B-V-5TNA…" at bounding box center [1103, 504] width 508 height 126
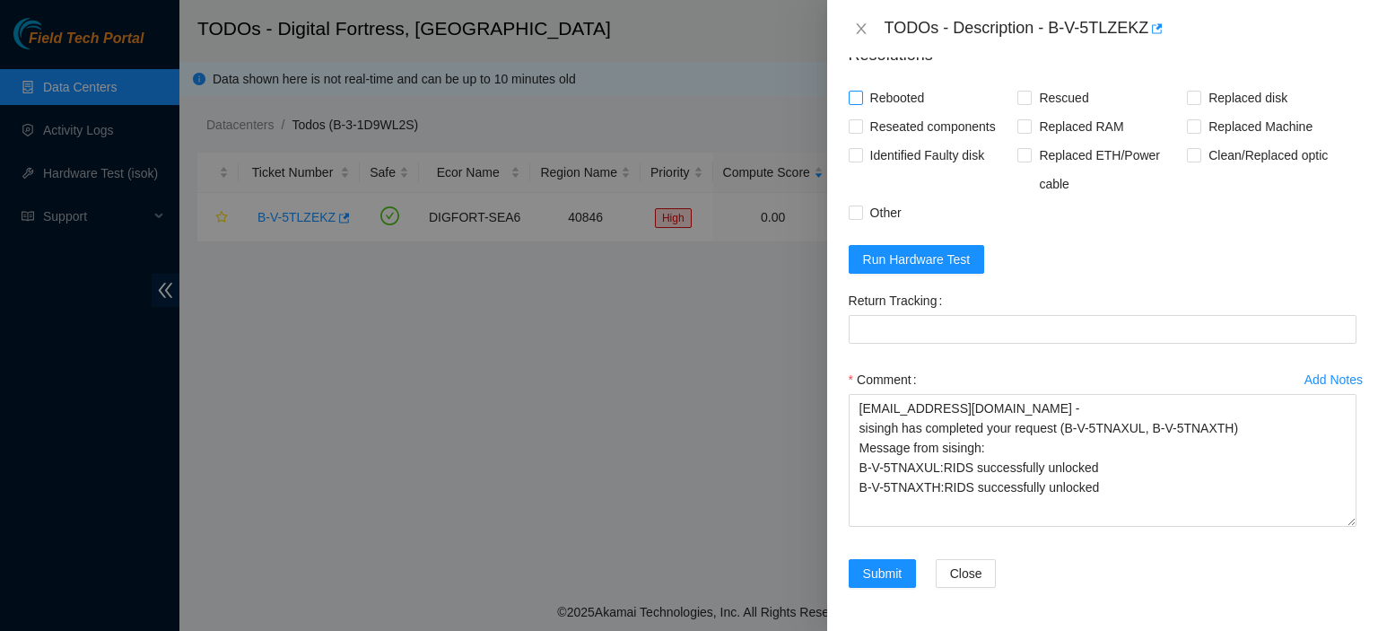
click at [859, 100] on input "Rebooted" at bounding box center [855, 97] width 13 height 13
checkbox input "true"
click at [1021, 96] on input "Rescued" at bounding box center [1023, 97] width 13 height 13
checkbox input "true"
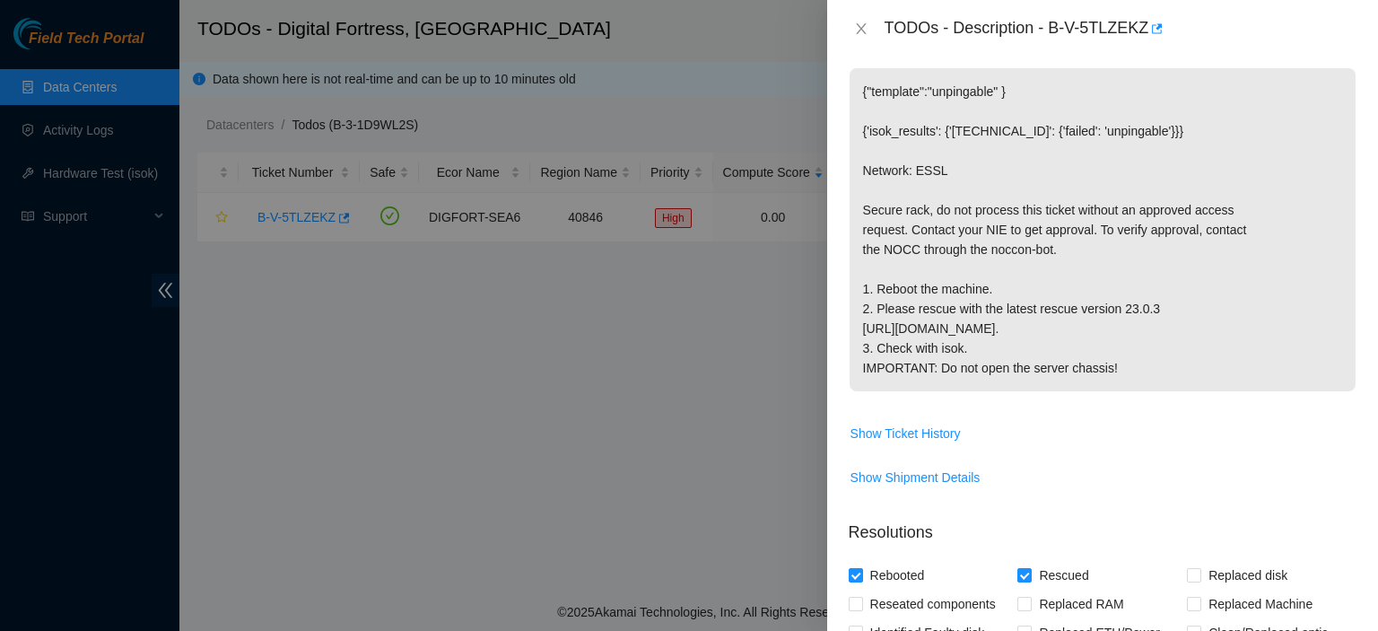
scroll to position [328, 0]
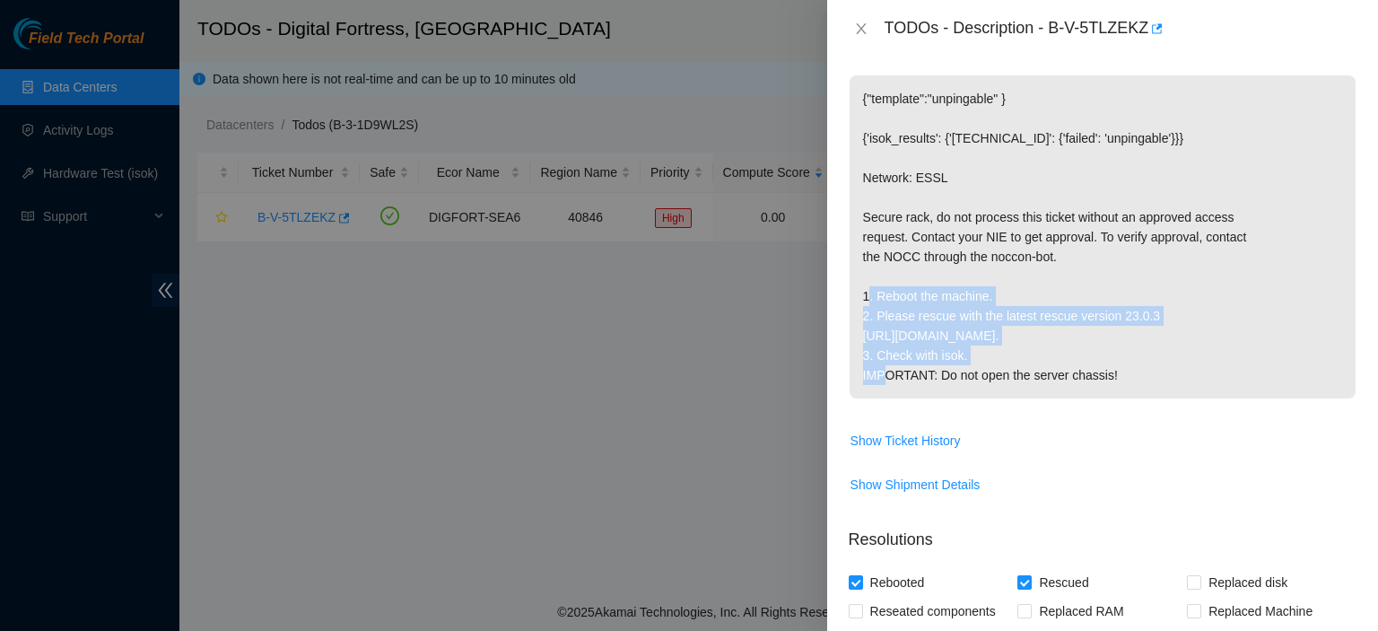
drag, startPoint x: 876, startPoint y: 257, endPoint x: 1148, endPoint y: 288, distance: 274.4
click at [1148, 288] on p "{"template":"unpingable" } {'isok_results': {'23.55.167.23': {'failed': 'unping…" at bounding box center [1103, 236] width 506 height 323
copy p "Reboot the machine. 2. Please rescue with the latest rescue version 23.0.3 http…"
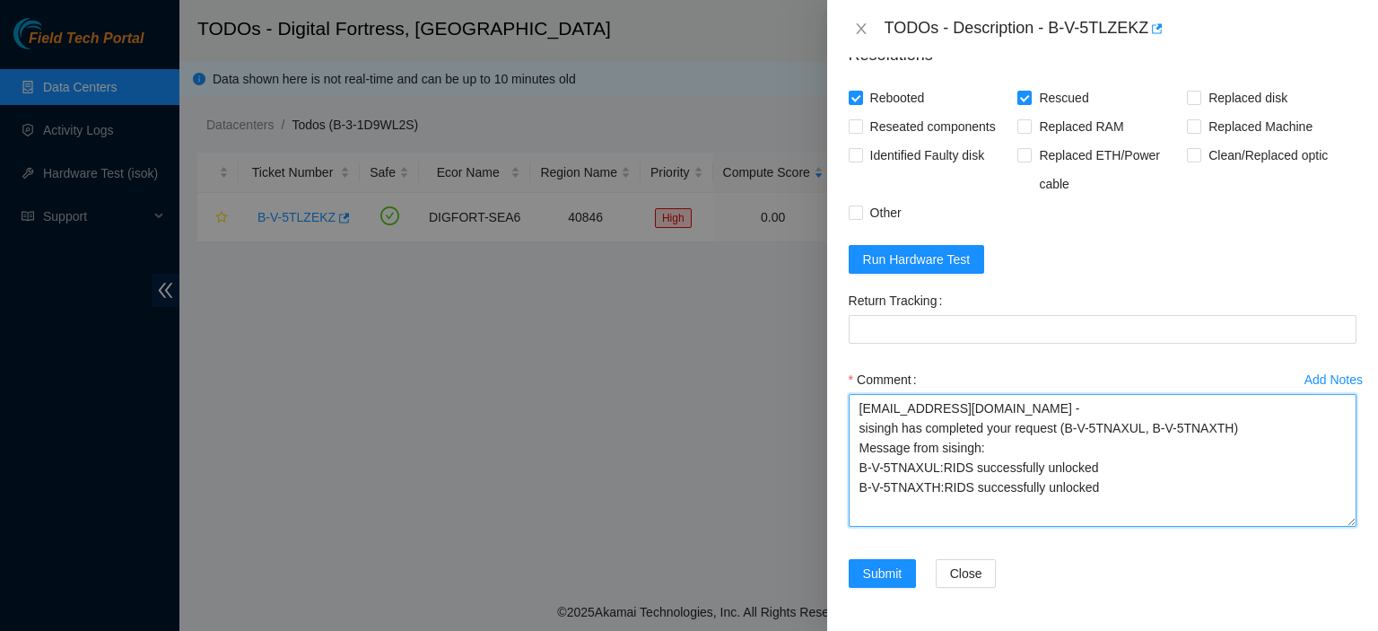
click at [1143, 507] on textarea "kbbyrne23@gmail.com - sisingh has completed your request (B-V-5TNAXUL, B-V-5TNA…" at bounding box center [1103, 460] width 508 height 133
paste textarea "Reboot the machine. 2. Please rescue with the latest rescue version 23.0.3 http…"
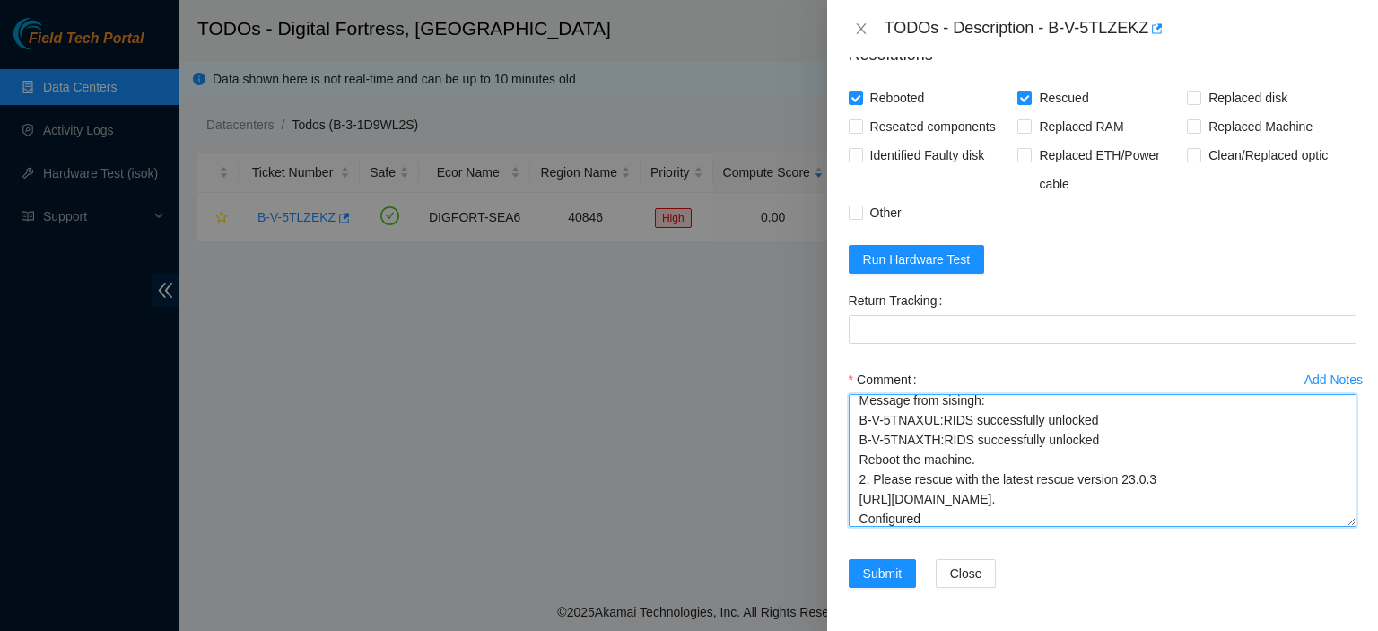
scroll to position [68, 0]
type textarea "kbbyrne23@gmail.com - sisingh has completed your request (B-V-5TNAXUL, B-V-5TNA…"
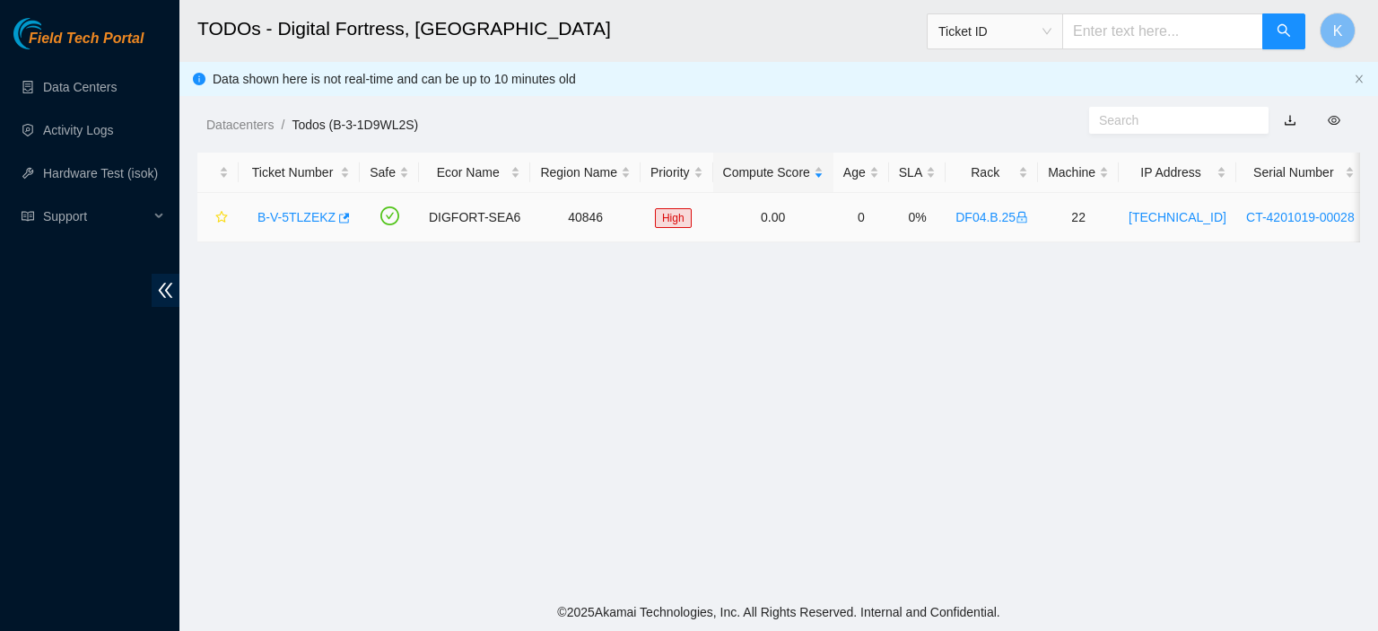
click at [308, 214] on link "B-V-5TLZEKZ" at bounding box center [296, 217] width 78 height 14
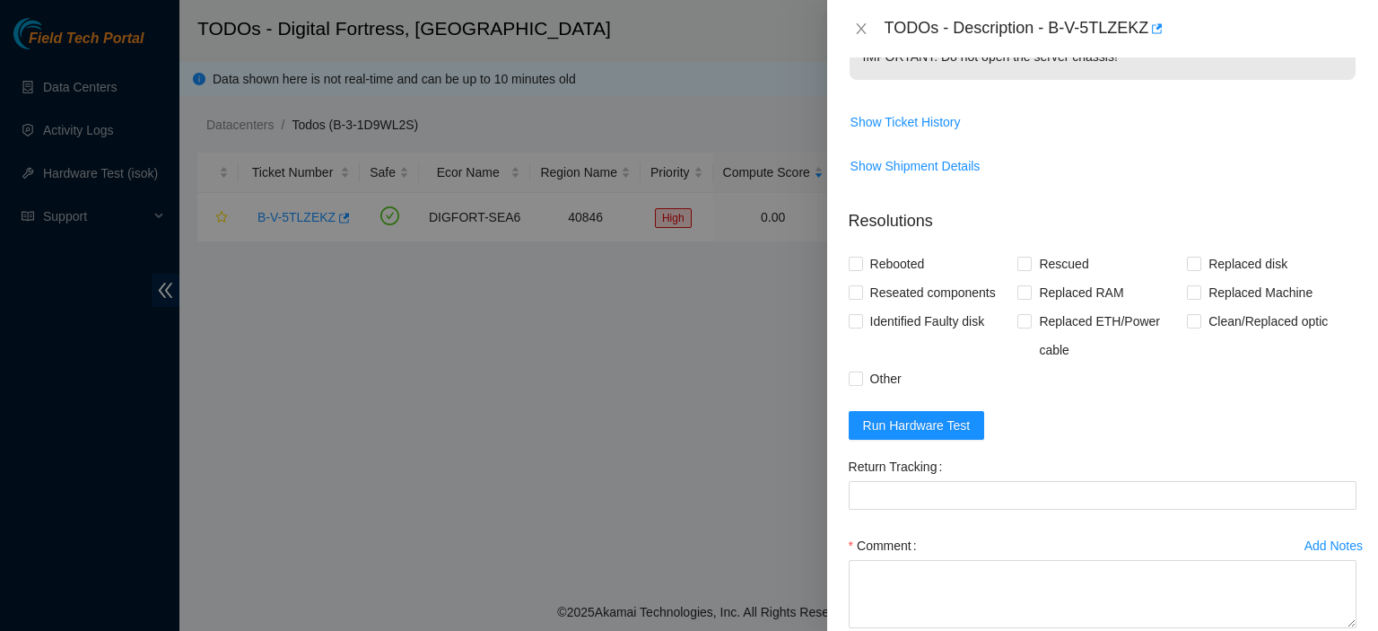
scroll to position [765, 0]
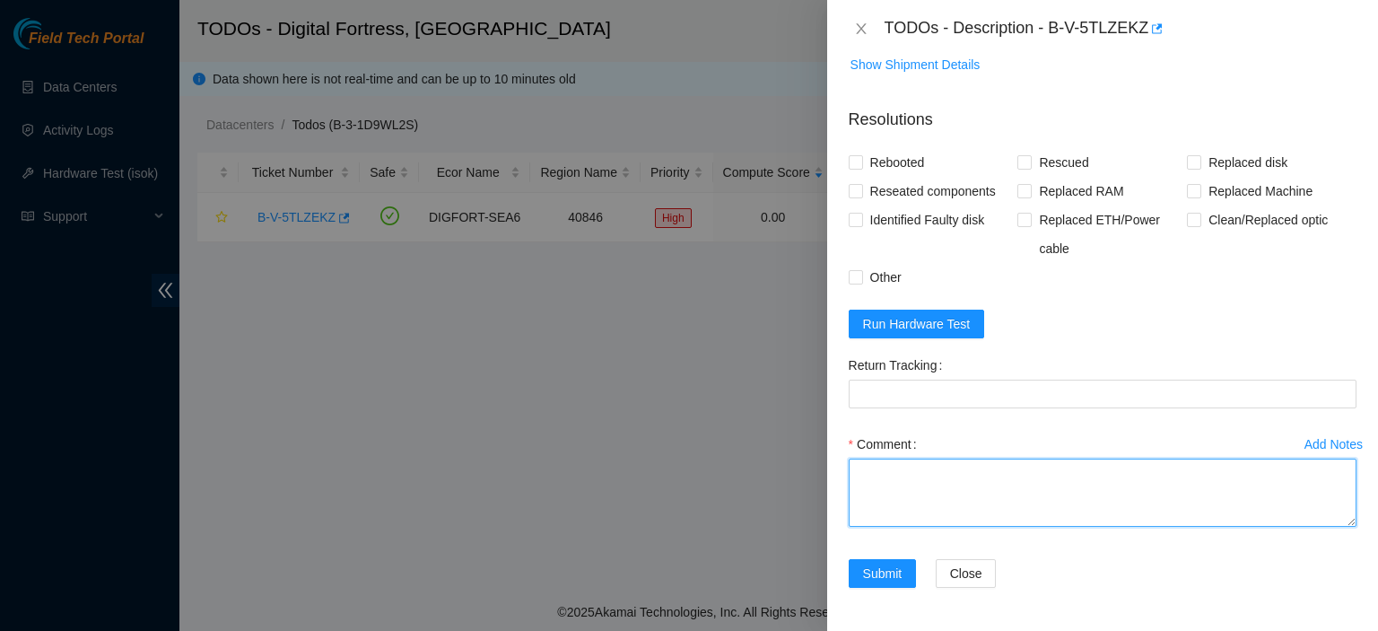
click at [1005, 488] on textarea "Comment" at bounding box center [1103, 492] width 508 height 68
paste textarea "Reboot the machine. 2. Please rescue with the latest rescue version 23.0.3 http…"
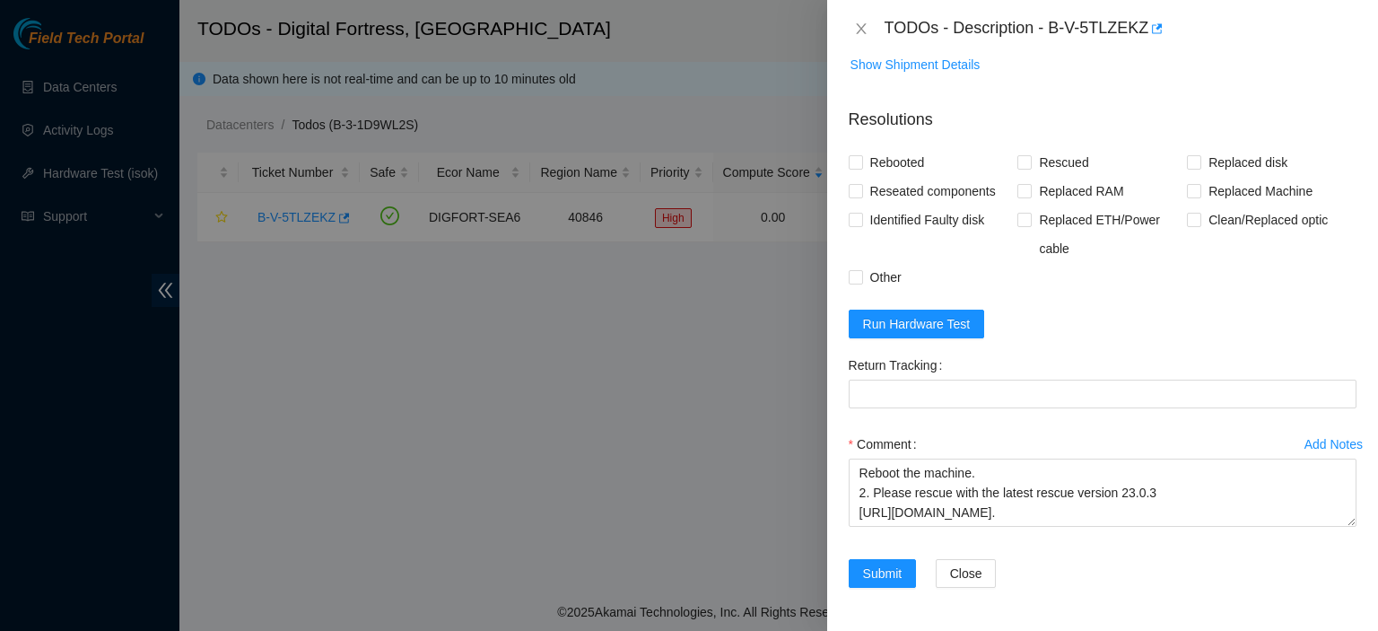
scroll to position [764, 0]
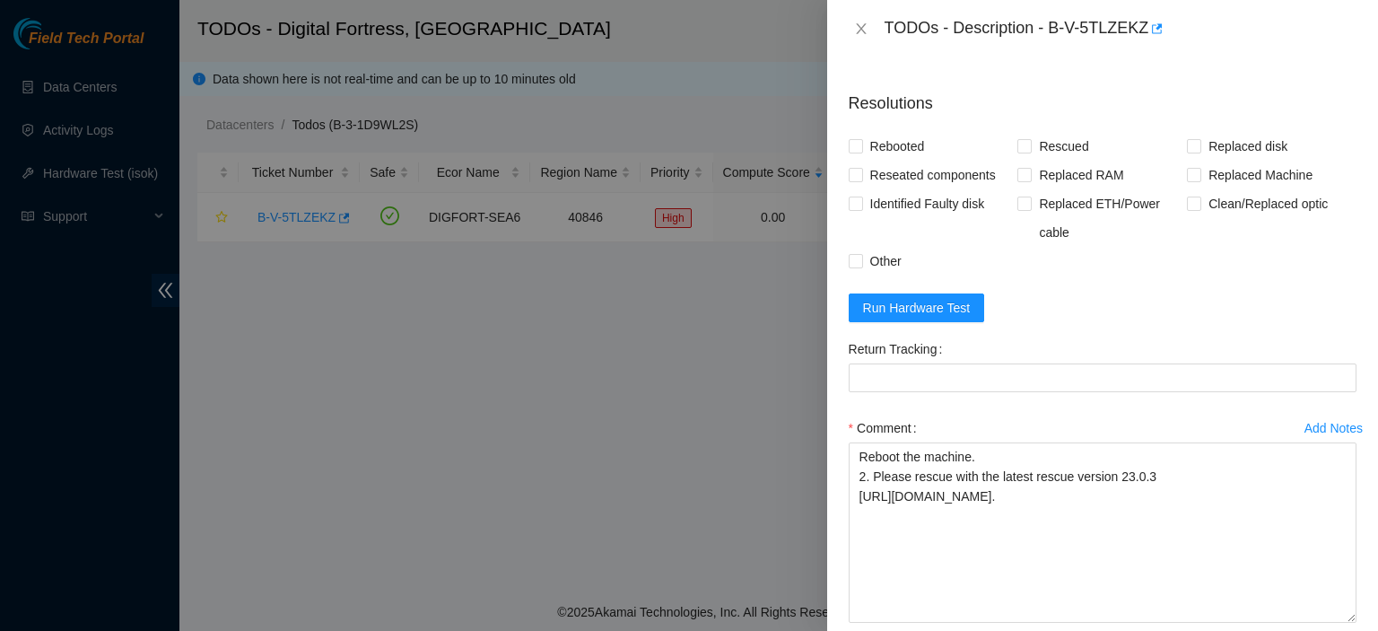
drag, startPoint x: 1339, startPoint y: 523, endPoint x: 1338, endPoint y: 643, distance: 120.2
click at [1338, 630] on html "Field Tech Portal Data Centers Activity Logs Hardware Test (isok) Support TODOs…" at bounding box center [689, 315] width 1378 height 631
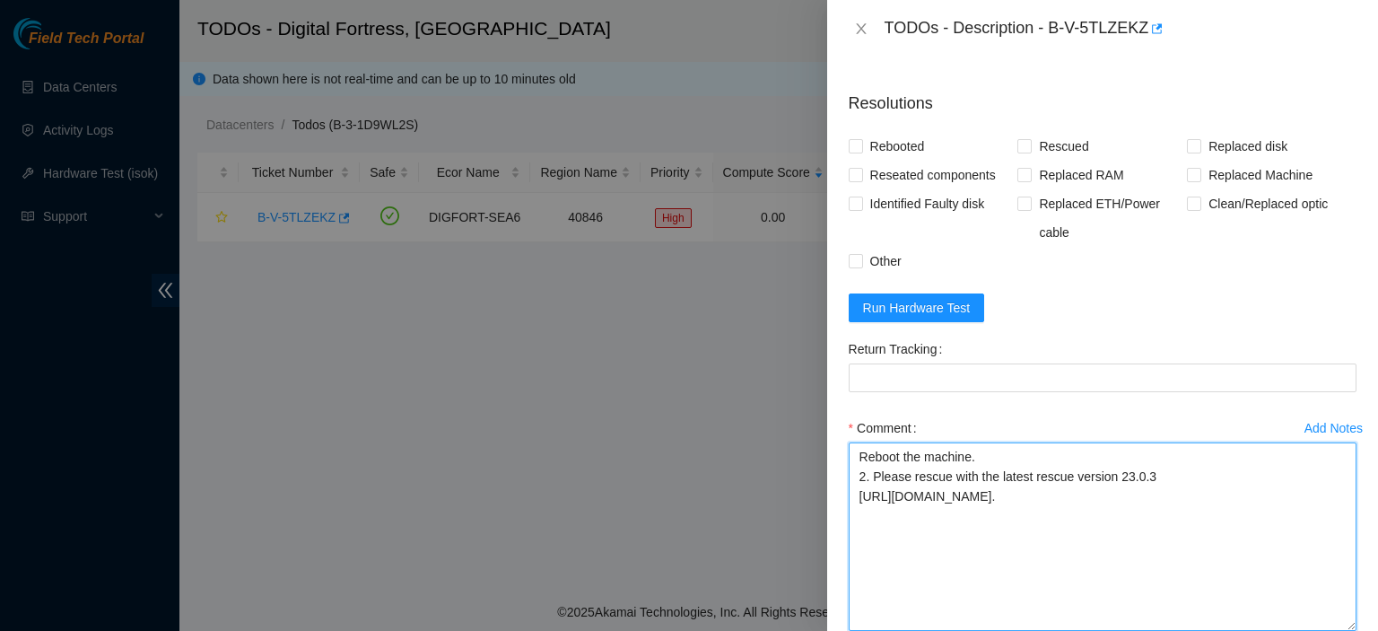
click at [857, 476] on textarea "Reboot the machine. 2. Please rescue with the latest rescue version 23.0.3 http…" at bounding box center [1103, 536] width 508 height 188
click at [866, 469] on textarea "Reboot the machine. 2. Please rescue with the latest rescue version 23.0.3 http…" at bounding box center [1103, 536] width 508 height 188
paste textarea "kbbyrne23@gmail.com - sisingh has completed your request (B-V-5TNAXUL, B-V-5TNA…"
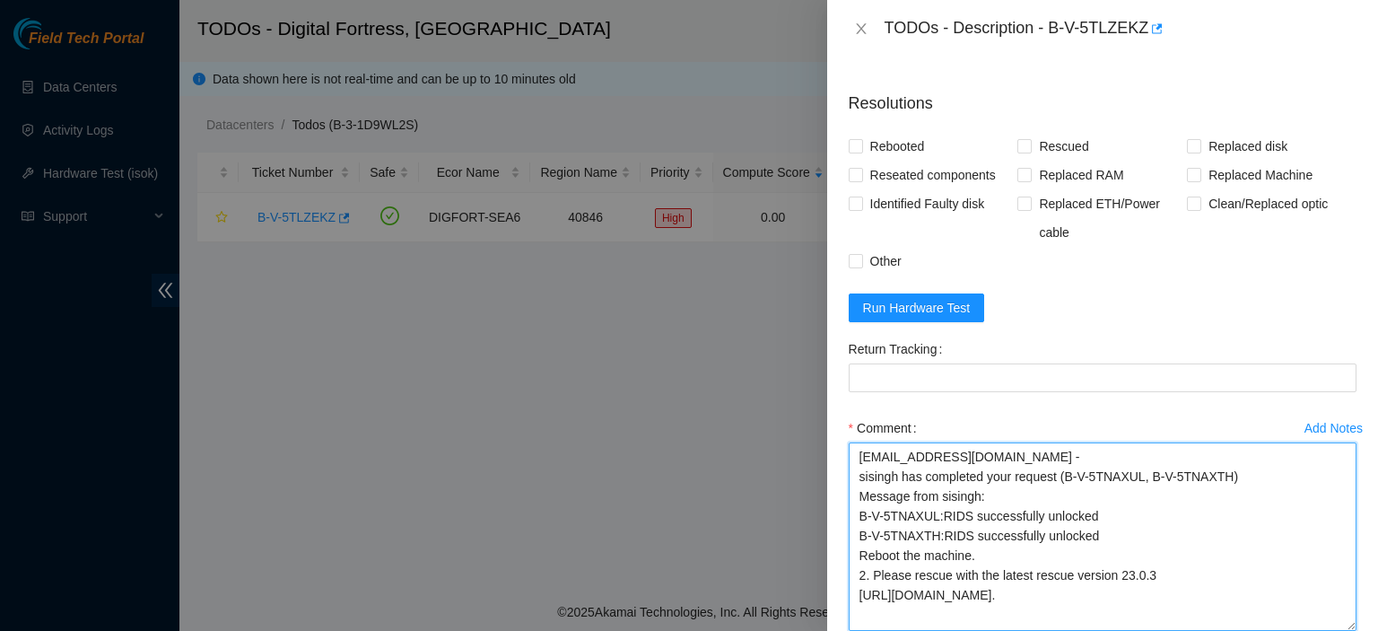
type textarea "kbbyrne23@gmail.com - sisingh has completed your request (B-V-5TNAXUL, B-V-5TNA…"
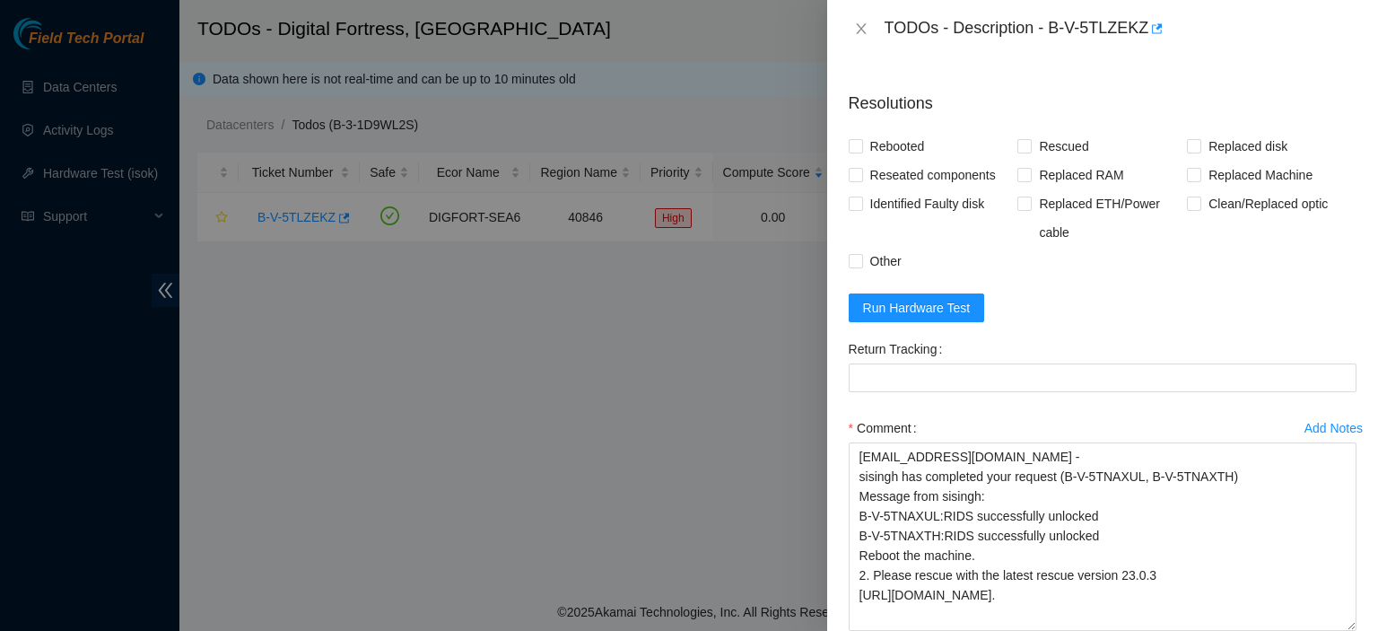
click at [834, 158] on div "Problem Type Hardware Sub Type Tier 1 - Secure Rack Number DF04.B.25 Machine Nu…" at bounding box center [1102, 343] width 551 height 573
click at [857, 152] on input "Rebooted" at bounding box center [855, 145] width 13 height 13
checkbox input "true"
click at [1017, 153] on span at bounding box center [1024, 146] width 14 height 14
click at [1017, 152] on input "Rescued" at bounding box center [1023, 145] width 13 height 13
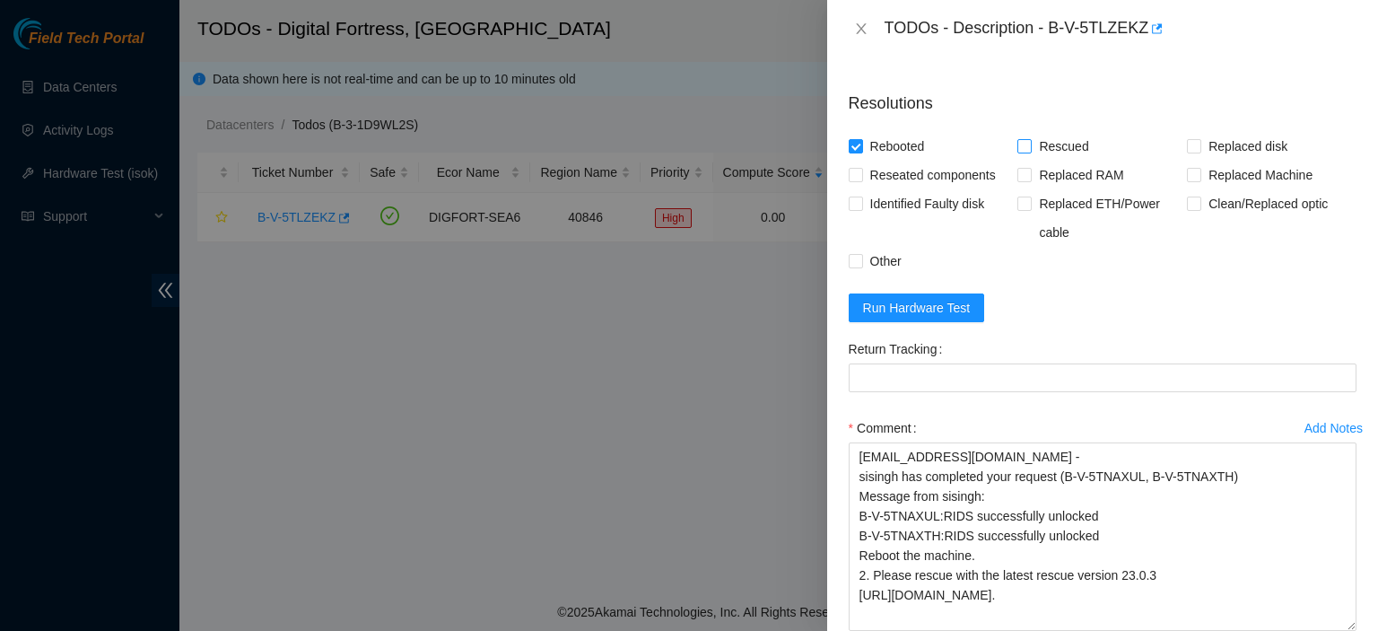
checkbox input "true"
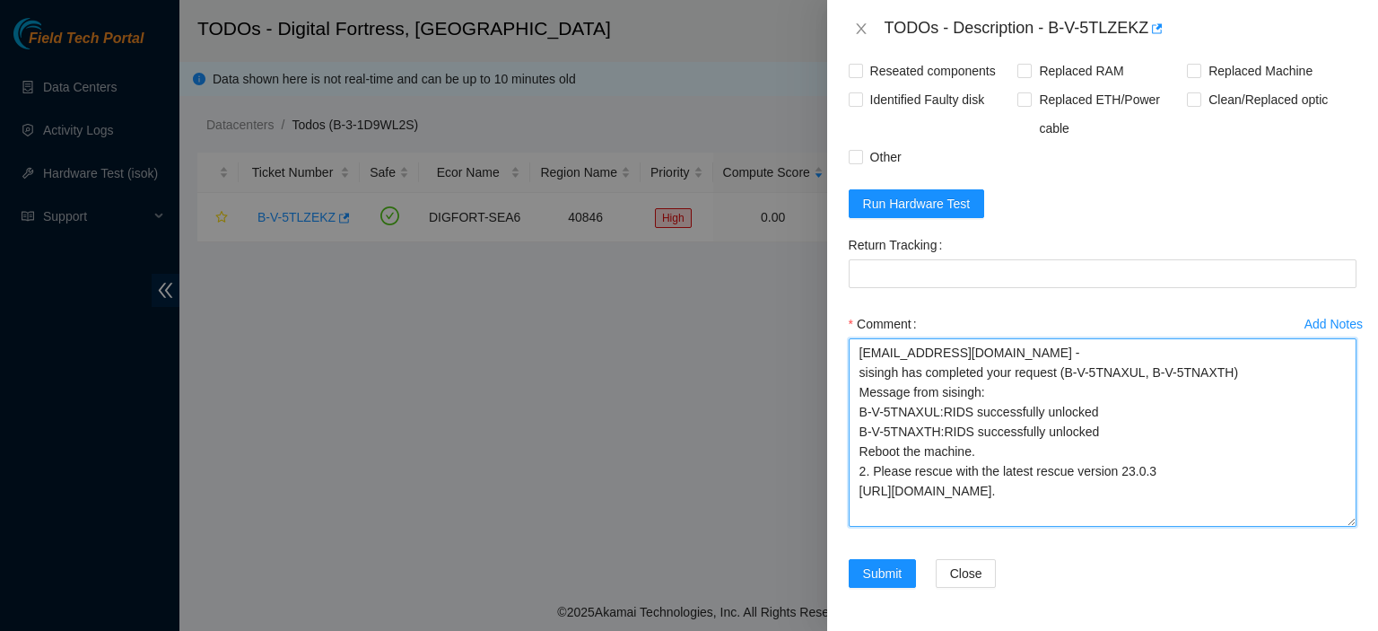
click at [1165, 507] on textarea "kbbyrne23@gmail.com - sisingh has completed your request (B-V-5TNAXUL, B-V-5TNA…" at bounding box center [1103, 432] width 508 height 188
click at [1105, 446] on textarea "kbbyrne23@gmail.com - sisingh has completed your request (B-V-5TNAXUL, B-V-5TNA…" at bounding box center [1103, 432] width 508 height 188
click at [1105, 435] on textarea "kbbyrne23@gmail.com - sisingh has completed your request (B-V-5TNAXUL, B-V-5TNA…" at bounding box center [1103, 432] width 508 height 188
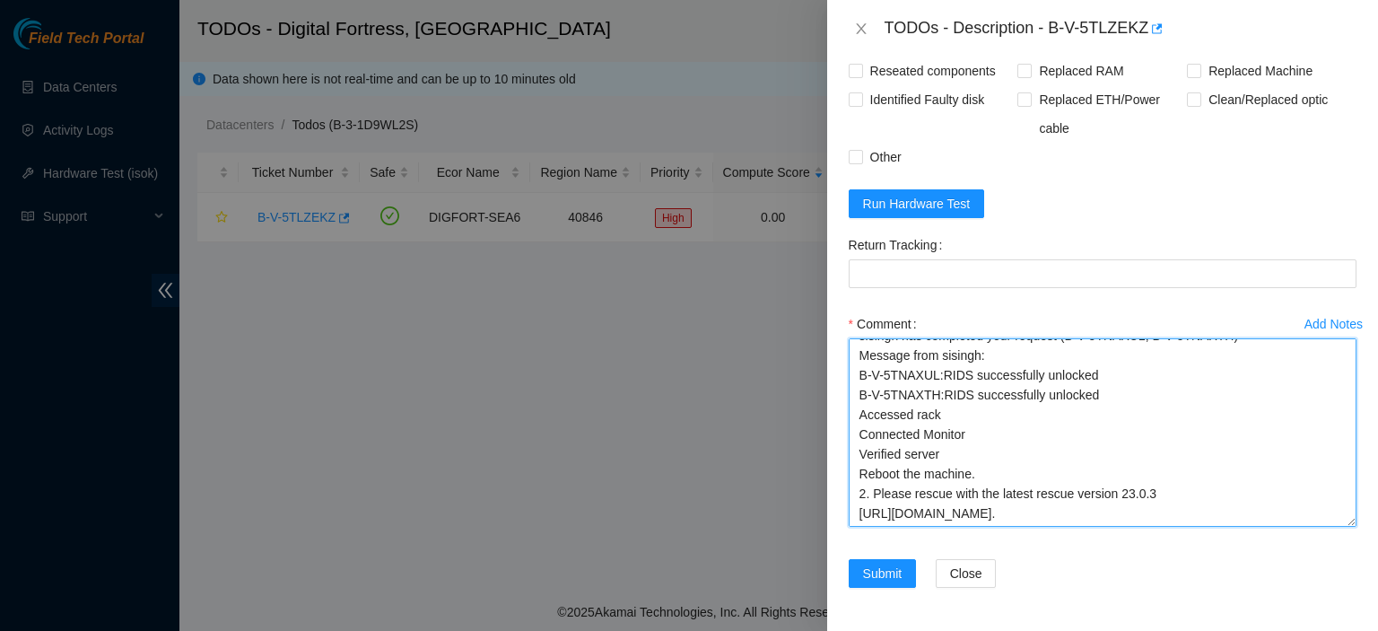
click at [1217, 512] on textarea "kbbyrne23@gmail.com - sisingh has completed your request (B-V-5TNAXUL, B-V-5TNA…" at bounding box center [1103, 432] width 508 height 188
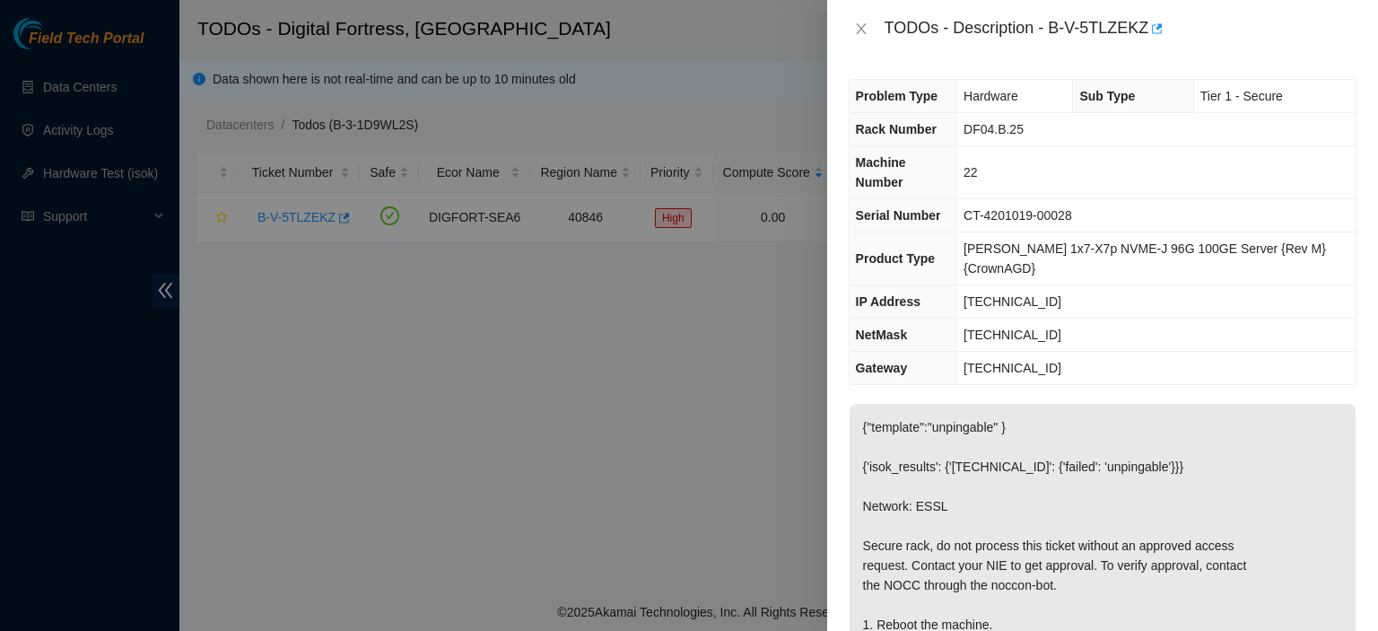
scroll to position [886, 0]
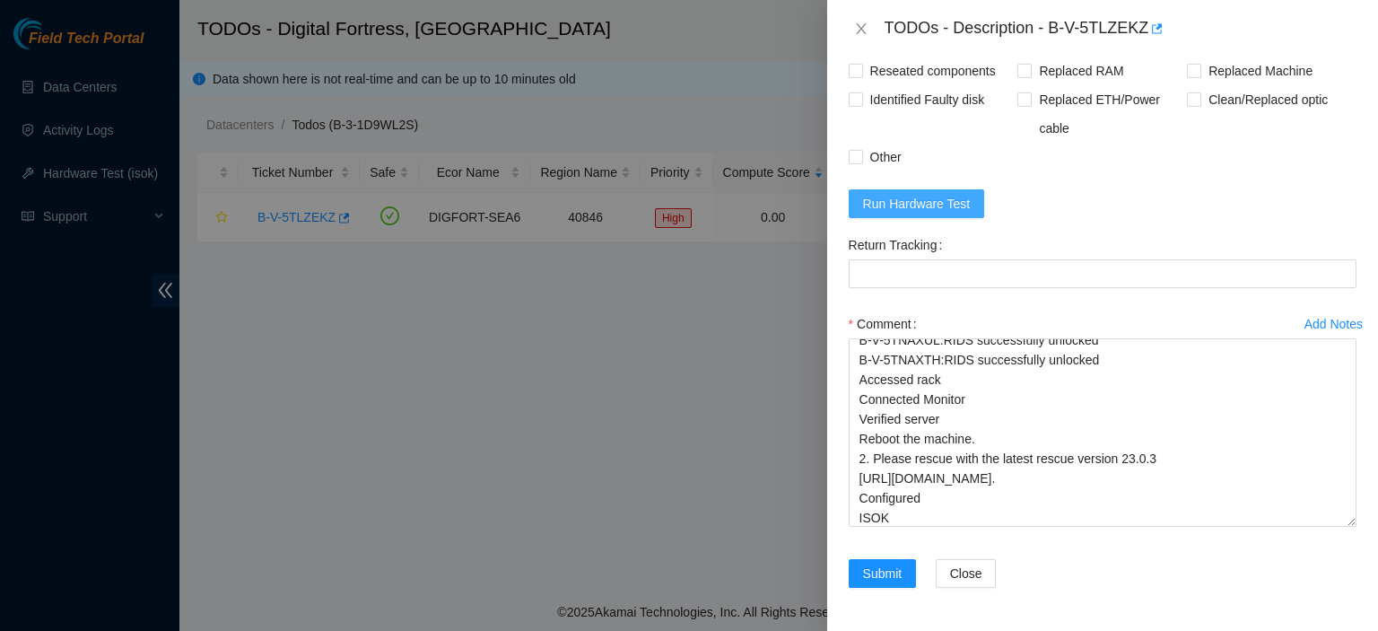
click at [926, 210] on span "Run Hardware Test" at bounding box center [917, 204] width 108 height 20
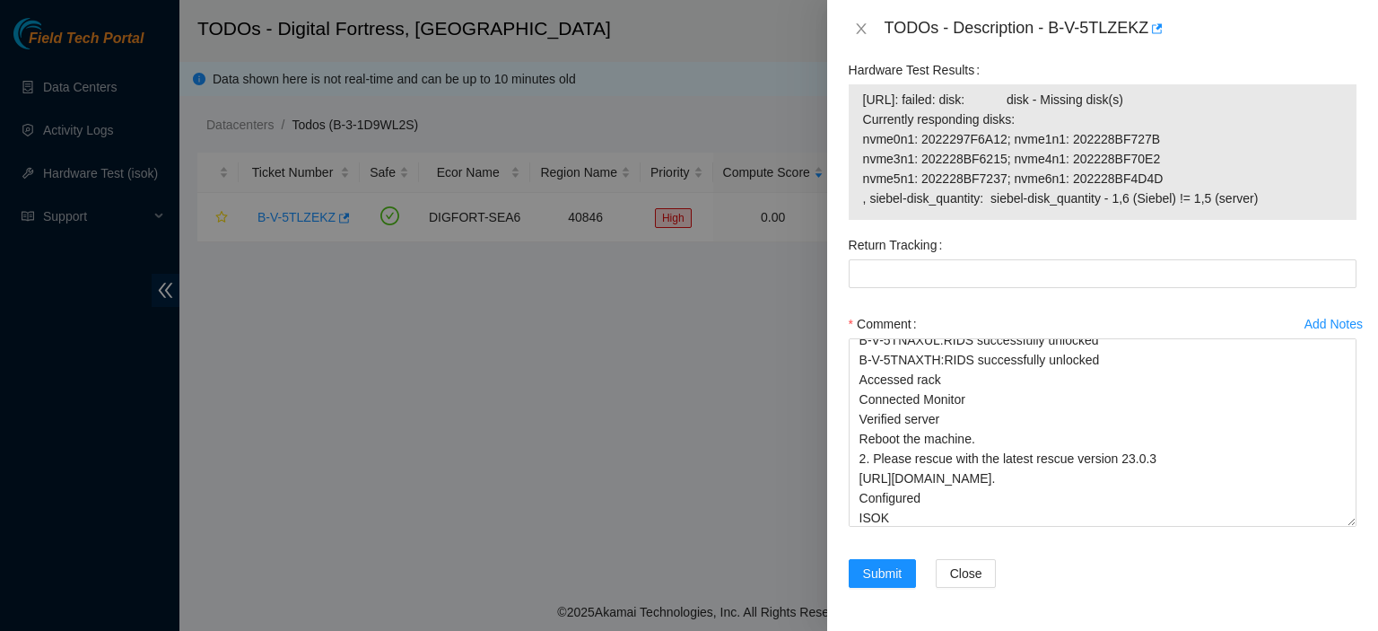
scroll to position [1061, 0]
drag, startPoint x: 1264, startPoint y: 206, endPoint x: 861, endPoint y: 86, distance: 420.4
click at [861, 86] on div "23.55.167.23: failed: disk: disk - Missing disk(s) Currently responding disks: …" at bounding box center [1103, 151] width 508 height 135
copy tbody "23.55.167.23: failed: disk: disk - Missing disk(s) Currently responding disks: …"
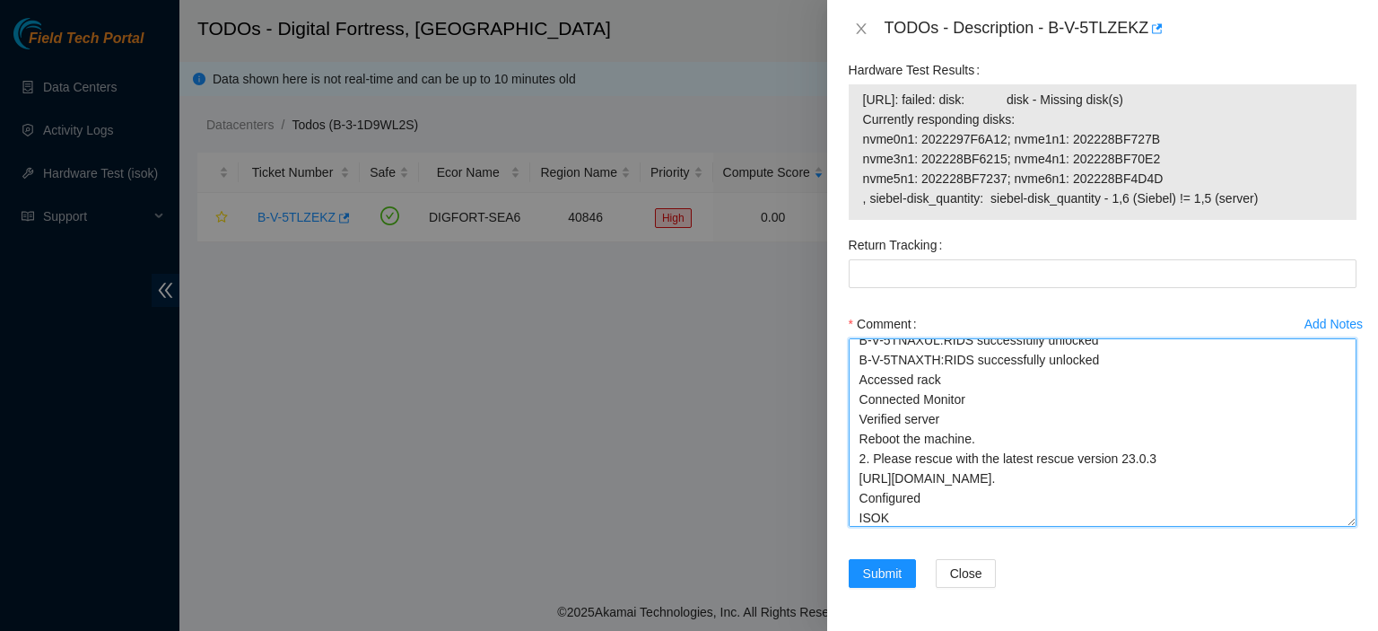
click at [908, 524] on textarea "kbbyrne23@gmail.com - sisingh has completed your request (B-V-5TNAXUL, B-V-5TNA…" at bounding box center [1103, 432] width 508 height 188
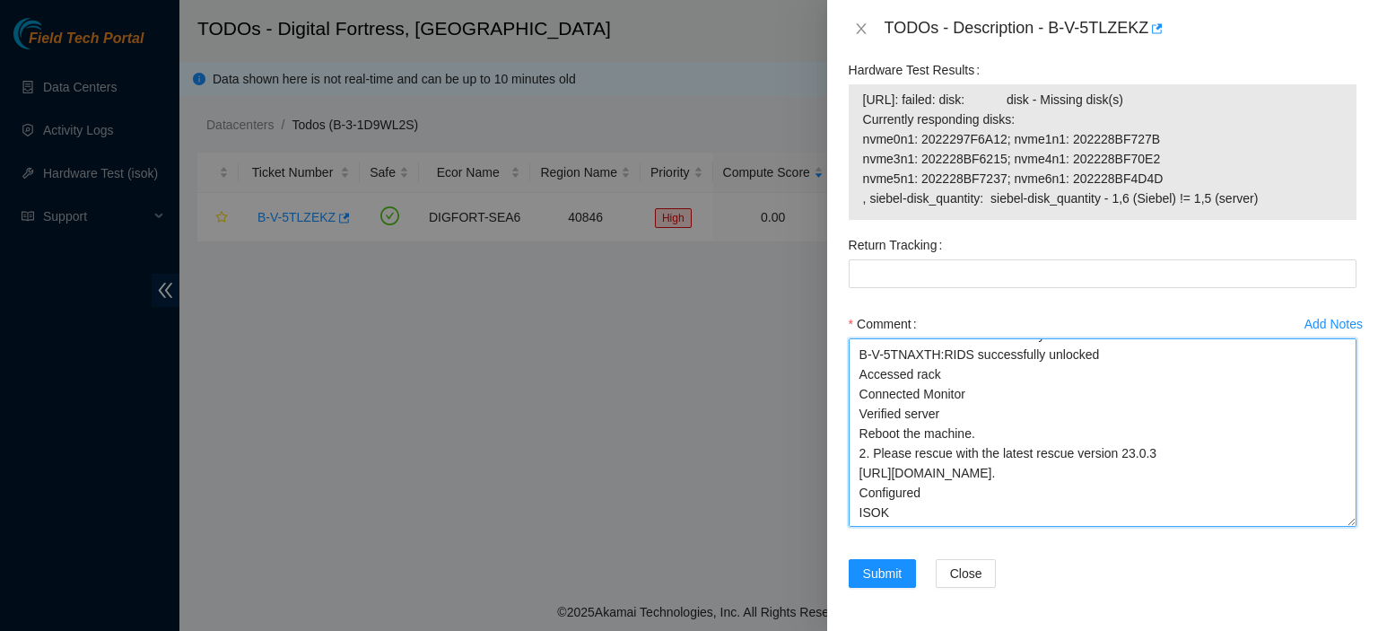
paste textarea "23.55.167.23: failed: disk: disk - Missing disk(s) Currently responding disks: …"
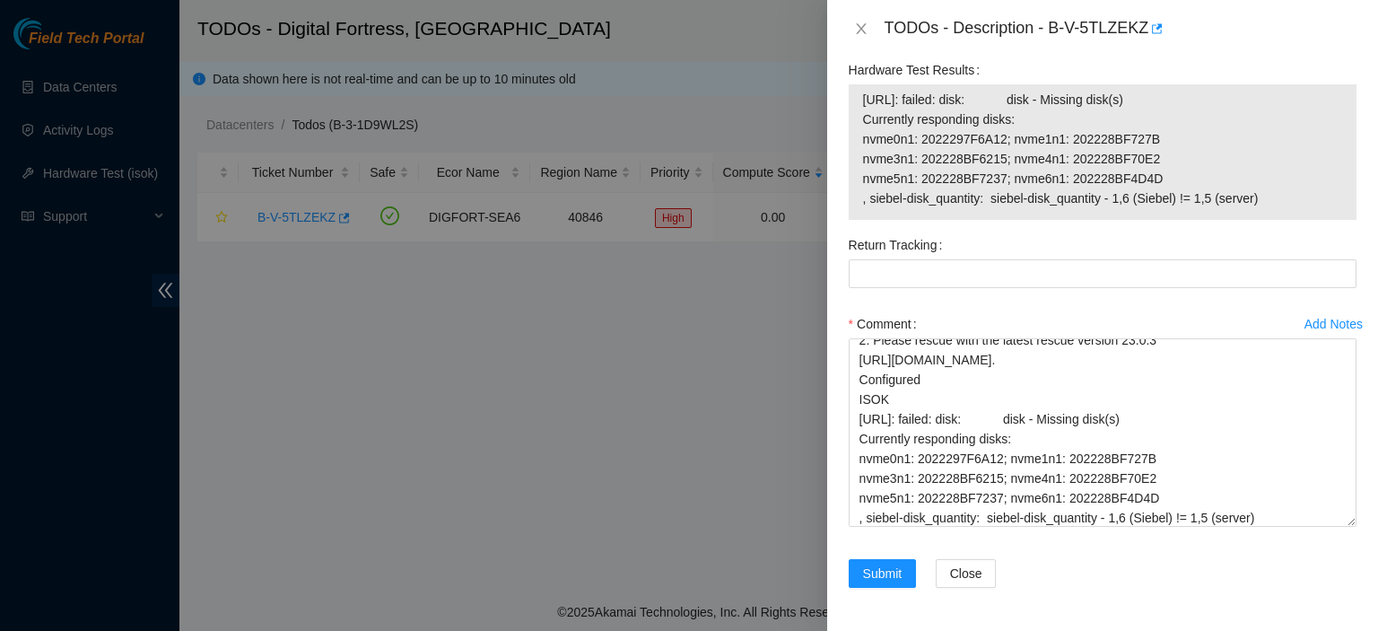
scroll to position [560, 0]
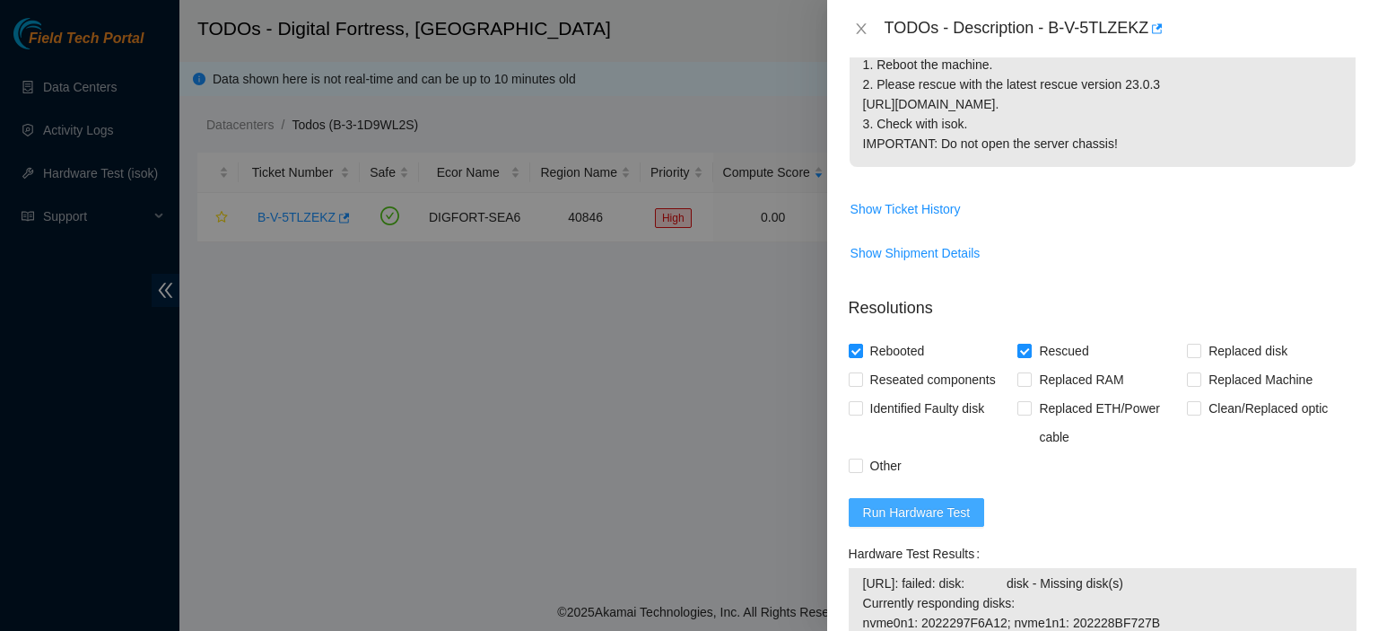
click at [952, 522] on span "Run Hardware Test" at bounding box center [917, 512] width 108 height 20
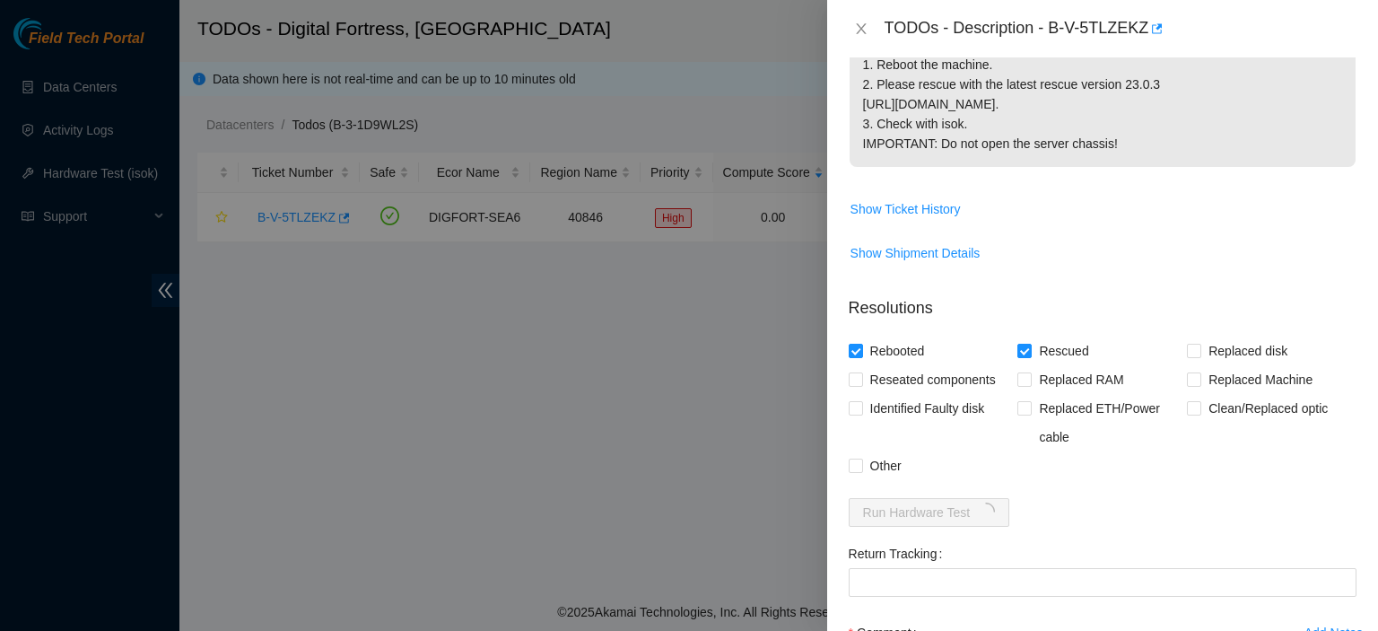
scroll to position [886, 0]
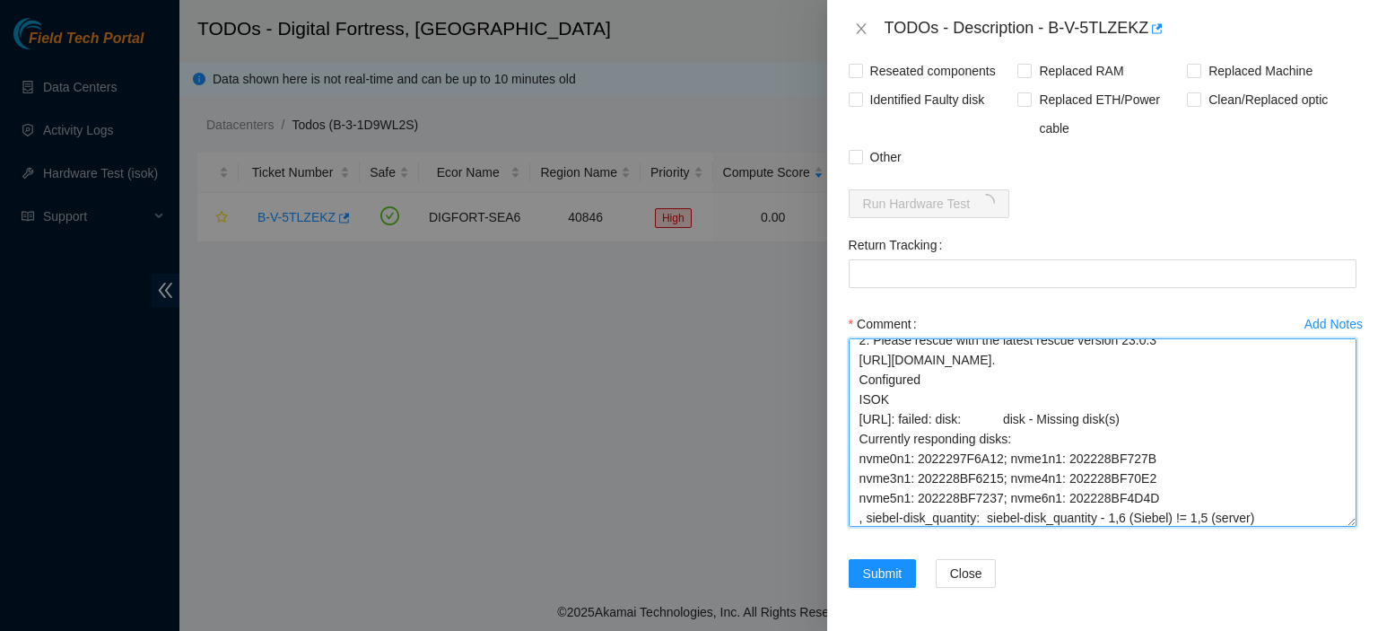
click at [1300, 517] on textarea "kbbyrne23@gmail.com - sisingh has completed your request (B-V-5TNAXUL, B-V-5TNA…" at bounding box center [1103, 432] width 508 height 188
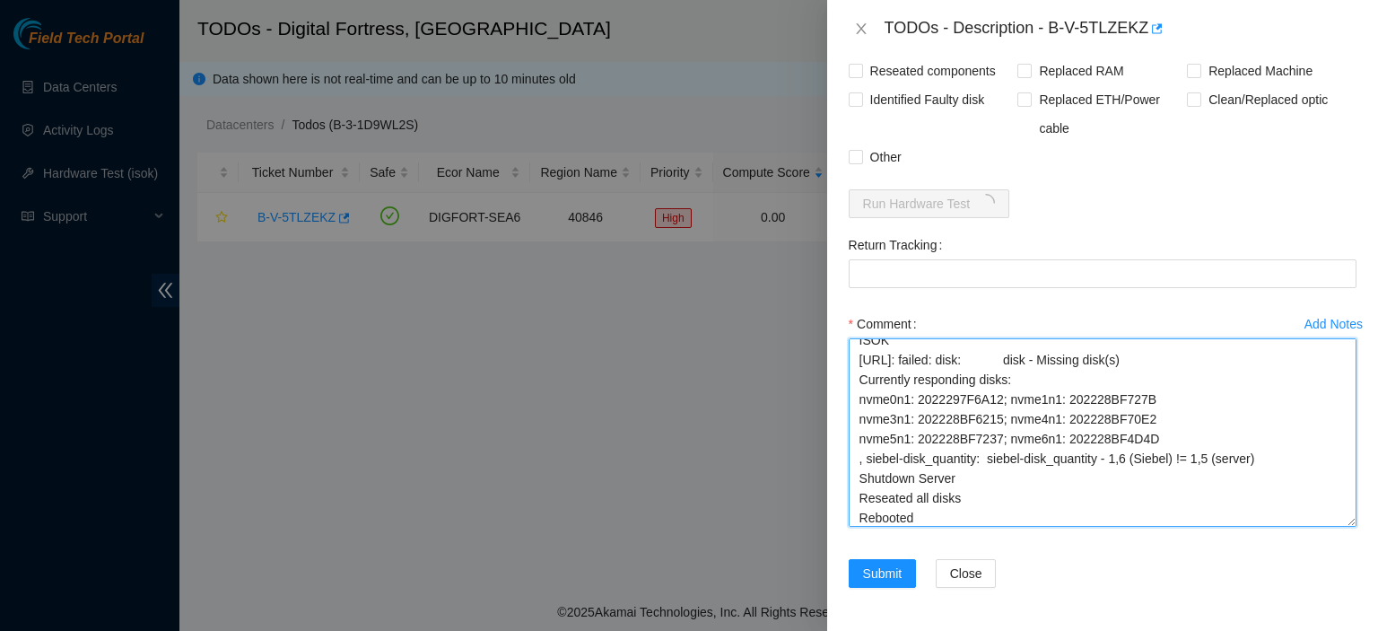
scroll to position [269, 0]
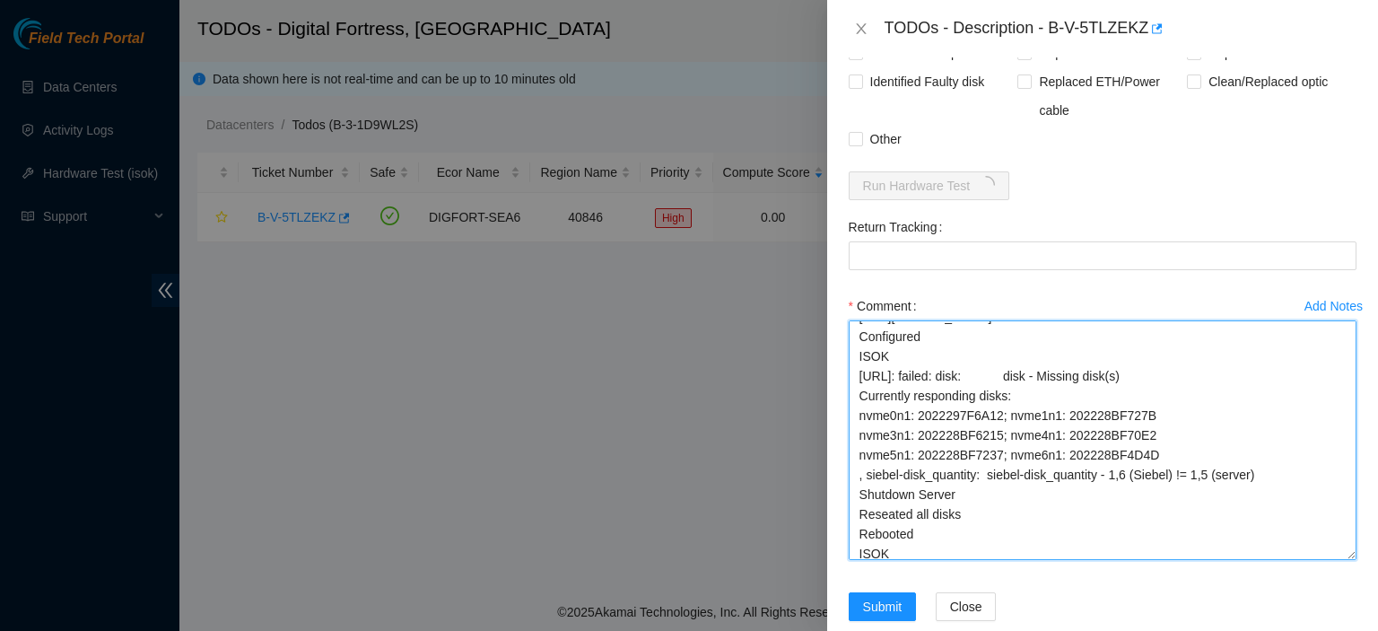
drag, startPoint x: 1337, startPoint y: 519, endPoint x: 1317, endPoint y: 580, distance: 64.1
click at [1317, 560] on textarea "kbbyrne23@gmail.com - sisingh has completed your request (B-V-5TNAXUL, B-V-5TNA…" at bounding box center [1103, 440] width 508 height 240
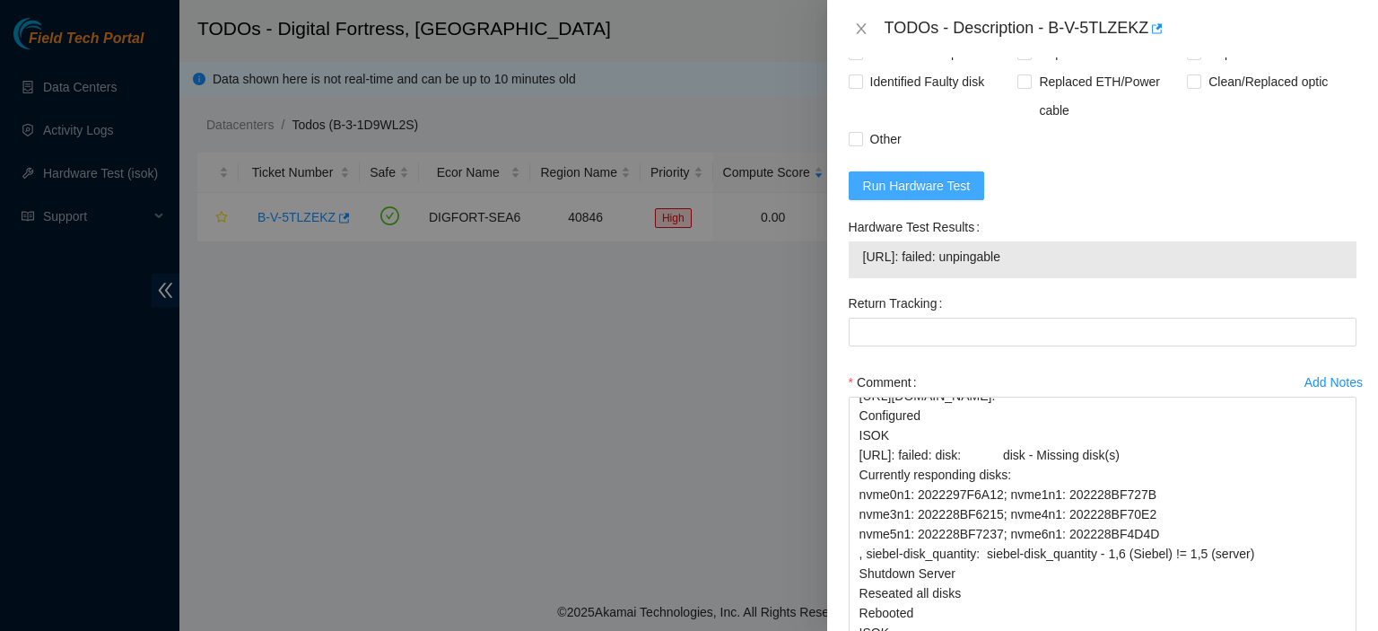
click at [911, 196] on span "Run Hardware Test" at bounding box center [917, 186] width 108 height 20
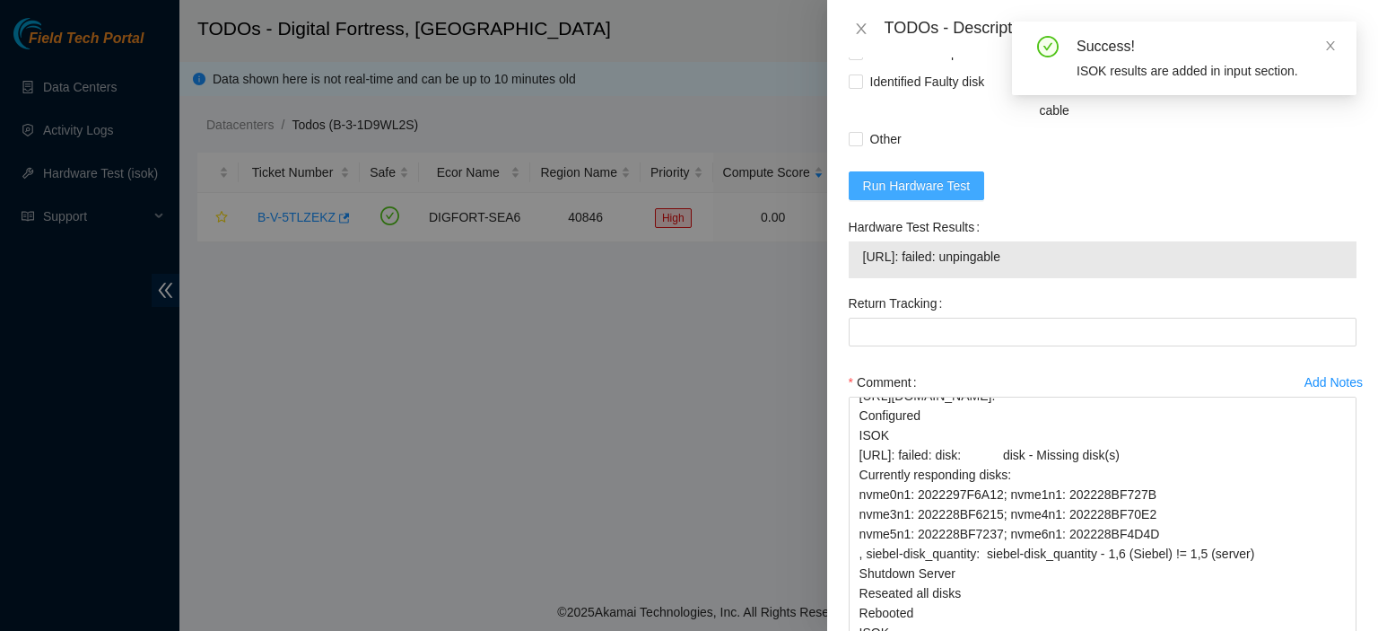
click at [897, 196] on span "Run Hardware Test" at bounding box center [917, 186] width 108 height 20
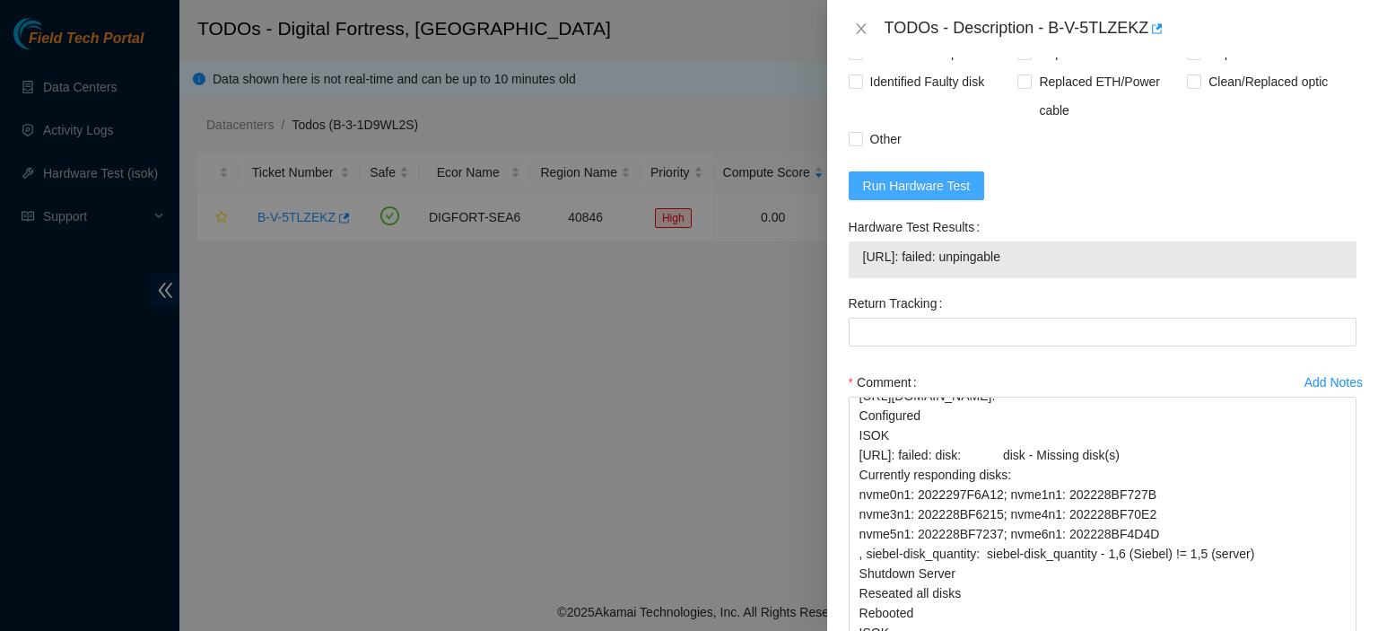
click at [933, 196] on span "Run Hardware Test" at bounding box center [917, 186] width 108 height 20
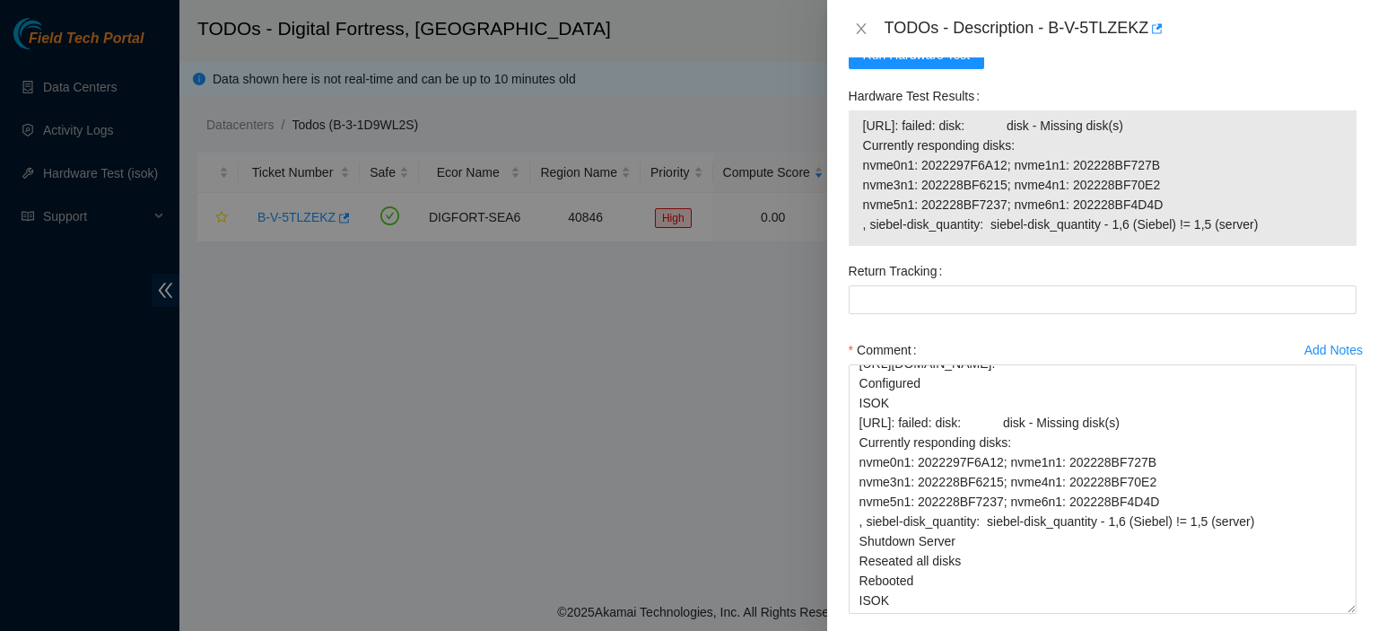
scroll to position [1044, 0]
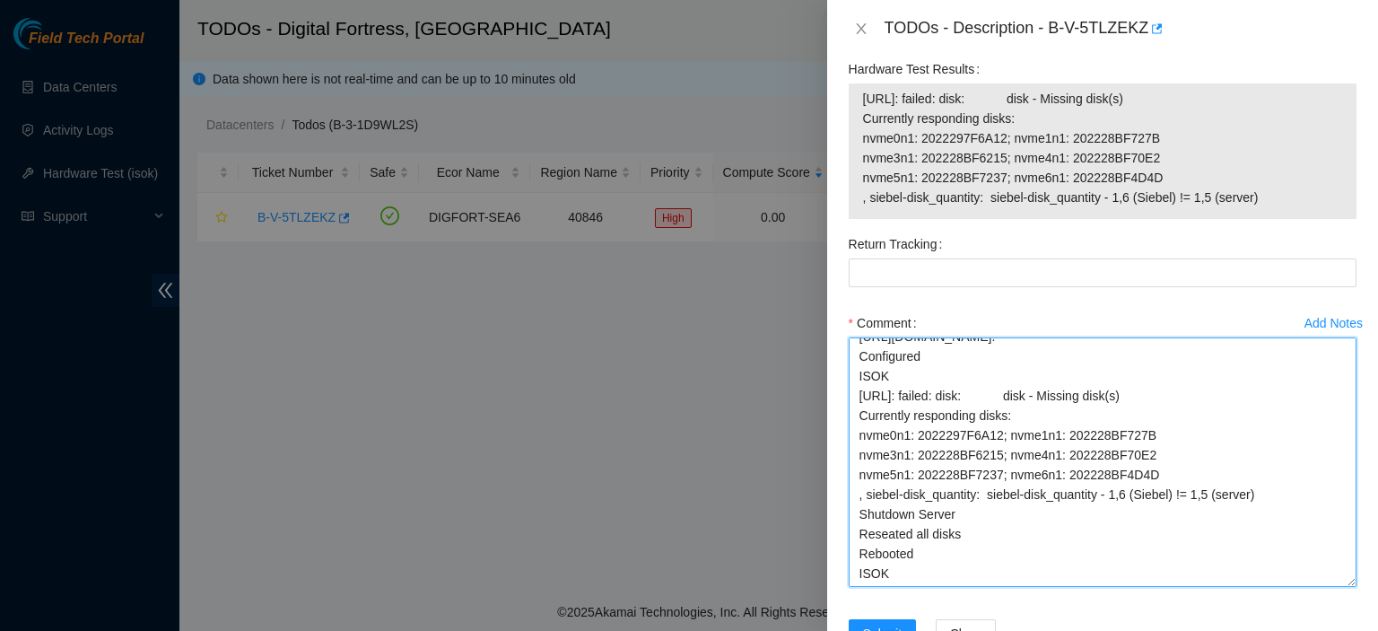
click at [1159, 587] on textarea "kbbyrne23@gmail.com - sisingh has completed your request (B-V-5TNAXUL, B-V-5TNA…" at bounding box center [1103, 461] width 508 height 249
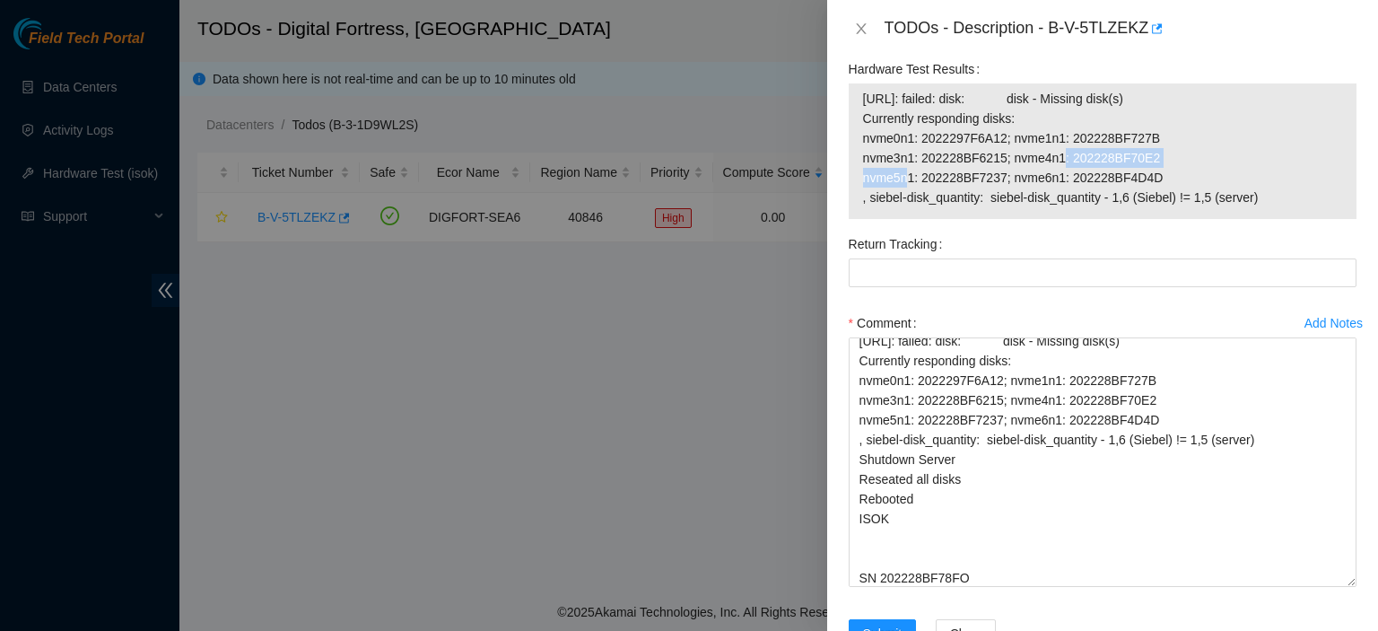
drag, startPoint x: 1146, startPoint y: 172, endPoint x: 1008, endPoint y: 177, distance: 137.3
click at [1008, 177] on span "23.55.167.23: failed: disk: disk - Missing disk(s) Currently responding disks: …" at bounding box center [1102, 148] width 479 height 118
copy span "nvme4n1: 202228BF70E2"
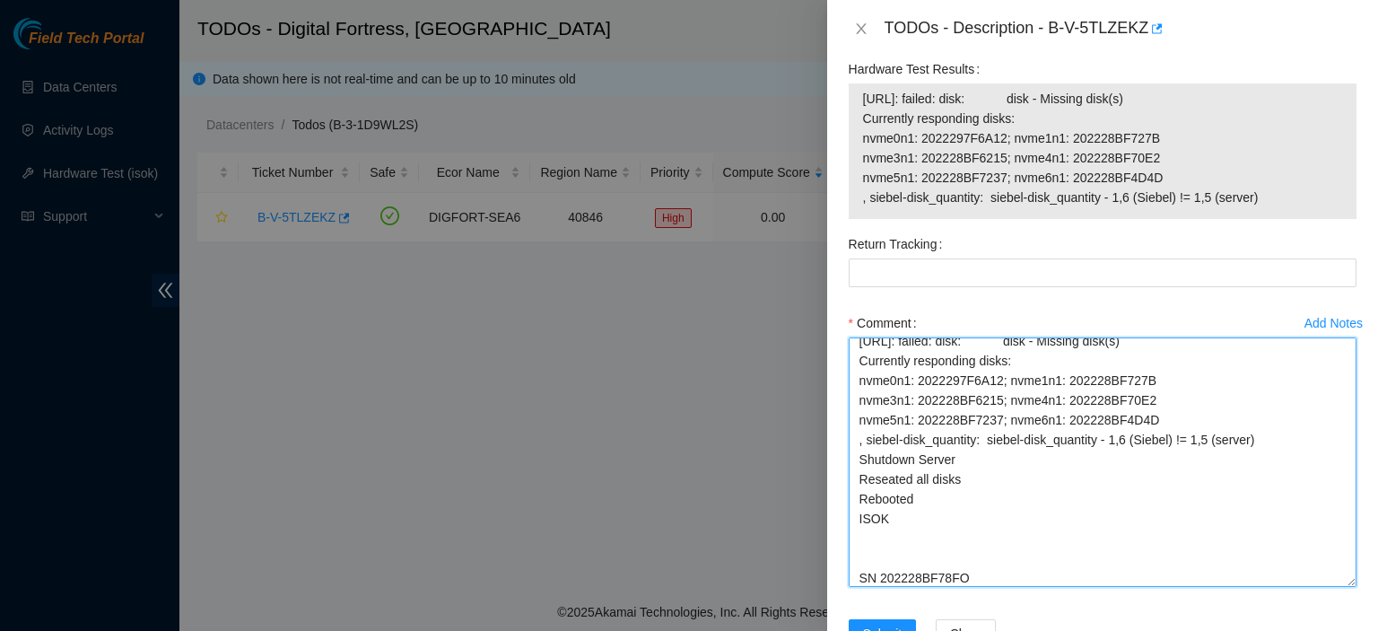
click at [1010, 581] on textarea "kbbyrne23@gmail.com - sisingh has completed your request (B-V-5TNAXUL, B-V-5TNA…" at bounding box center [1103, 461] width 508 height 249
click at [1016, 587] on textarea "kbbyrne23@gmail.com - sisingh has completed your request (B-V-5TNAXUL, B-V-5TNA…" at bounding box center [1103, 461] width 508 height 249
paste textarea "nvme4n1: 202228BF70E2"
click at [1016, 587] on textarea "kbbyrne23@gmail.com - sisingh has completed your request (B-V-5TNAXUL, B-V-5TNA…" at bounding box center [1103, 461] width 508 height 249
click at [910, 547] on textarea "kbbyrne23@gmail.com - sisingh has completed your request (B-V-5TNAXUL, B-V-5TNA…" at bounding box center [1103, 461] width 508 height 249
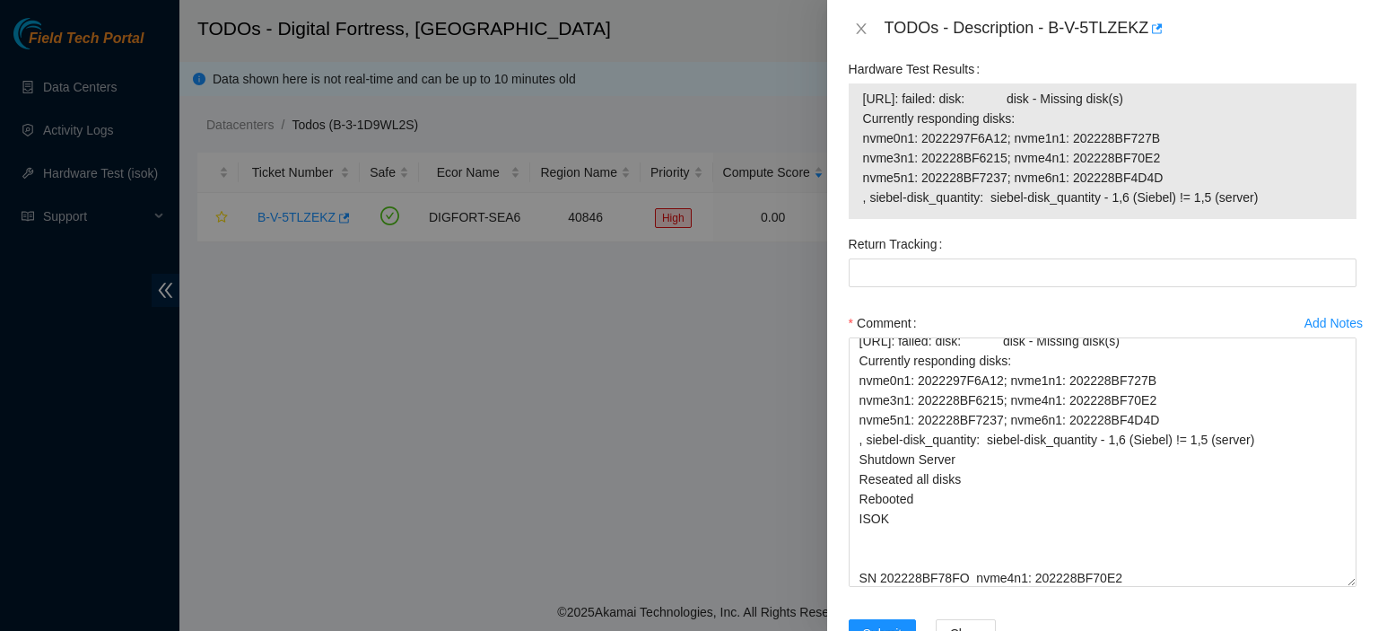
drag, startPoint x: 863, startPoint y: 118, endPoint x: 1265, endPoint y: 225, distance: 416.1
click at [1265, 214] on td "23.55.167.23: failed: disk: disk - Missing disk(s) Currently responding disks: …" at bounding box center [1102, 151] width 481 height 126
copy span "23.55.167.23: failed: disk: disk - Missing disk(s) Currently responding disks: …"
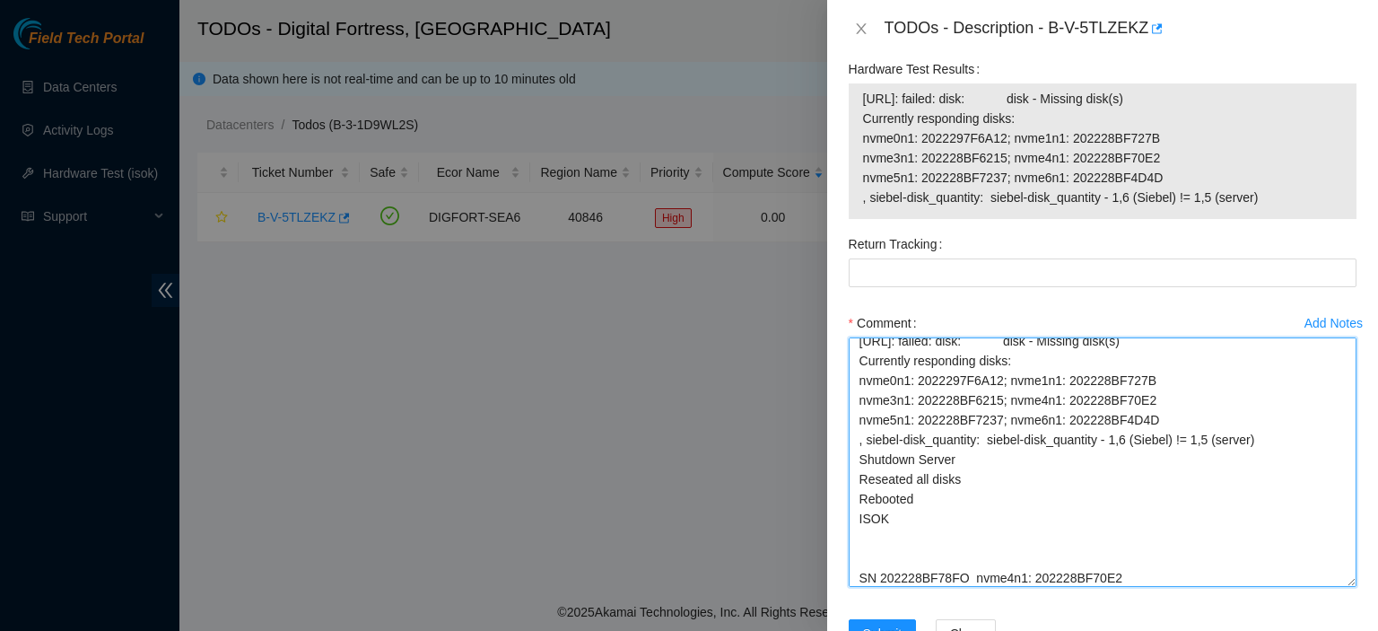
click at [928, 536] on textarea "kbbyrne23@gmail.com - sisingh has completed your request (B-V-5TNAXUL, B-V-5TNA…" at bounding box center [1103, 461] width 508 height 249
paste textarea "23.55.167.23: failed: disk: disk - Missing disk(s) Currently responding disks: …"
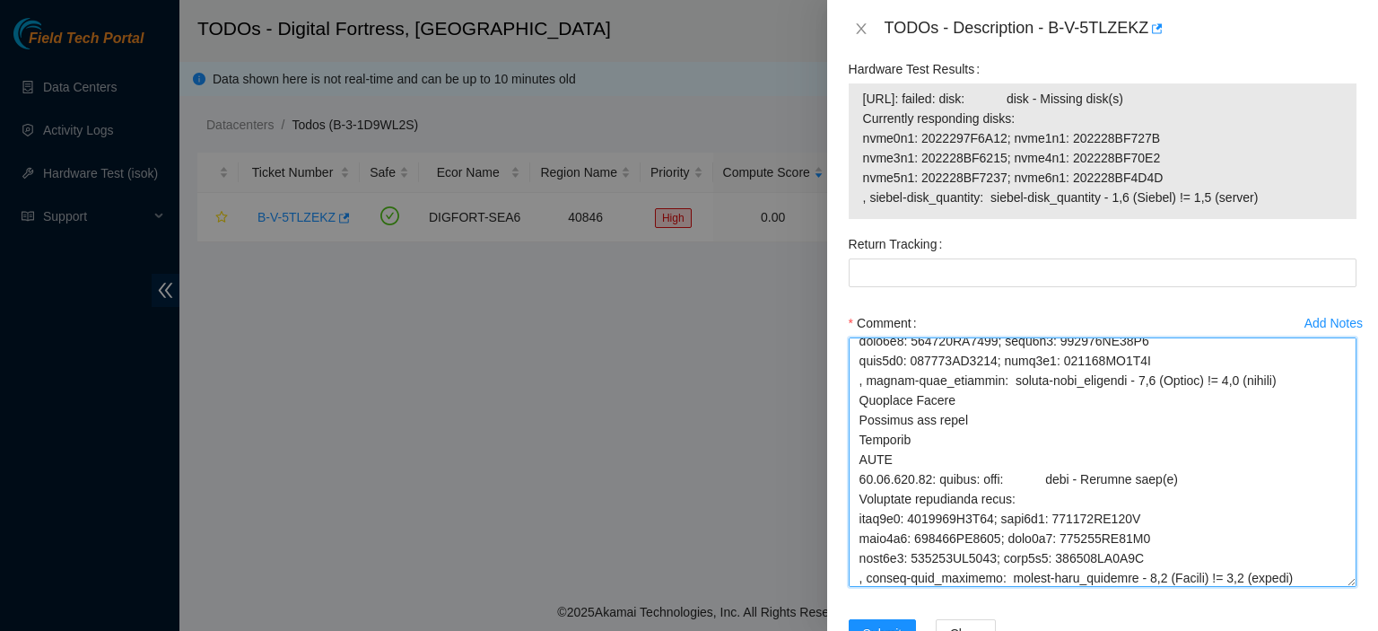
scroll to position [390, 0]
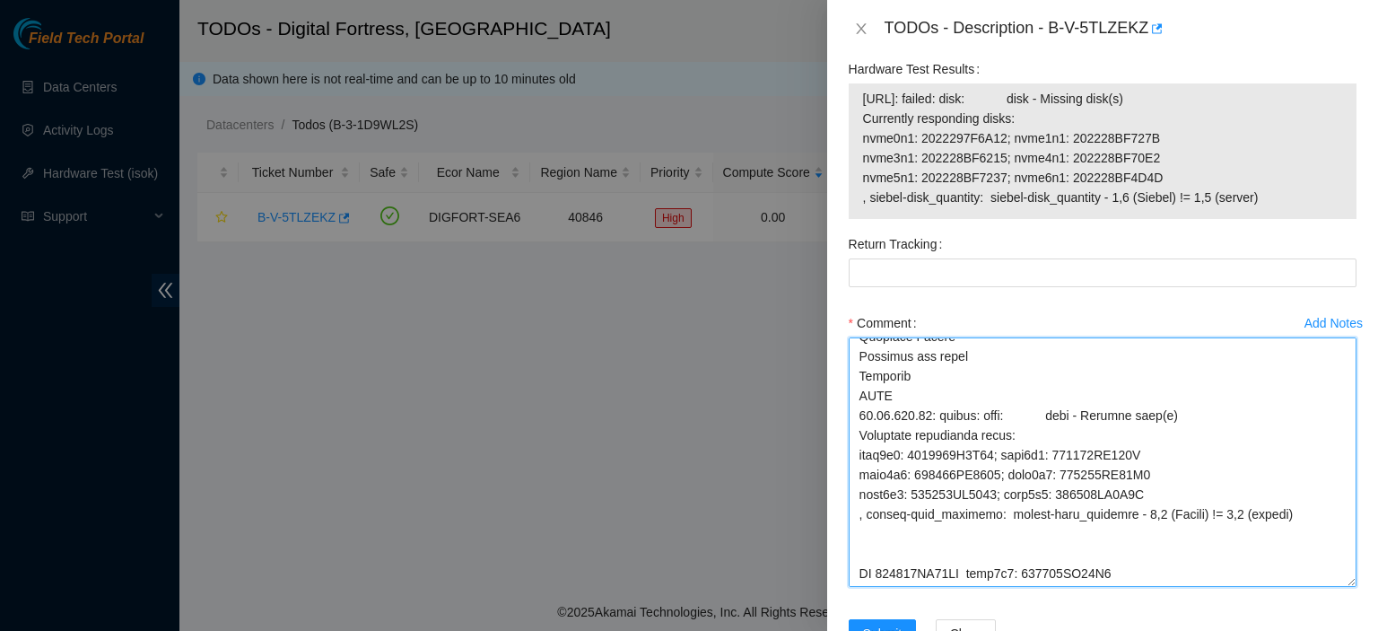
click at [978, 567] on textarea "Comment" at bounding box center [1103, 461] width 508 height 249
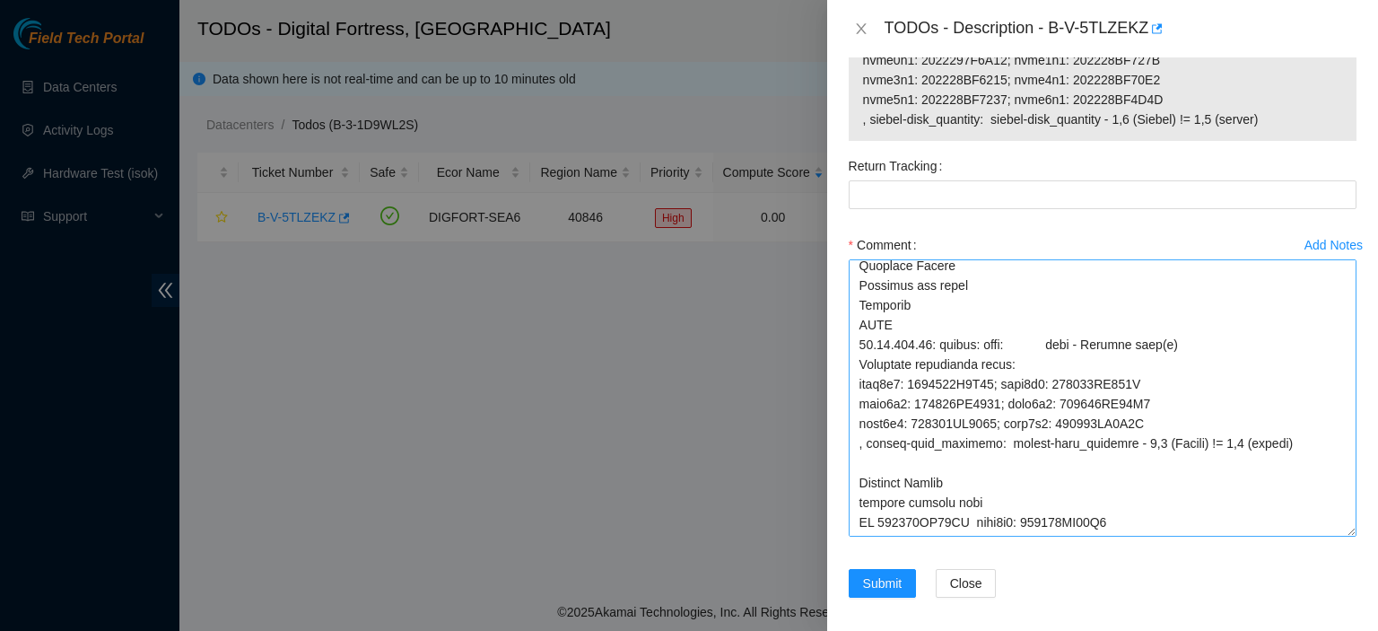
scroll to position [376, 0]
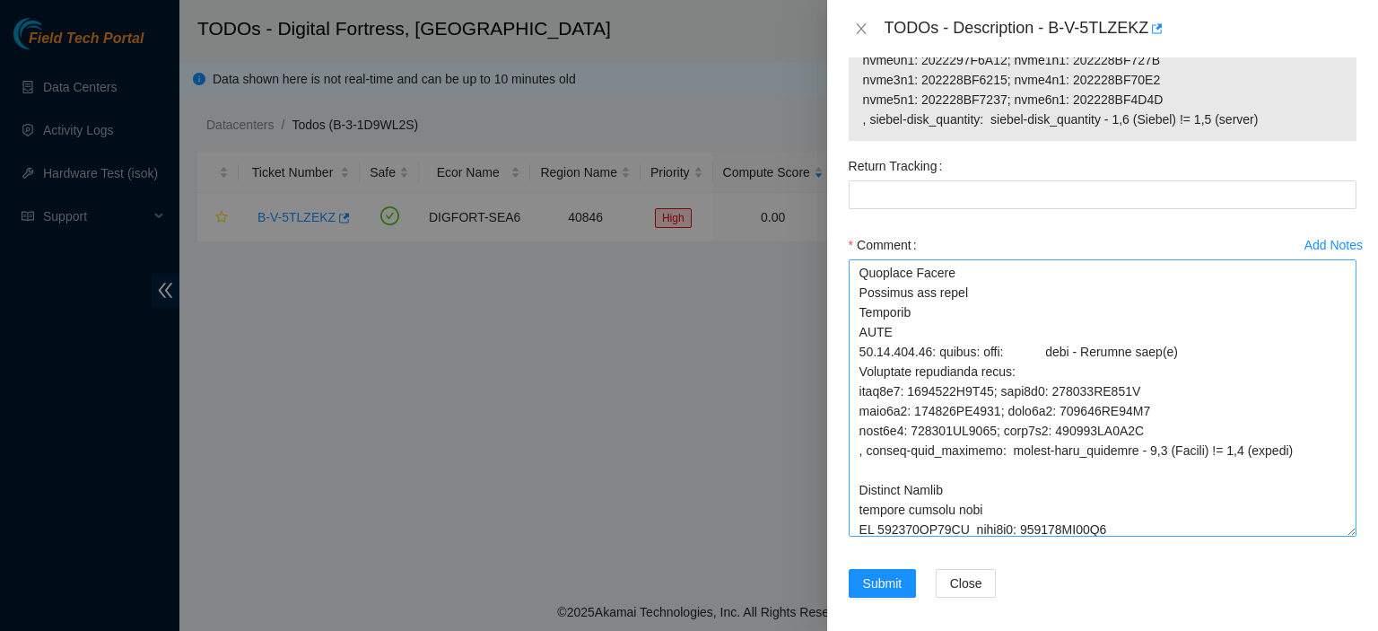
drag, startPoint x: 1332, startPoint y: 519, endPoint x: 1333, endPoint y: 554, distance: 35.0
click at [1333, 536] on textarea "Comment" at bounding box center [1103, 397] width 508 height 277
click at [966, 544] on textarea "Comment" at bounding box center [1103, 401] width 508 height 284
click at [1251, 544] on textarea "Comment" at bounding box center [1103, 401] width 508 height 284
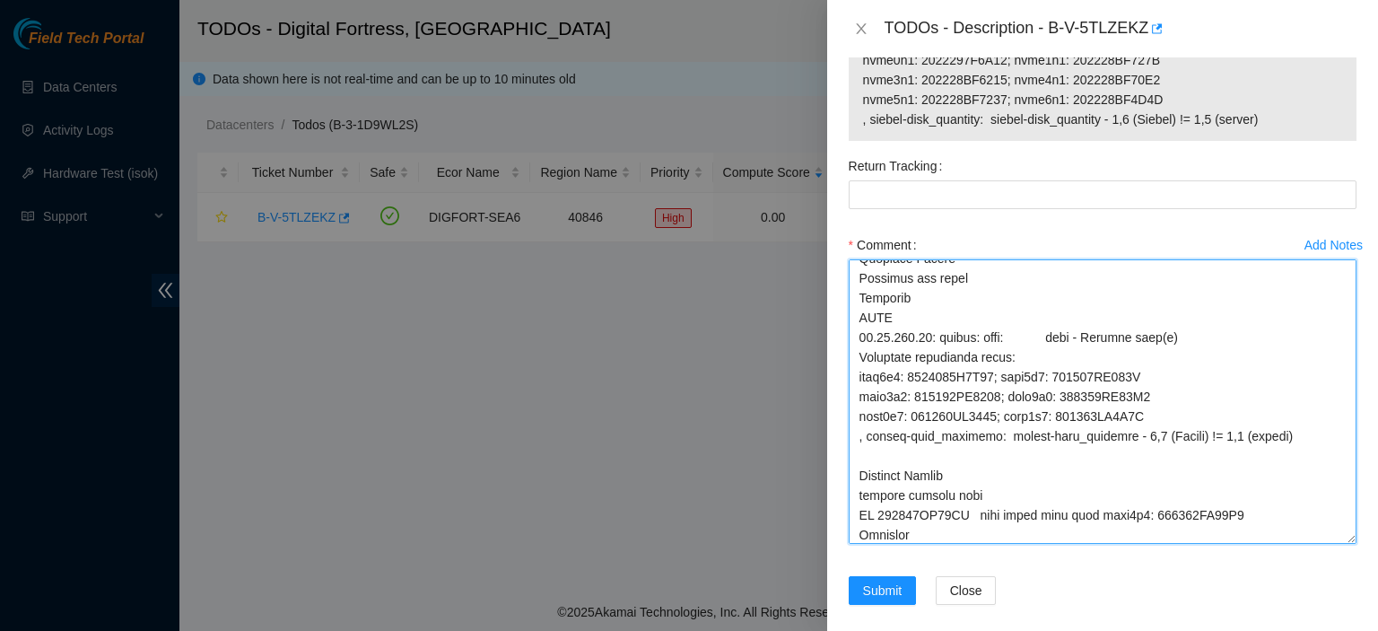
scroll to position [409, 0]
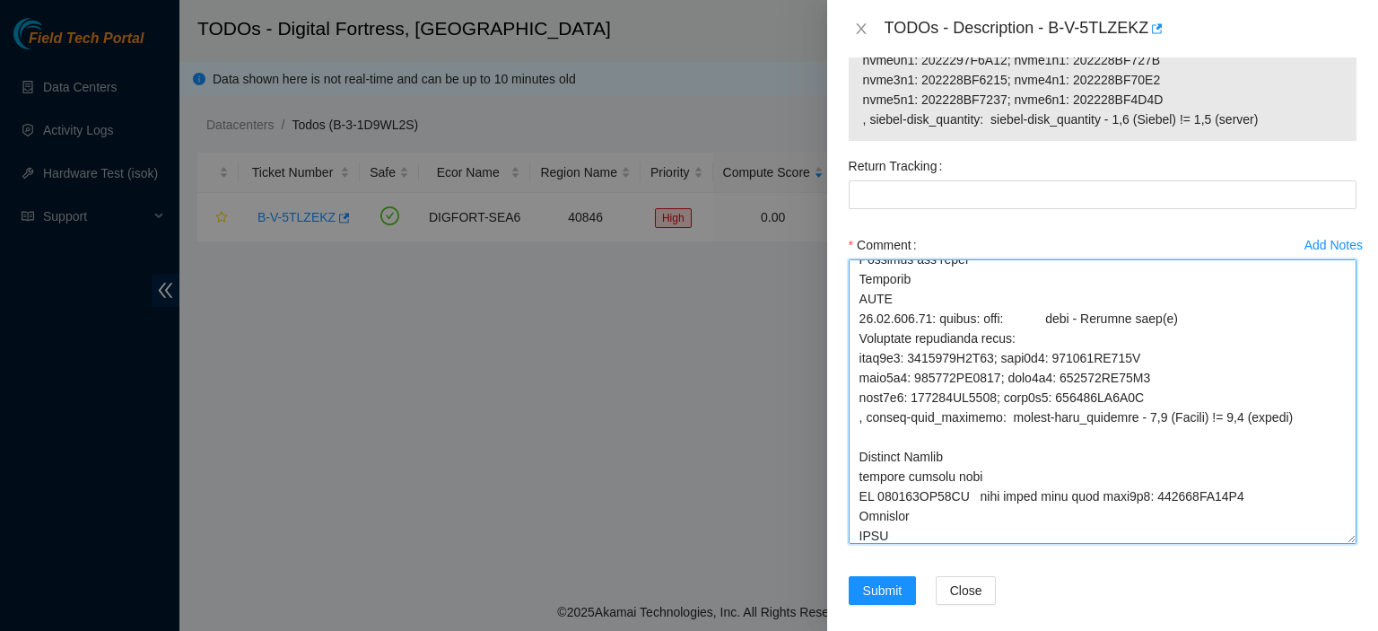
type textarea "kbbyrne23@gmail.com - sisingh has completed your request (B-V-5TNAXUL, B-V-5TNA…"
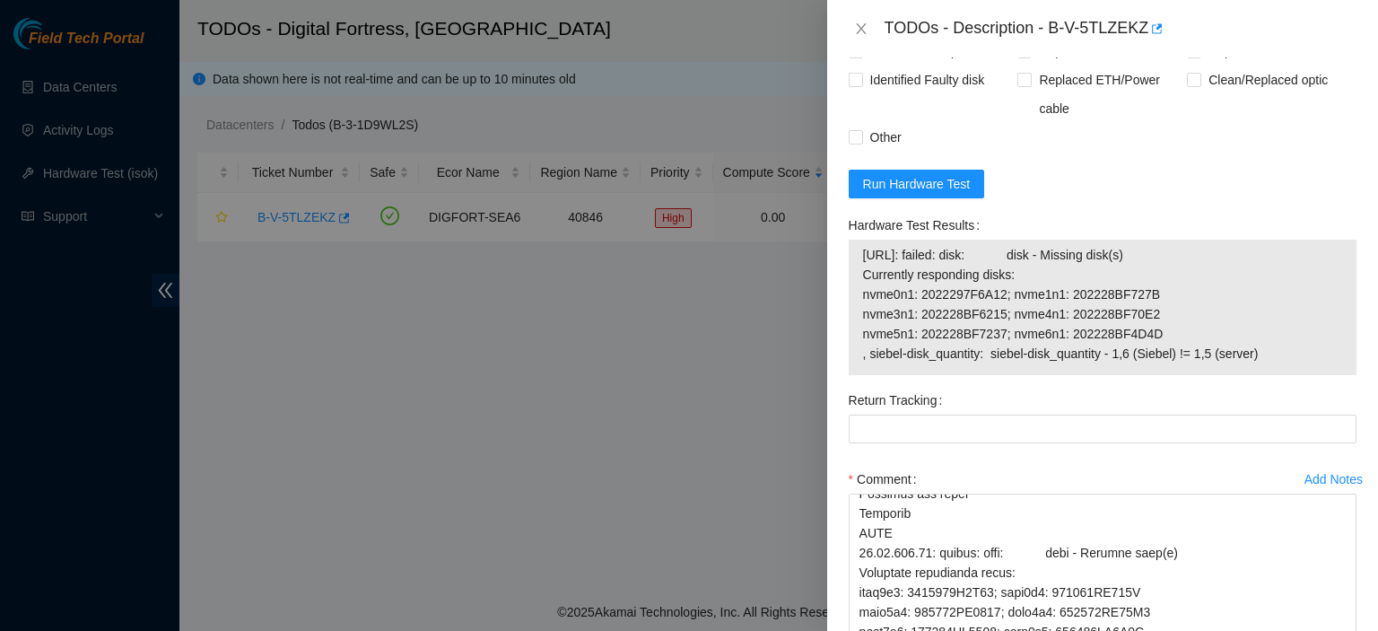
scroll to position [877, 0]
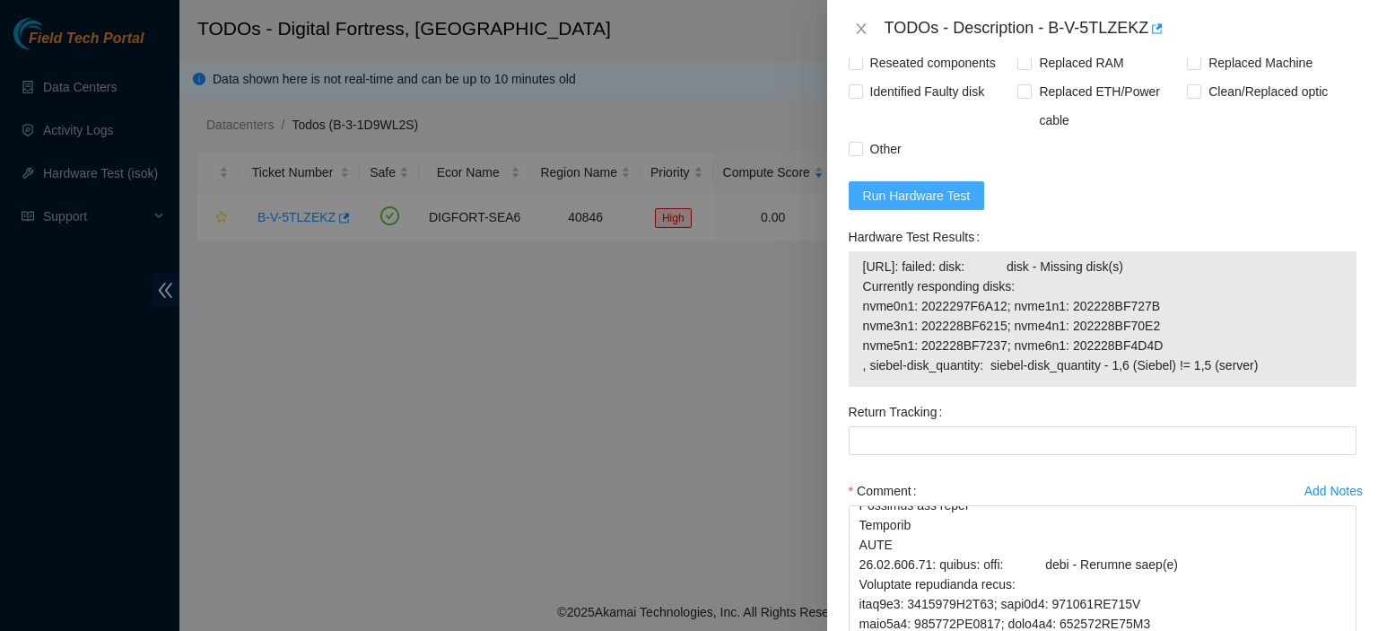
click at [937, 205] on span "Run Hardware Test" at bounding box center [917, 196] width 108 height 20
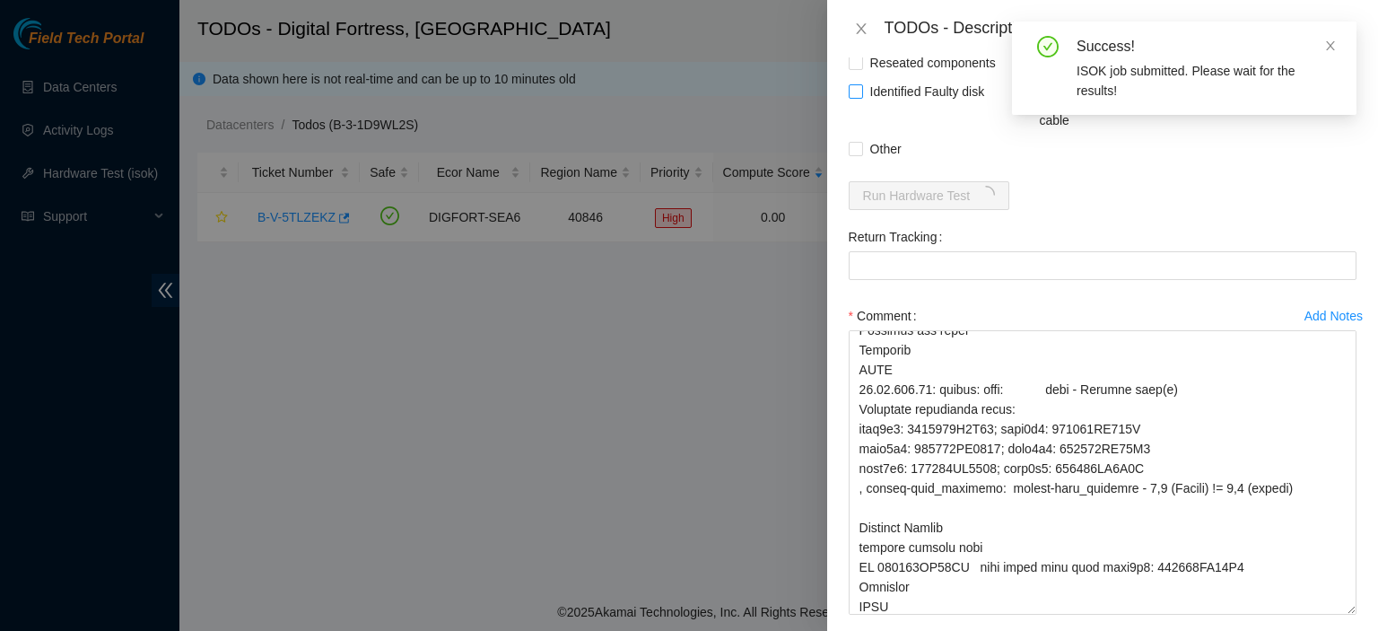
click at [852, 97] on input "Identified Faulty disk" at bounding box center [855, 90] width 13 height 13
checkbox input "true"
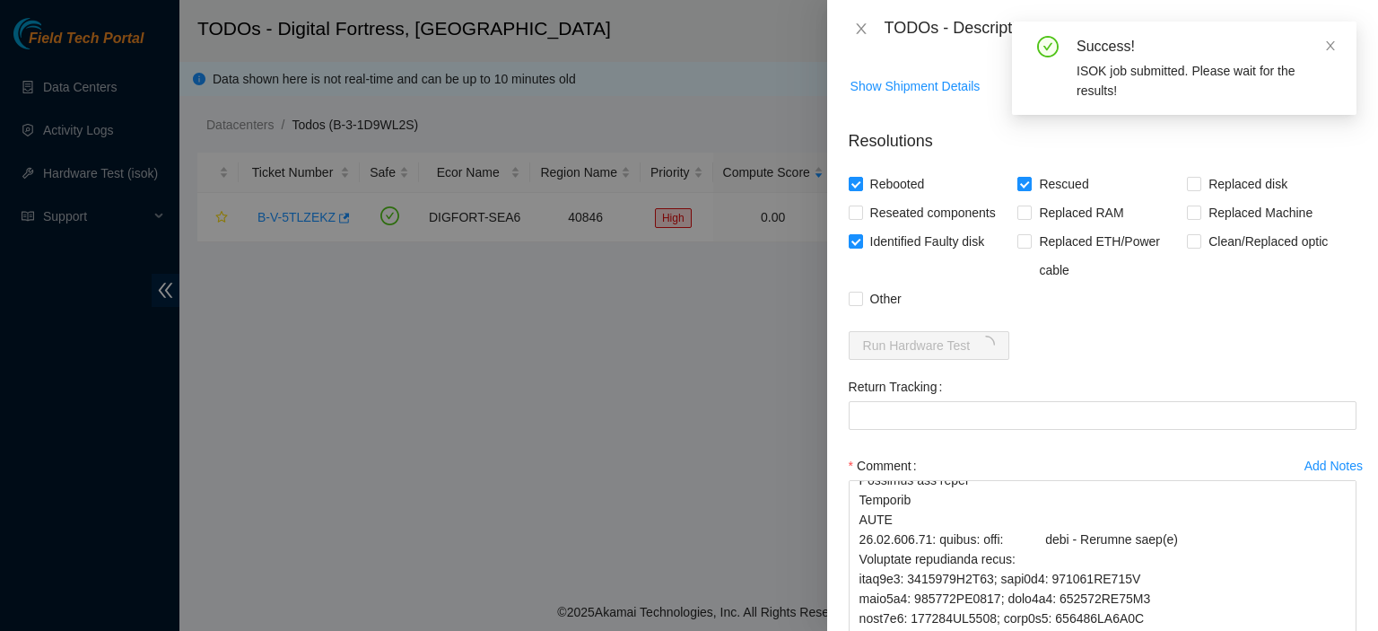
scroll to position [722, 0]
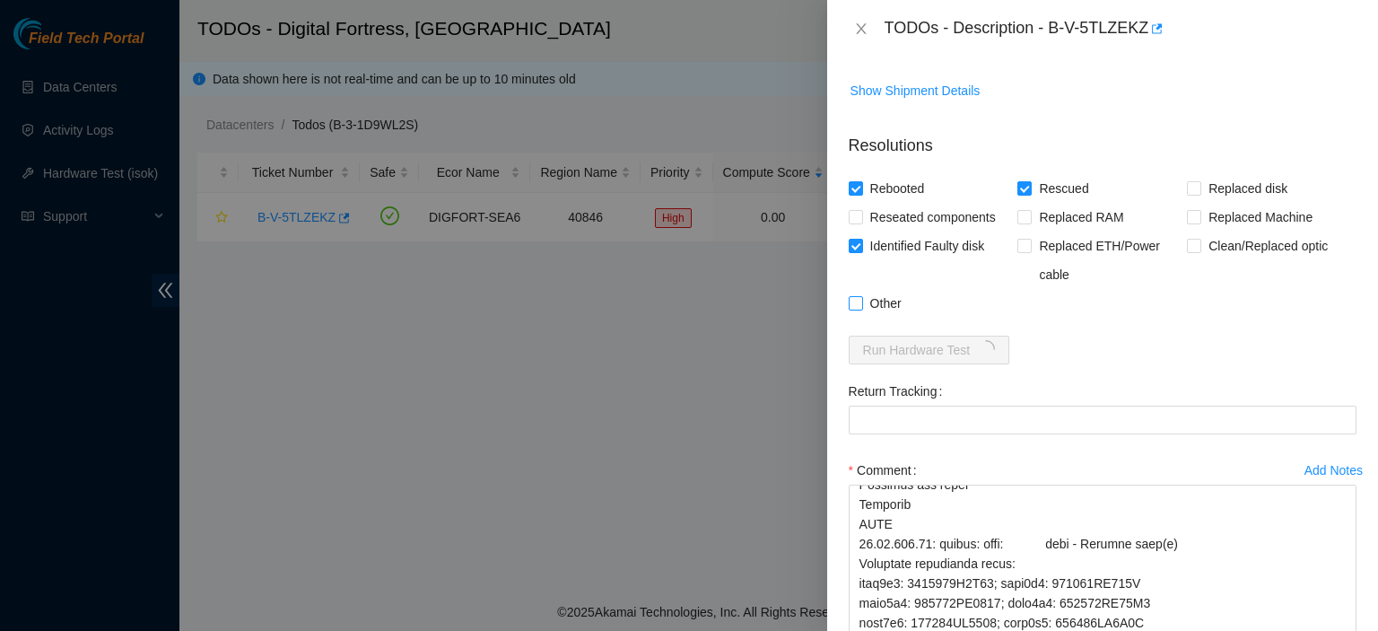
click at [861, 310] on span at bounding box center [856, 303] width 14 height 14
click at [861, 309] on input "Other" at bounding box center [855, 302] width 13 height 13
checkbox input "true"
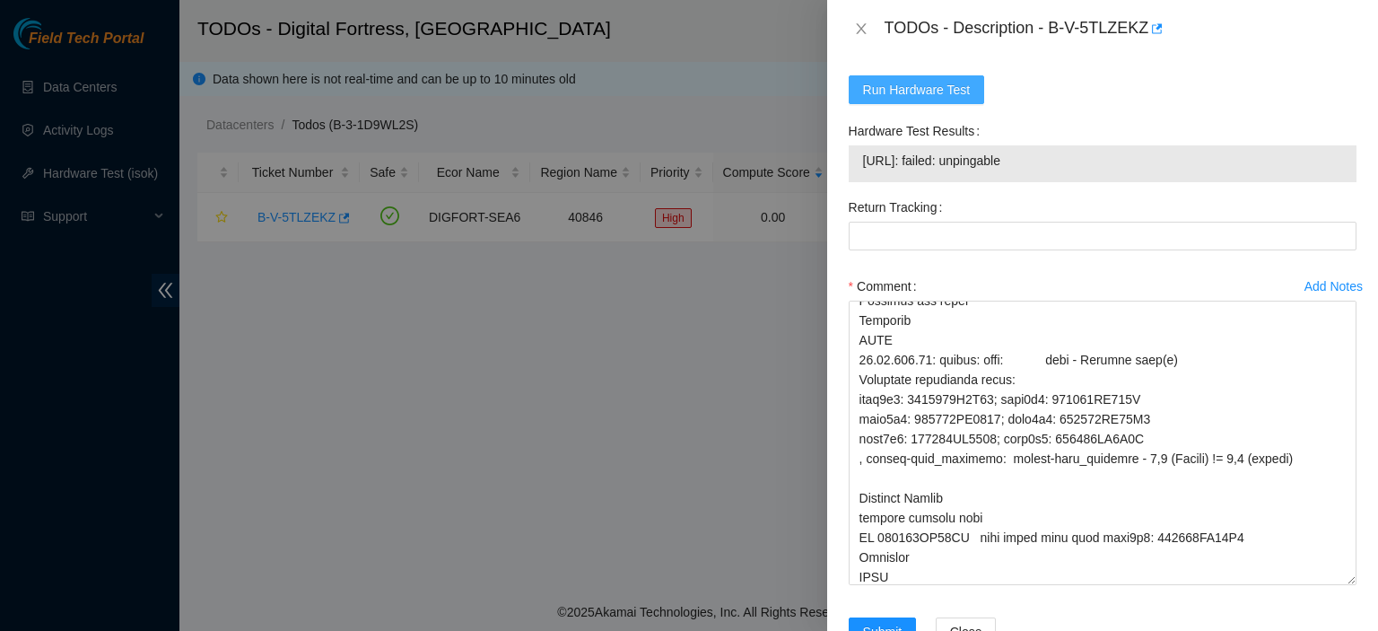
click at [948, 100] on span "Run Hardware Test" at bounding box center [917, 90] width 108 height 20
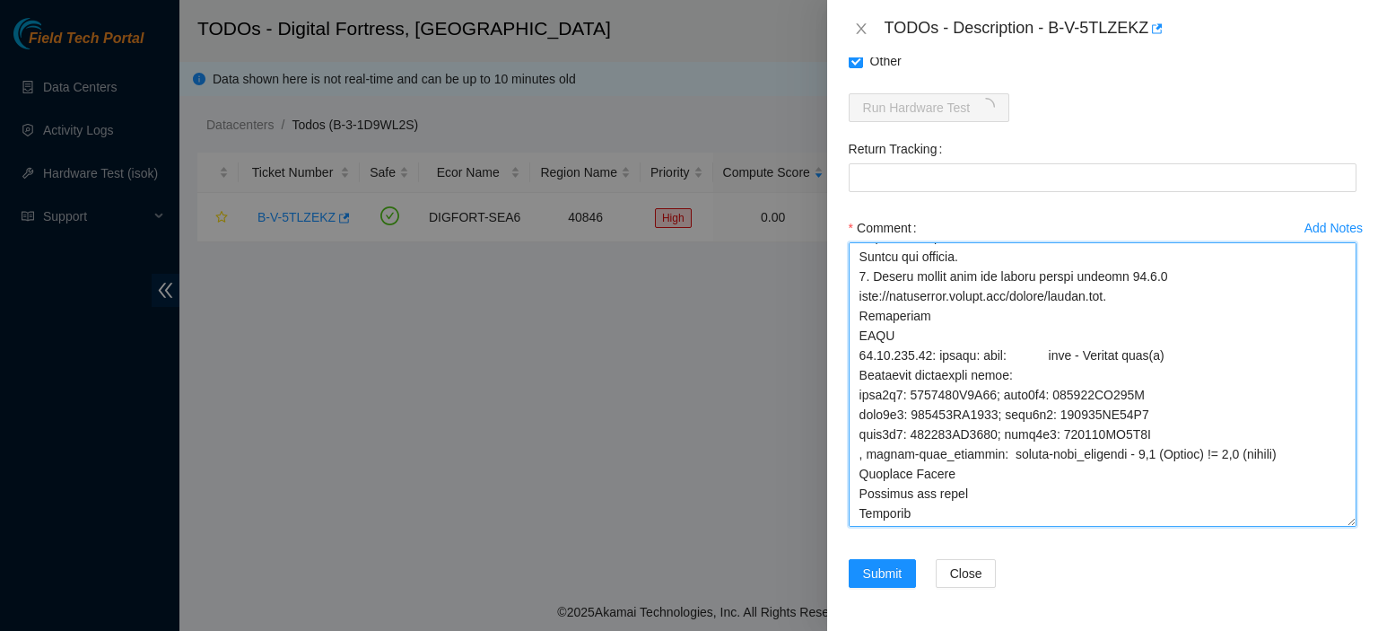
scroll to position [0, 0]
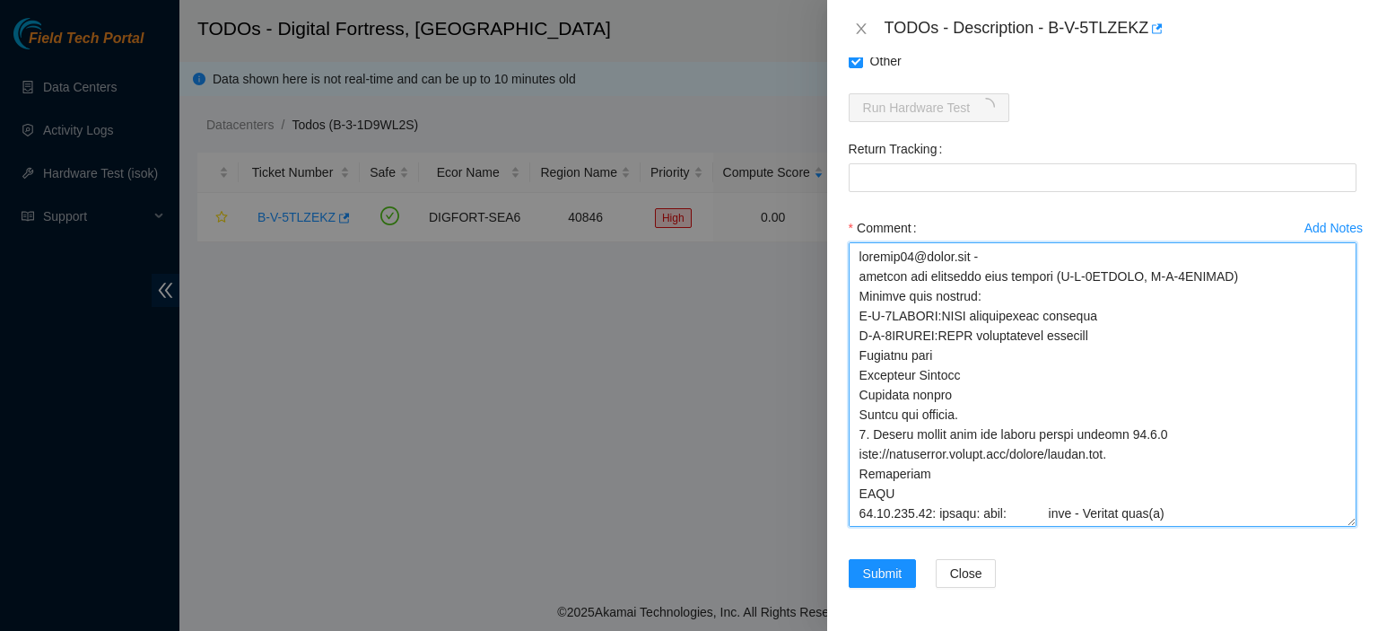
drag, startPoint x: 889, startPoint y: 516, endPoint x: 793, endPoint y: 225, distance: 306.1
click at [793, 225] on div "TODOs - Description - B-V-5TLZEKZ Problem Type Hardware Sub Type Tier 1 - Secur…" at bounding box center [689, 315] width 1378 height 631
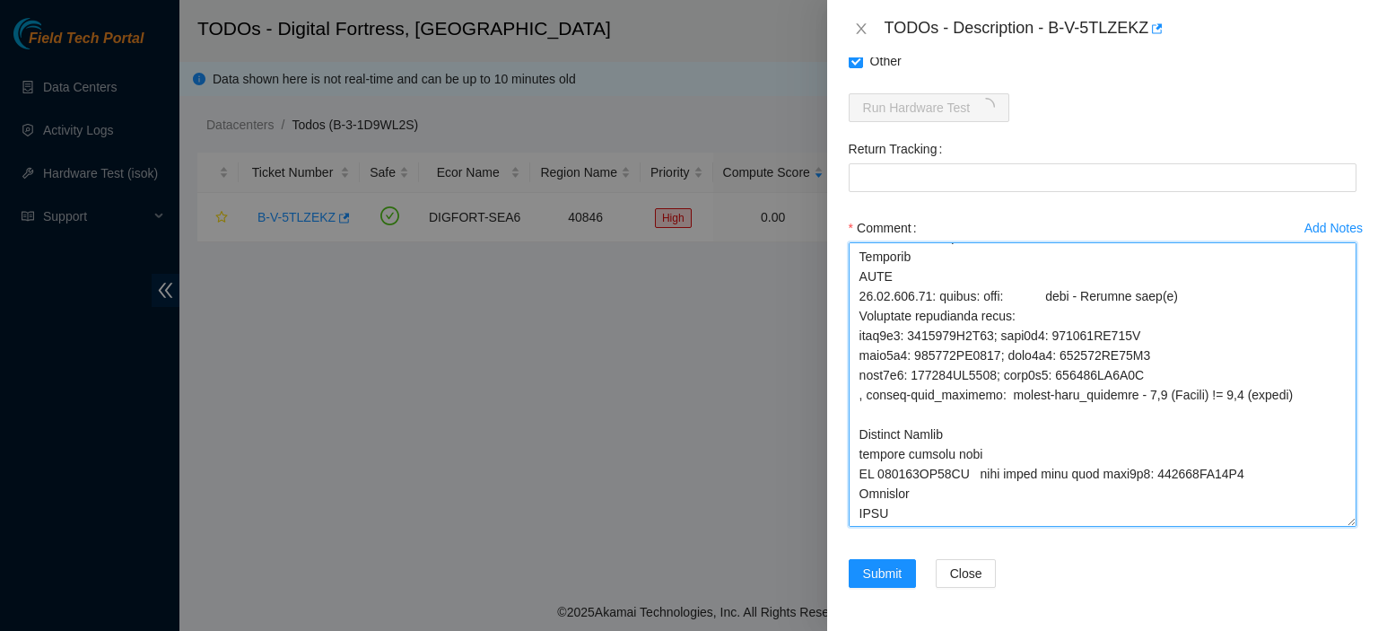
click at [1100, 510] on textarea "Comment" at bounding box center [1103, 384] width 508 height 284
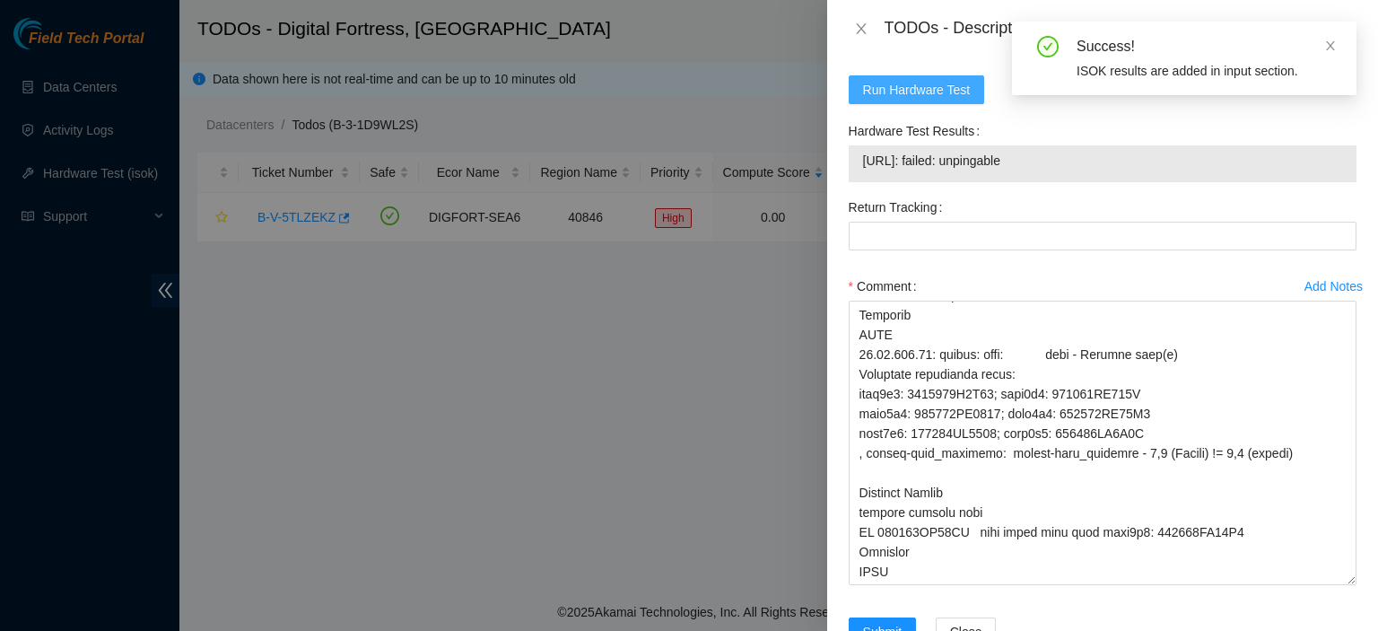
click at [944, 100] on span "Run Hardware Test" at bounding box center [917, 90] width 108 height 20
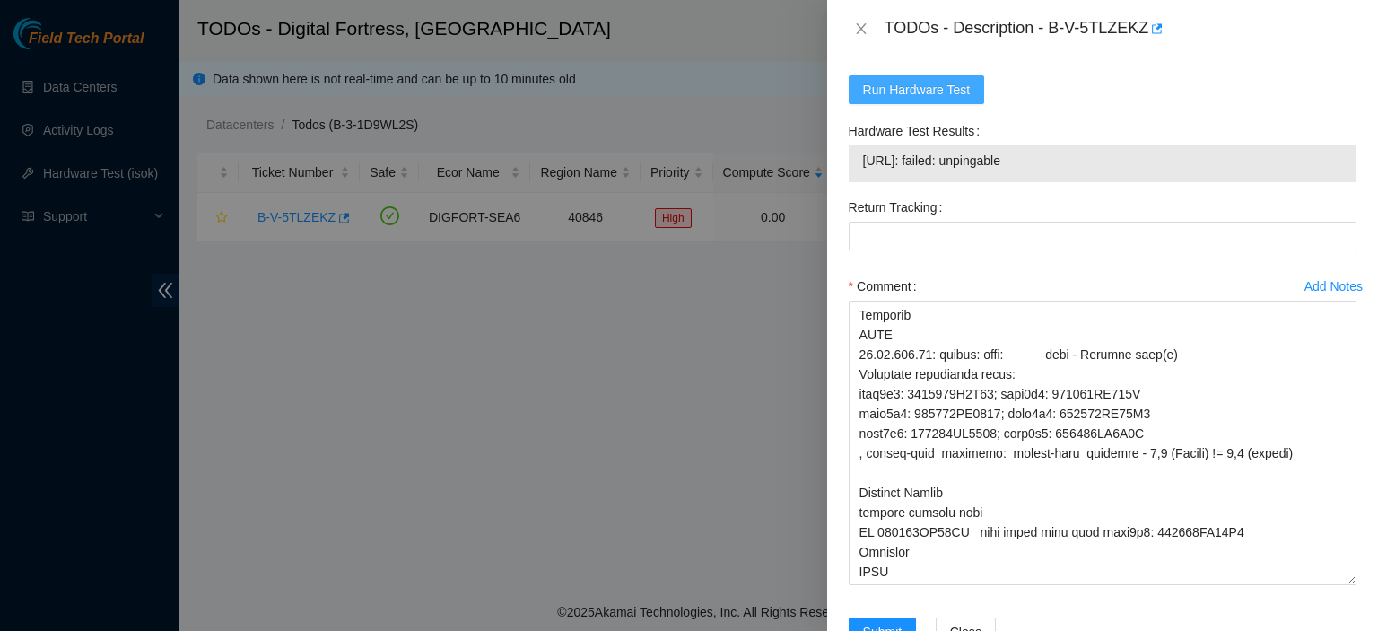
click at [944, 100] on span "Run Hardware Test" at bounding box center [917, 90] width 108 height 20
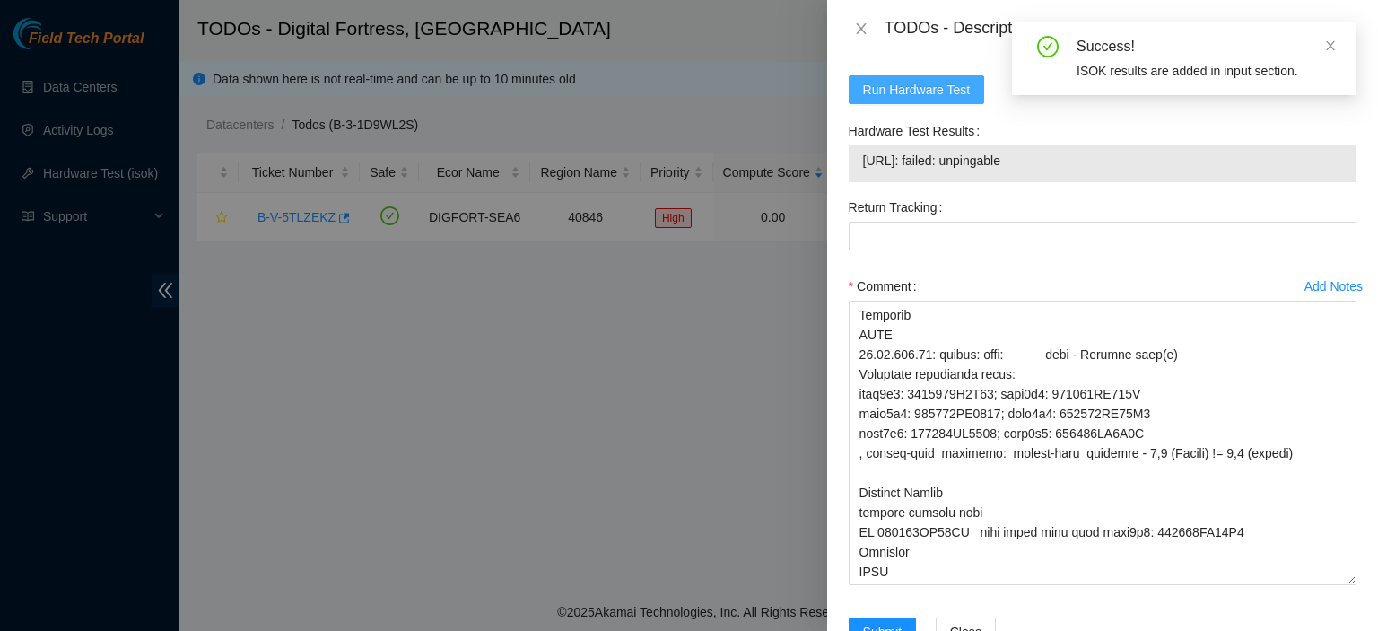
click at [943, 100] on span "Run Hardware Test" at bounding box center [917, 90] width 108 height 20
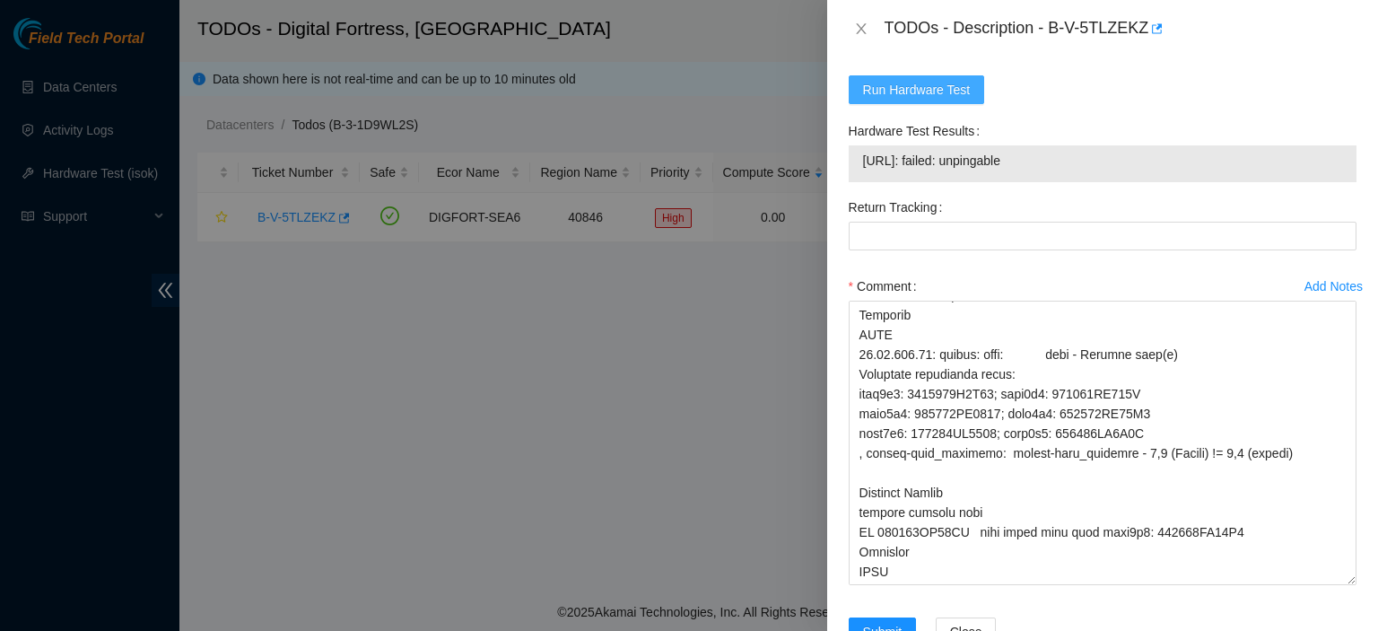
click at [943, 100] on span "Run Hardware Test" at bounding box center [917, 90] width 108 height 20
click at [907, 104] on button "Run Hardware Test" at bounding box center [917, 89] width 136 height 29
click at [948, 100] on span "Run Hardware Test" at bounding box center [917, 90] width 108 height 20
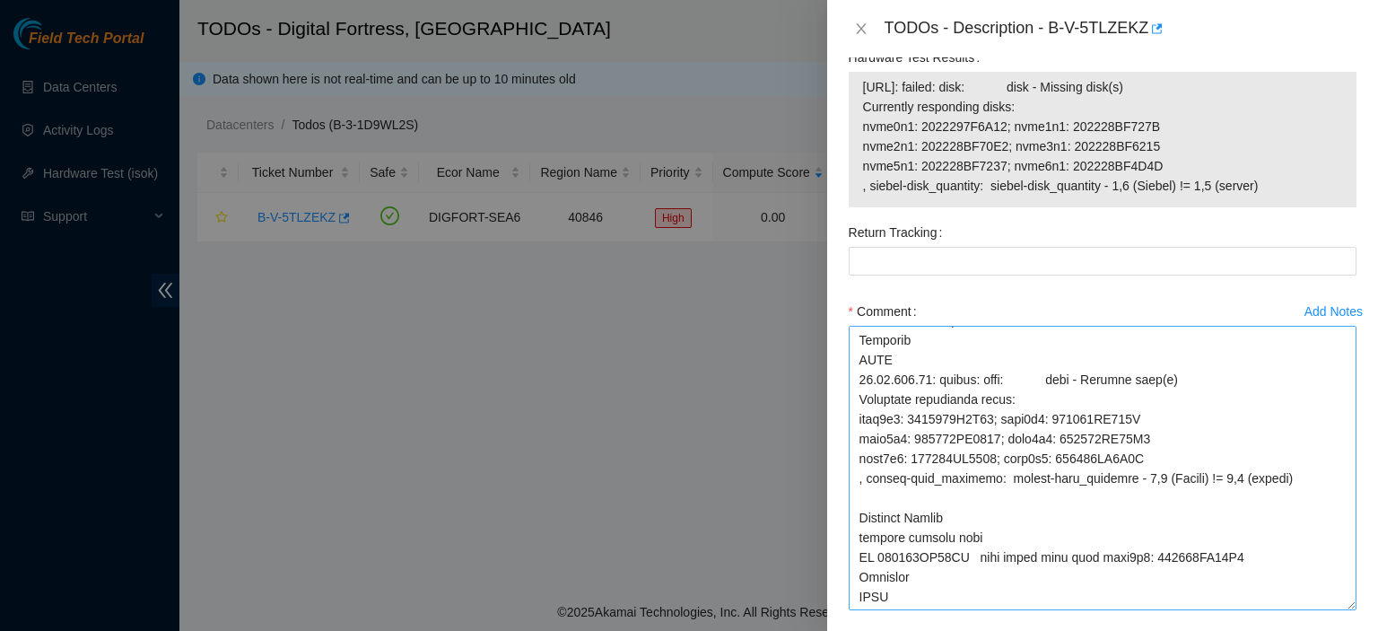
scroll to position [1050, 0]
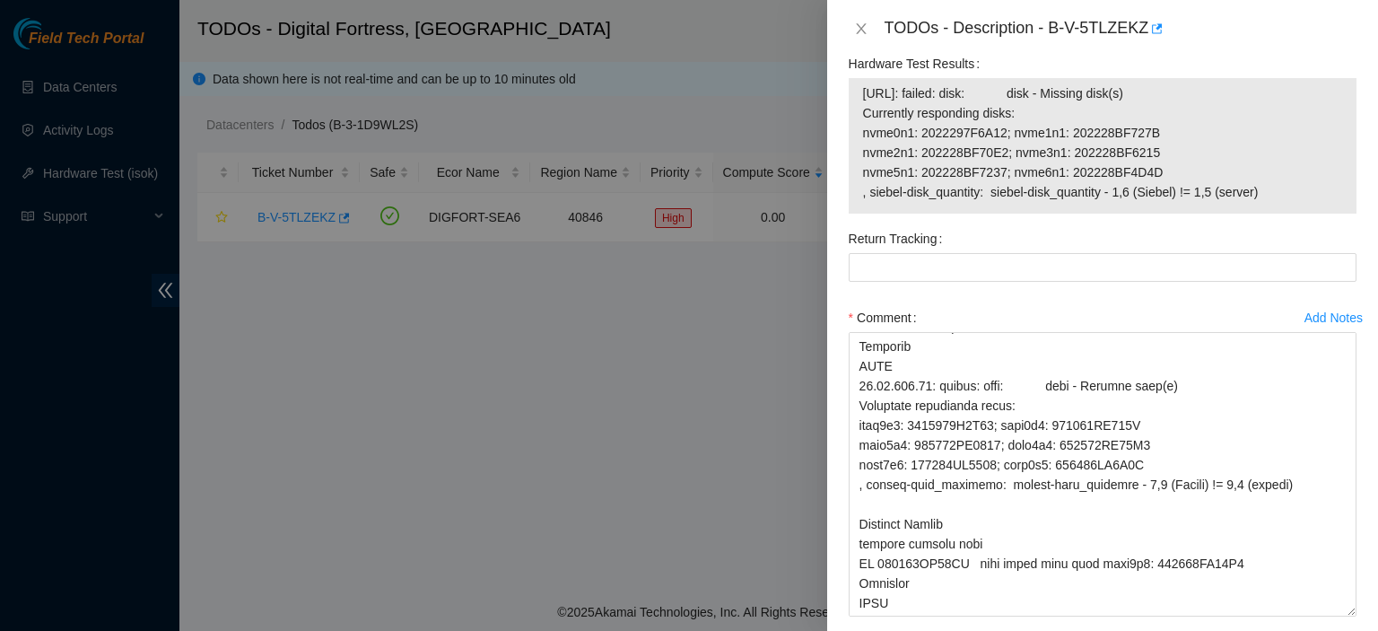
drag, startPoint x: 1260, startPoint y: 214, endPoint x: 845, endPoint y: 116, distance: 425.9
click at [845, 116] on div "Hardware Test Results 23.55.167.23: failed: disk: disk - Missing disk(s) Curren…" at bounding box center [1103, 136] width 522 height 175
copy tbody "23.55.167.23: failed: disk: disk - Missing disk(s) Currently responding disks: …"
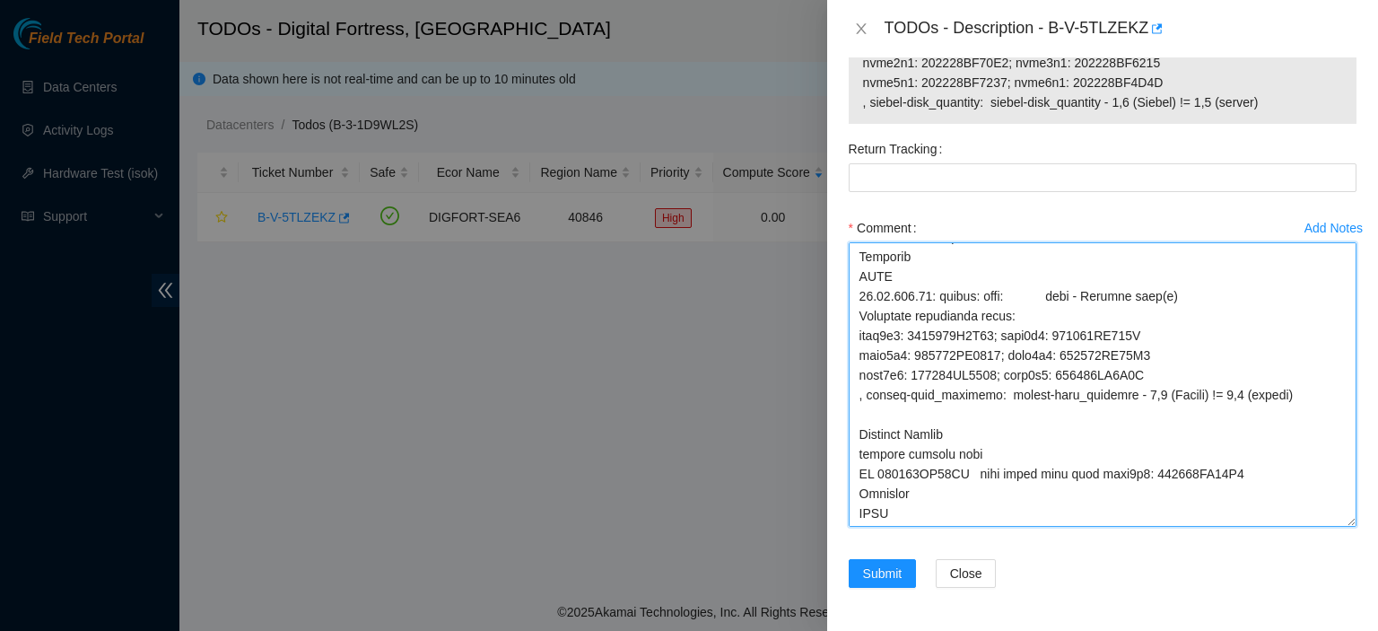
click at [1020, 509] on textarea "Comment" at bounding box center [1103, 384] width 508 height 284
paste textarea "23.55.167.23: failed: disk: disk - Missing disk(s) Currently responding disks: …"
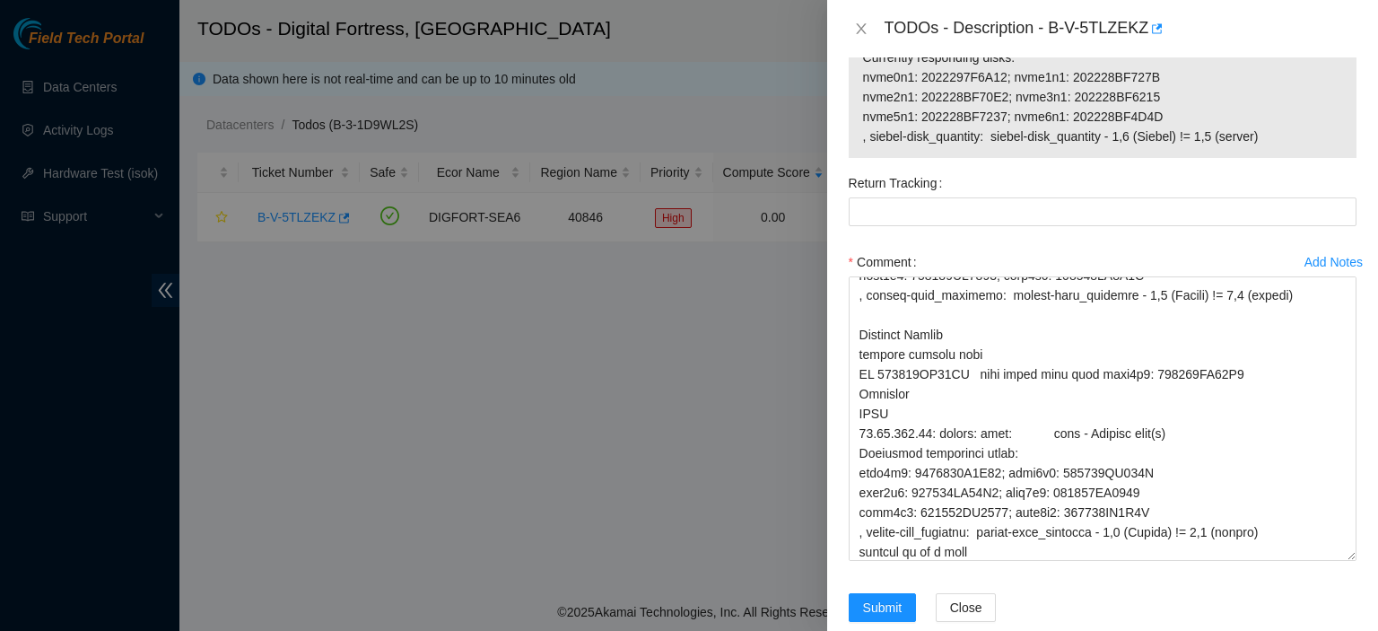
scroll to position [1157, 0]
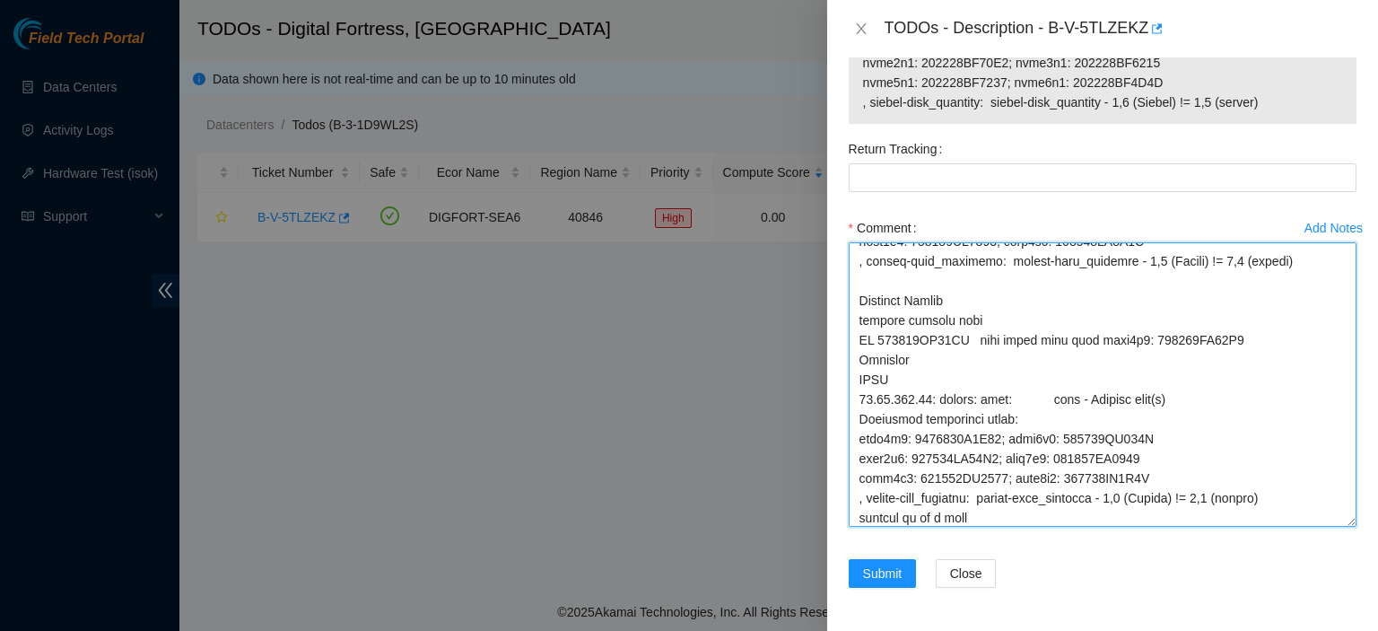
click at [1074, 519] on textarea "Comment" at bounding box center [1103, 384] width 508 height 284
drag, startPoint x: 857, startPoint y: 341, endPoint x: 968, endPoint y: 343, distance: 111.3
click at [968, 343] on textarea "Comment" at bounding box center [1103, 384] width 508 height 284
click at [1042, 526] on textarea "Comment" at bounding box center [1103, 384] width 508 height 284
paste textarea "SN 202228BF78FO"
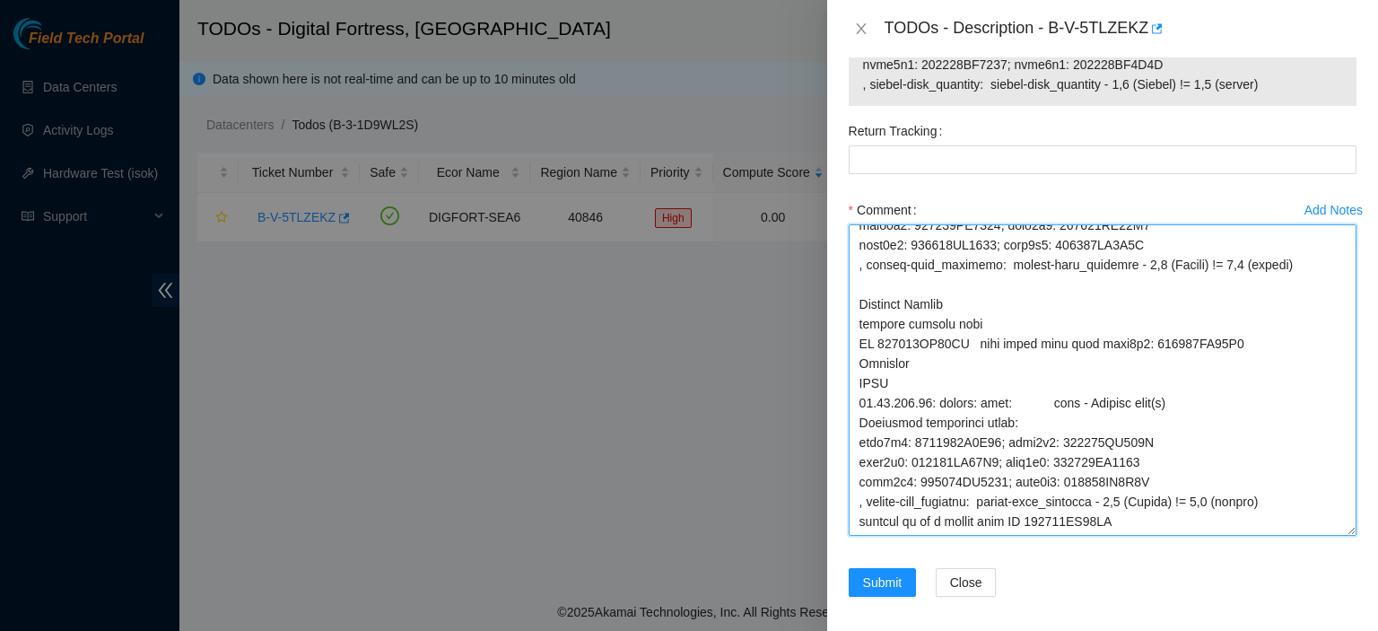
scroll to position [524, 0]
drag, startPoint x: 1335, startPoint y: 515, endPoint x: 1338, endPoint y: 544, distance: 28.8
click at [1338, 536] on textarea "Comment" at bounding box center [1103, 379] width 508 height 311
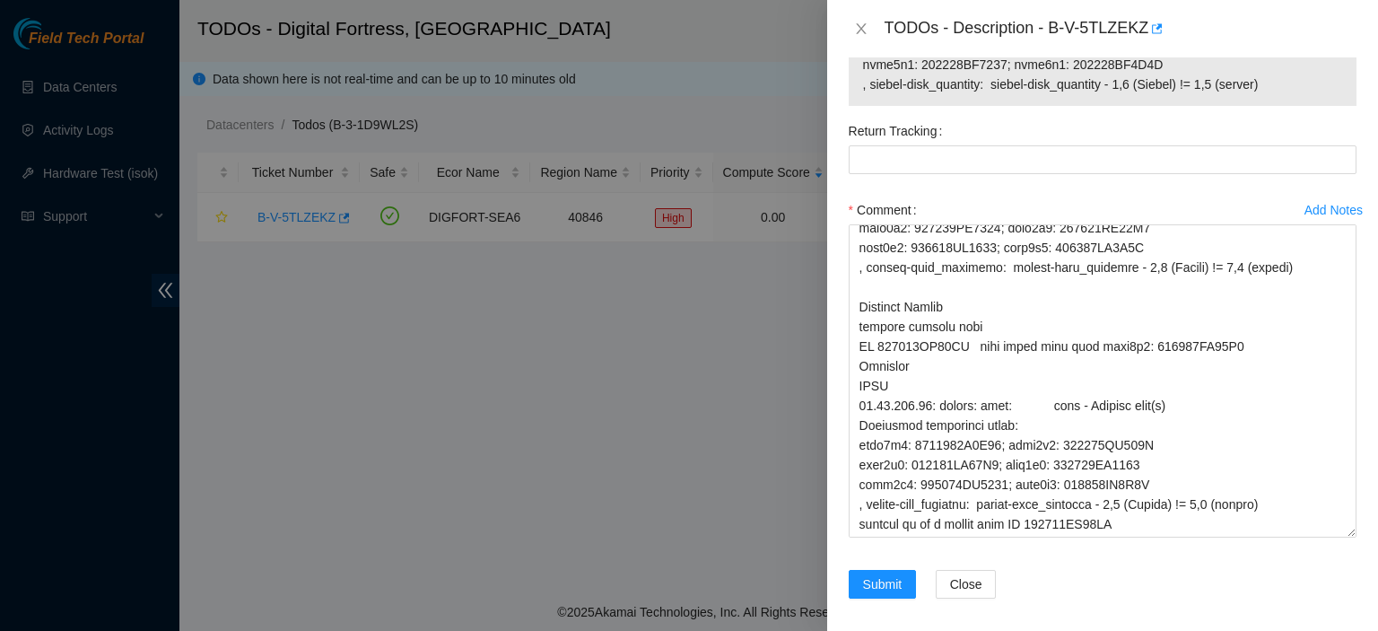
scroll to position [1186, 0]
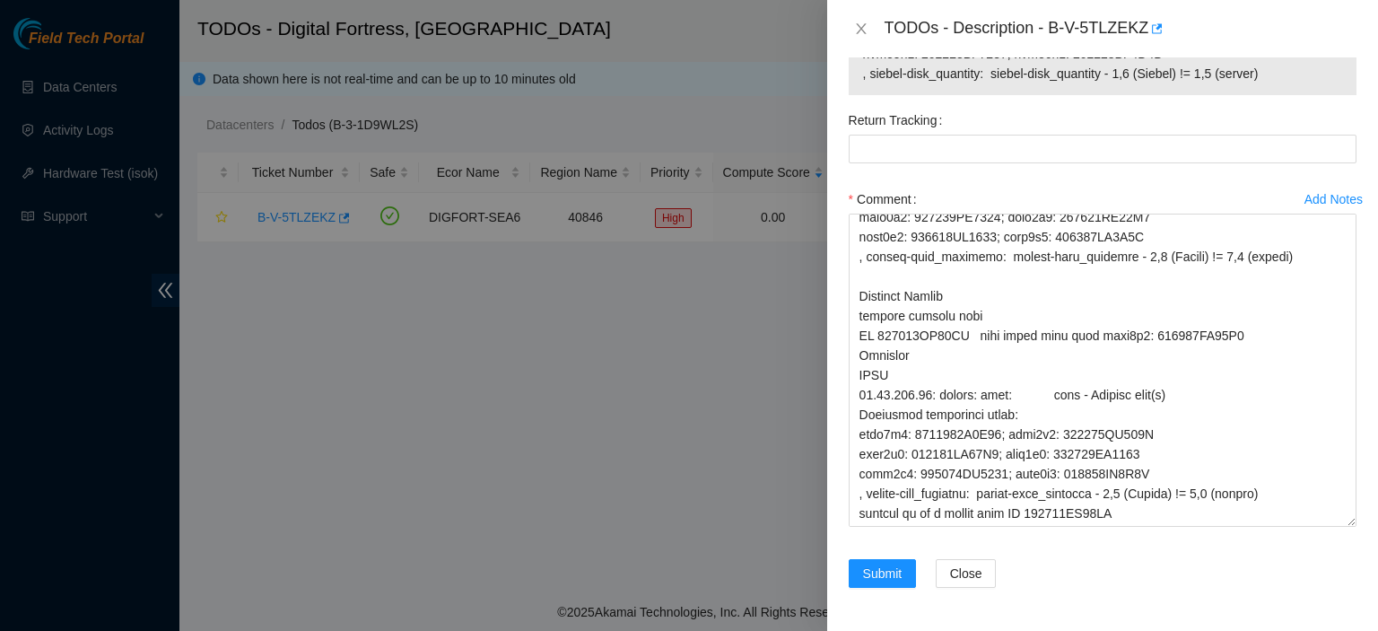
click at [1246, 571] on div "Submit Close" at bounding box center [1103, 584] width 522 height 50
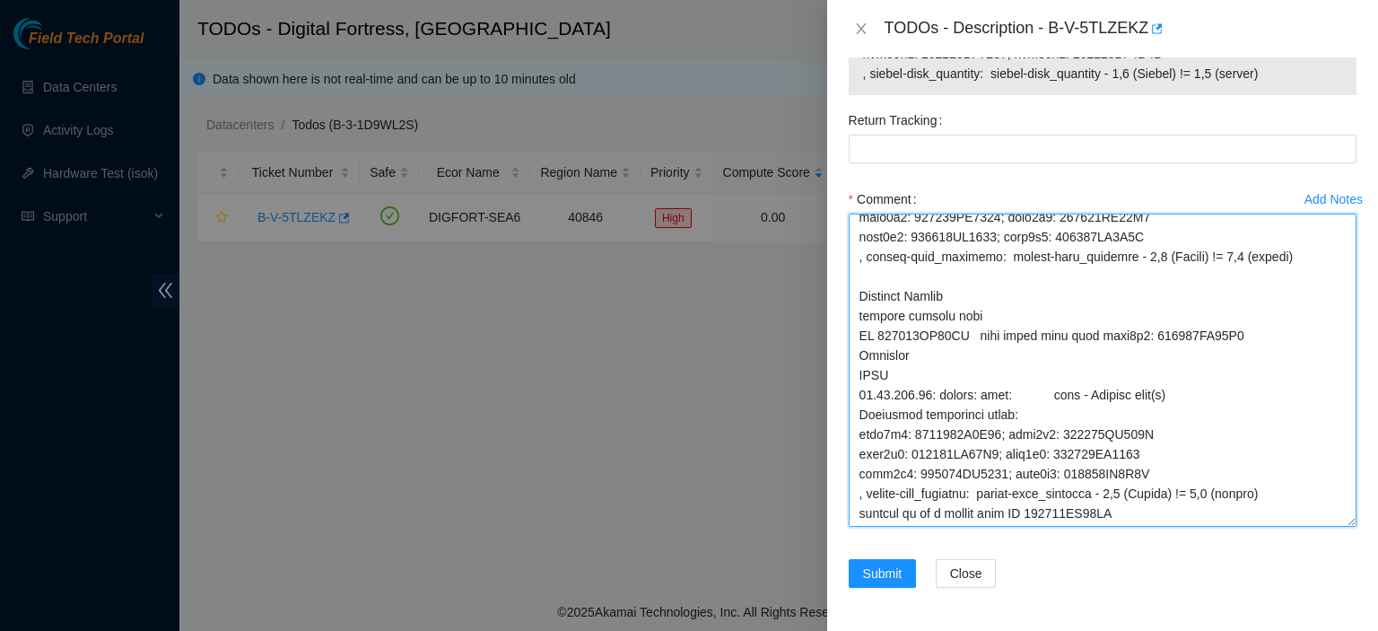
click at [1199, 517] on textarea "Comment" at bounding box center [1103, 370] width 508 height 313
paste textarea "kbbyrne23@gmail.com - atg has completed your request (B-V-5TNAXUL, B-V-5TNAXTH)…"
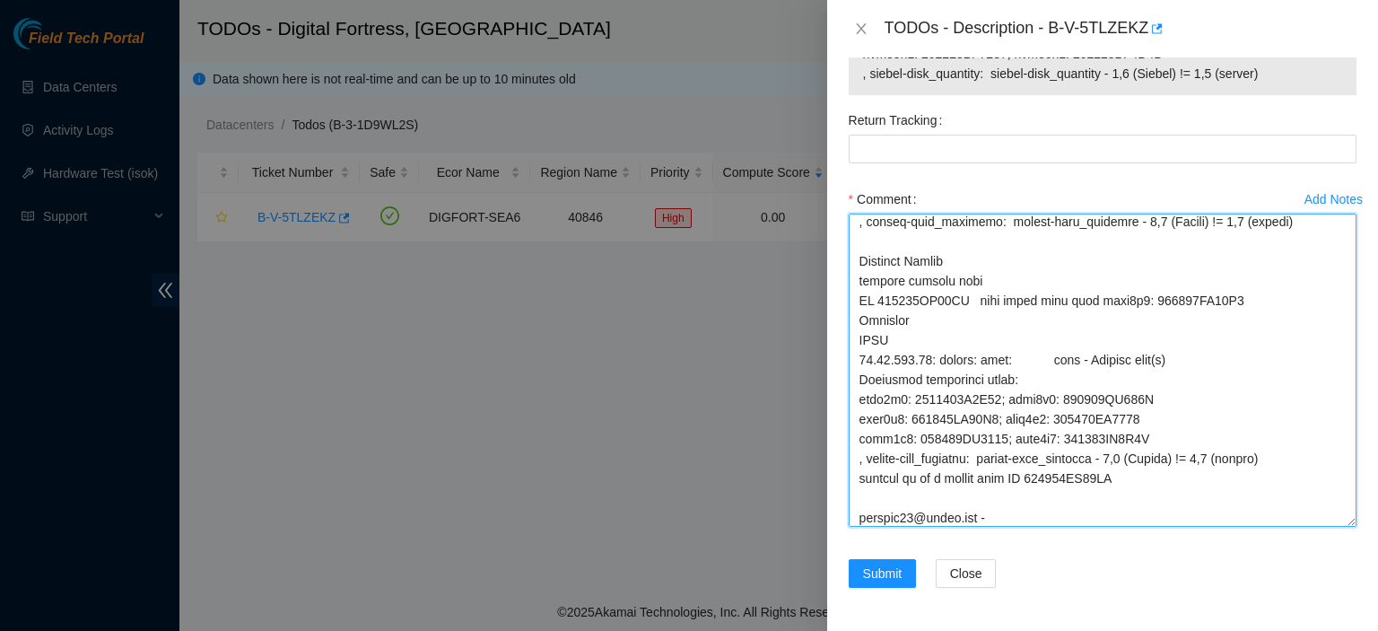
scroll to position [657, 0]
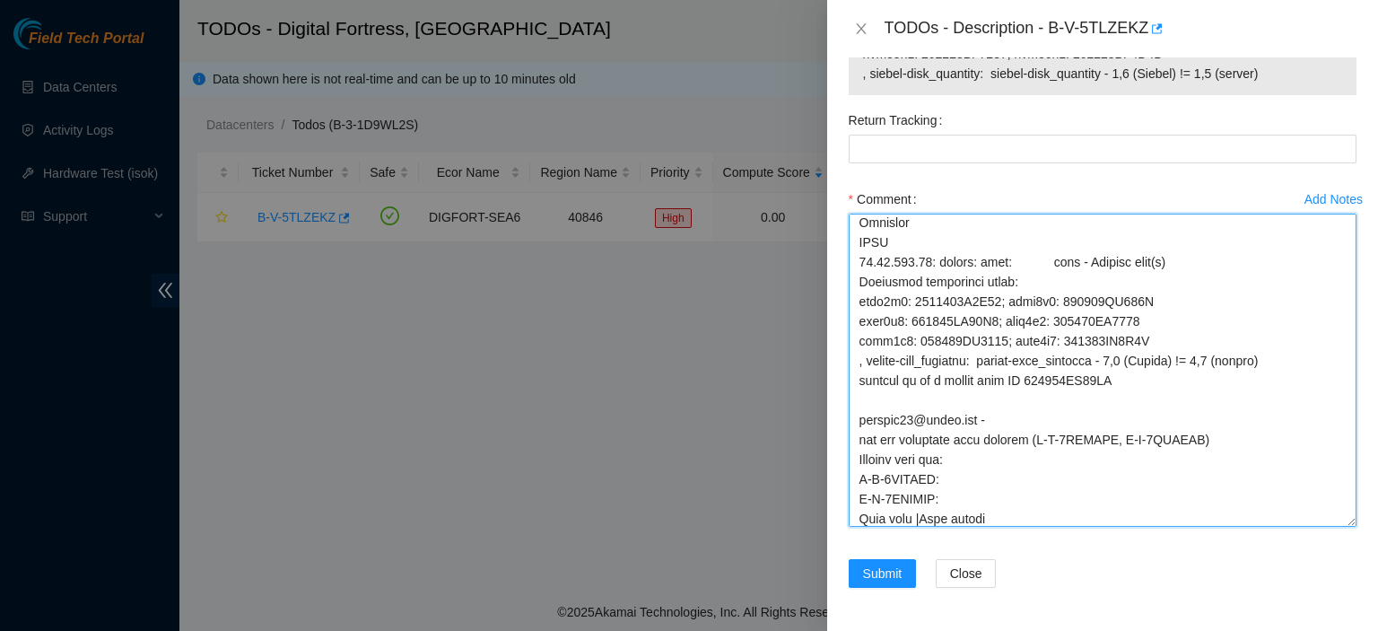
click at [1189, 509] on textarea "Comment" at bounding box center [1103, 370] width 508 height 313
type textarea "kbbyrne23@gmail.com - sisingh has completed your request (B-V-5TNAXUL, B-V-5TNA…"
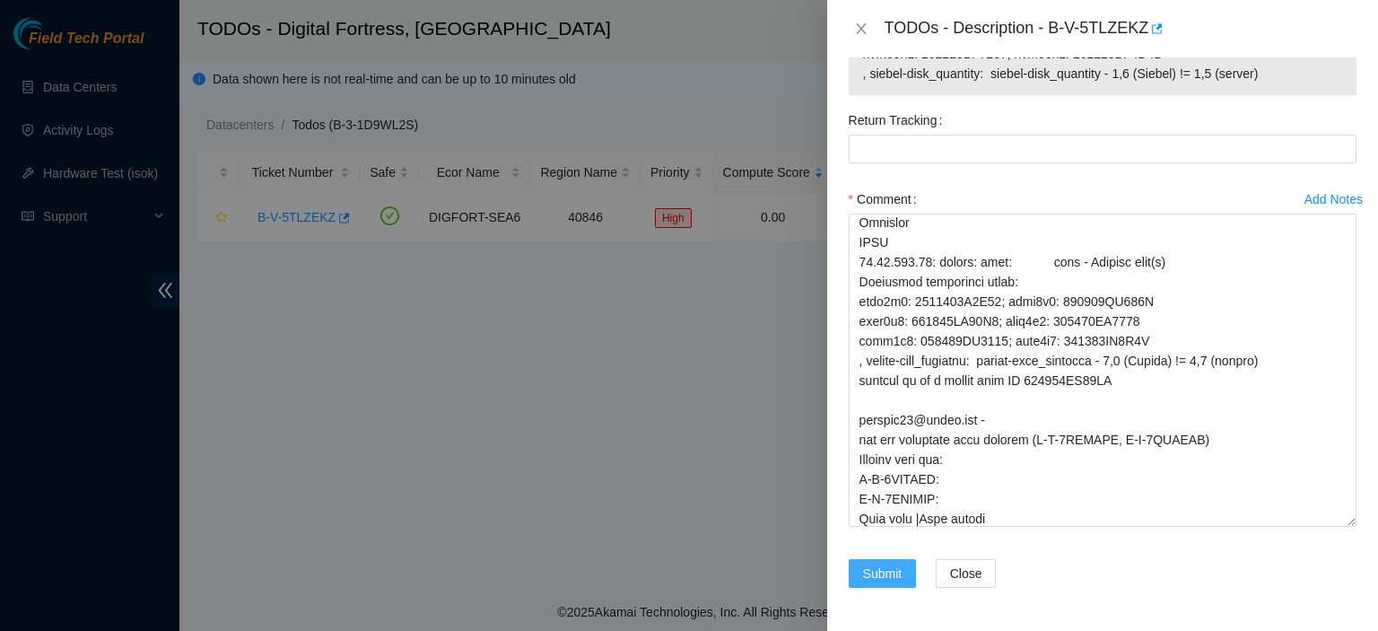
click at [880, 570] on span "Submit" at bounding box center [882, 573] width 39 height 20
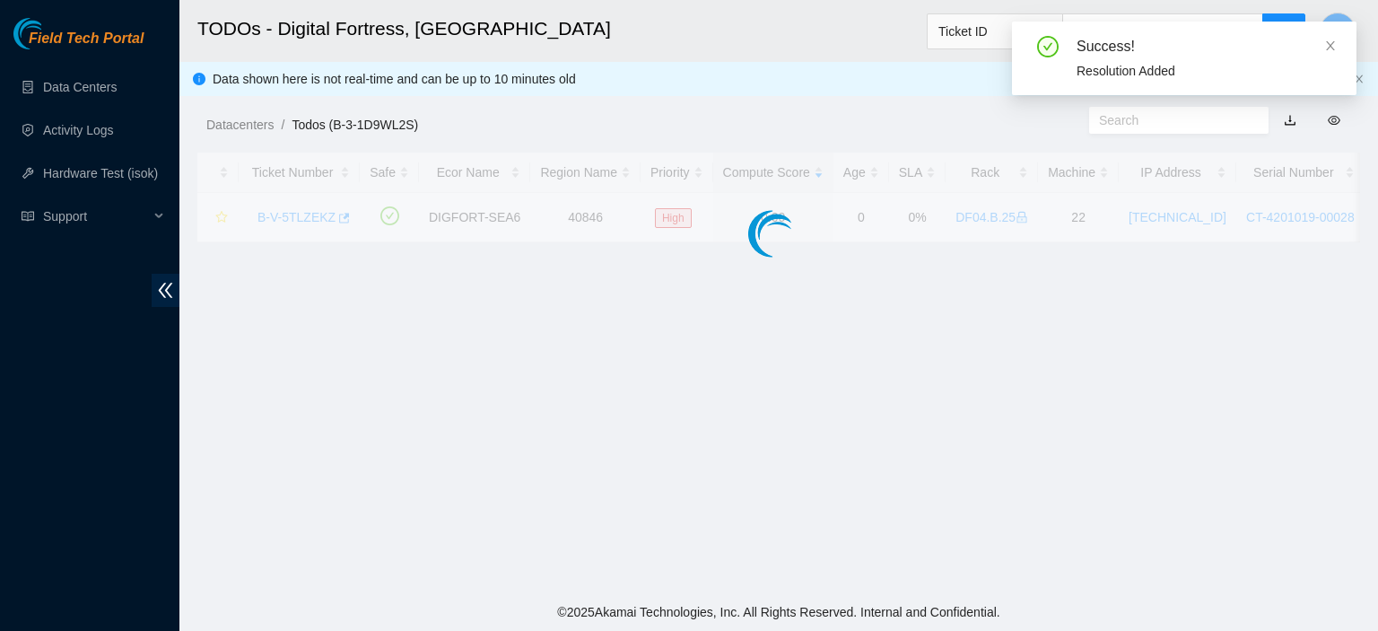
scroll to position [552, 0]
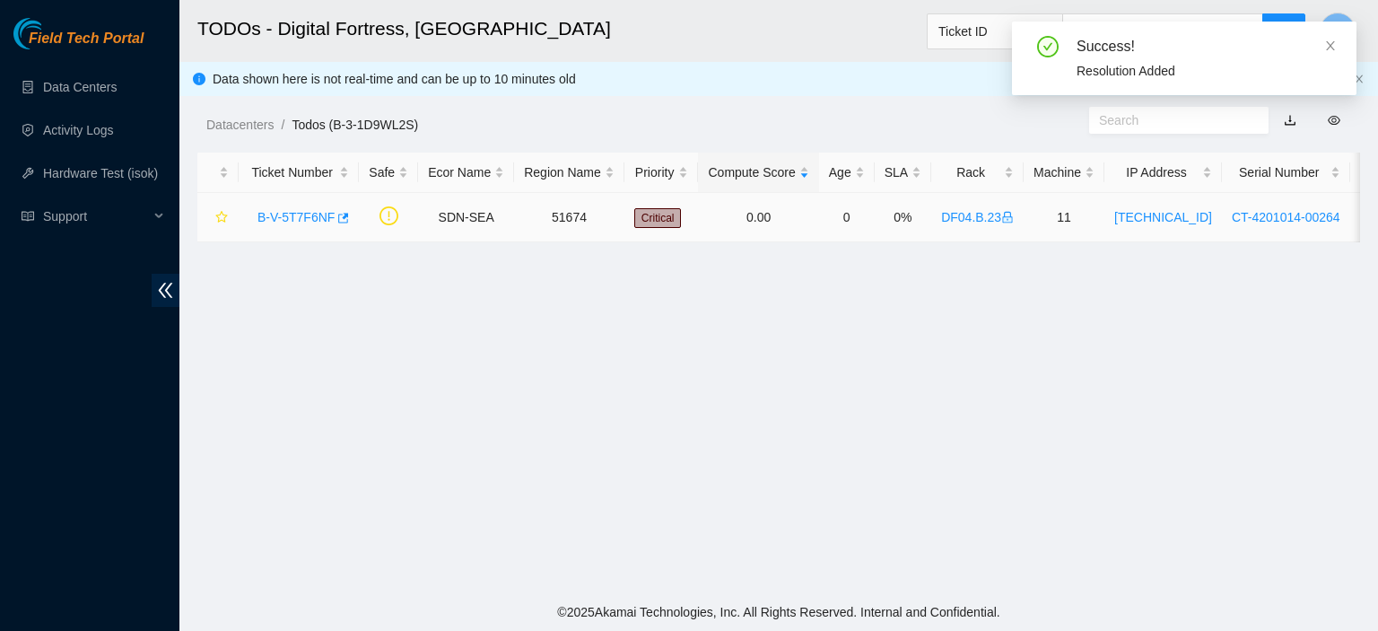
click at [287, 220] on link "B-V-5T7F6NF" at bounding box center [295, 217] width 77 height 14
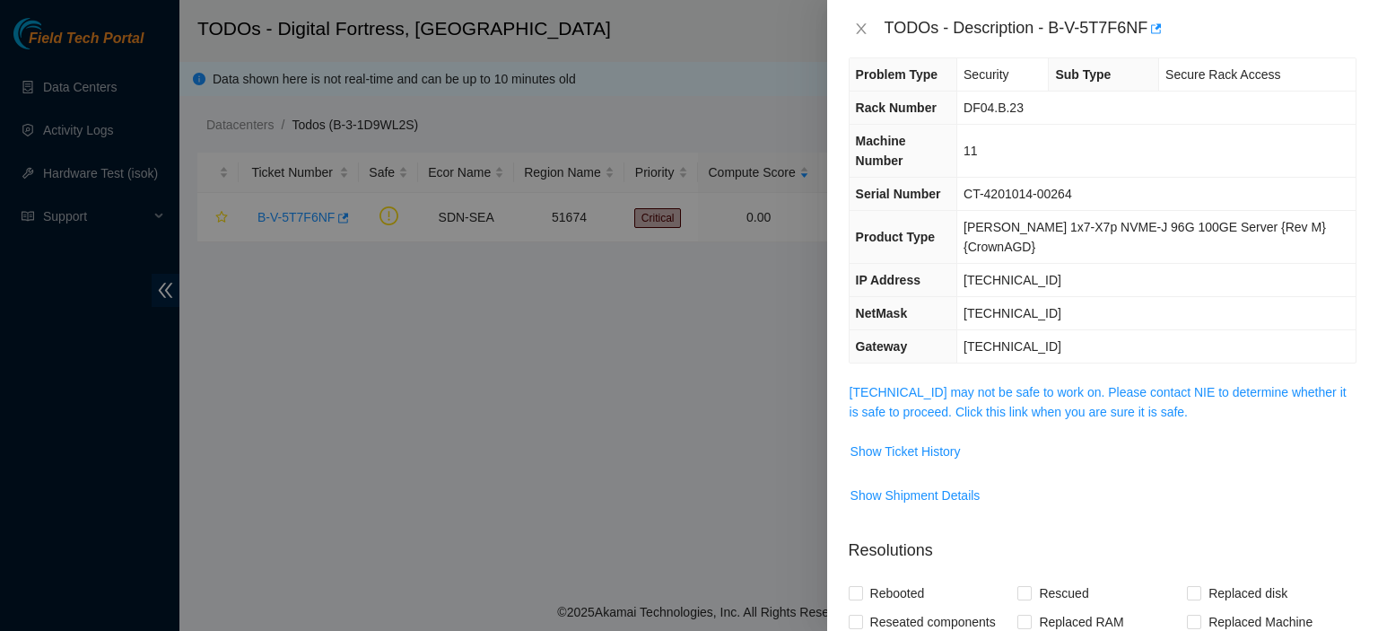
scroll to position [15, 0]
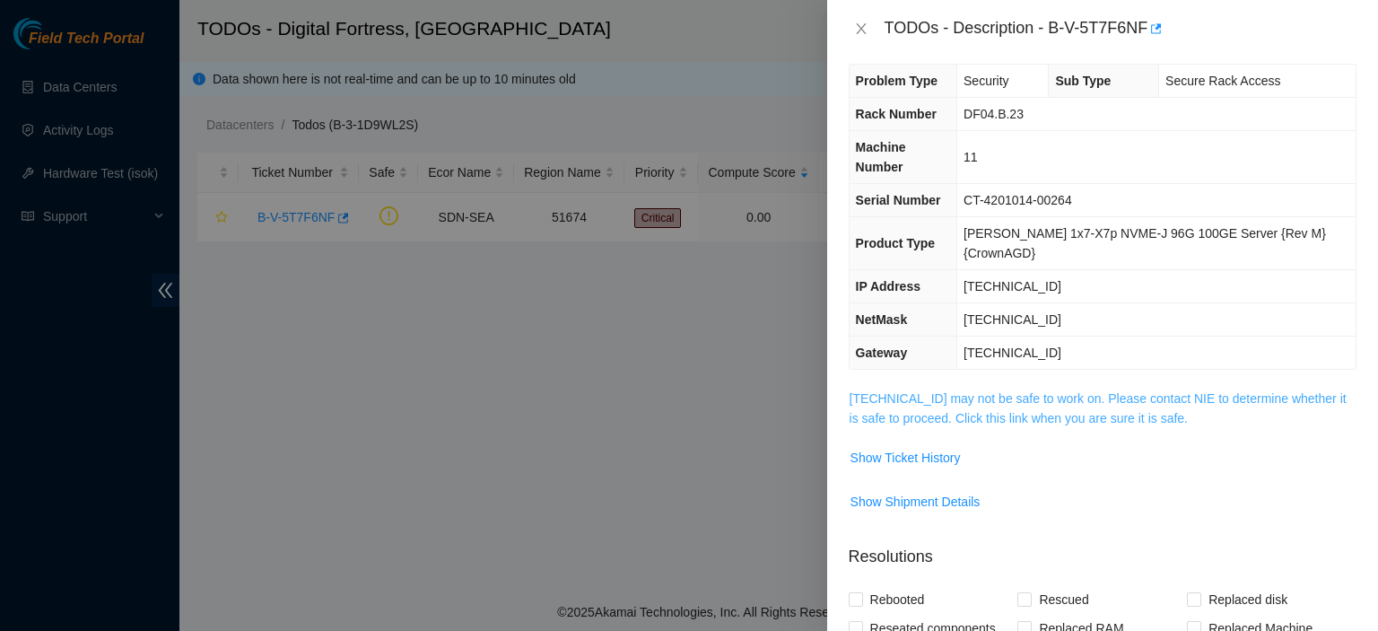
click at [1023, 391] on link "23.53.242.182 may not be safe to work on. Please contact NIE to determine wheth…" at bounding box center [1098, 408] width 497 height 34
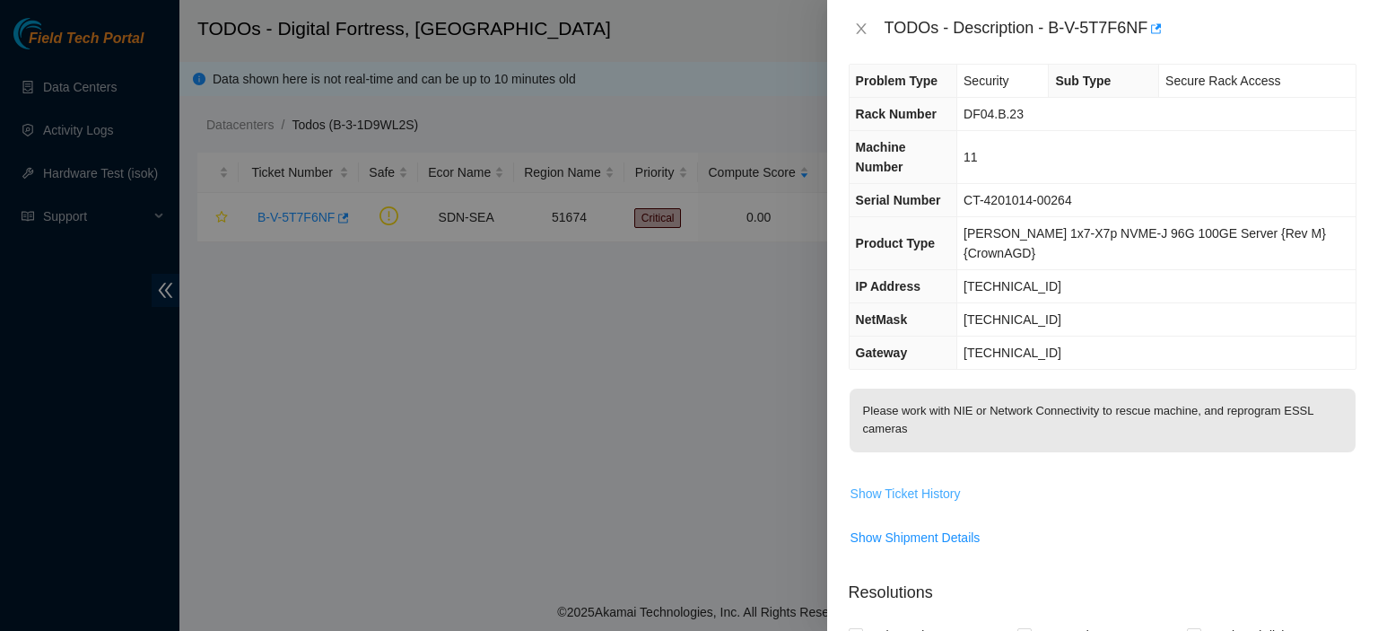
click at [919, 484] on span "Show Ticket History" at bounding box center [905, 494] width 110 height 20
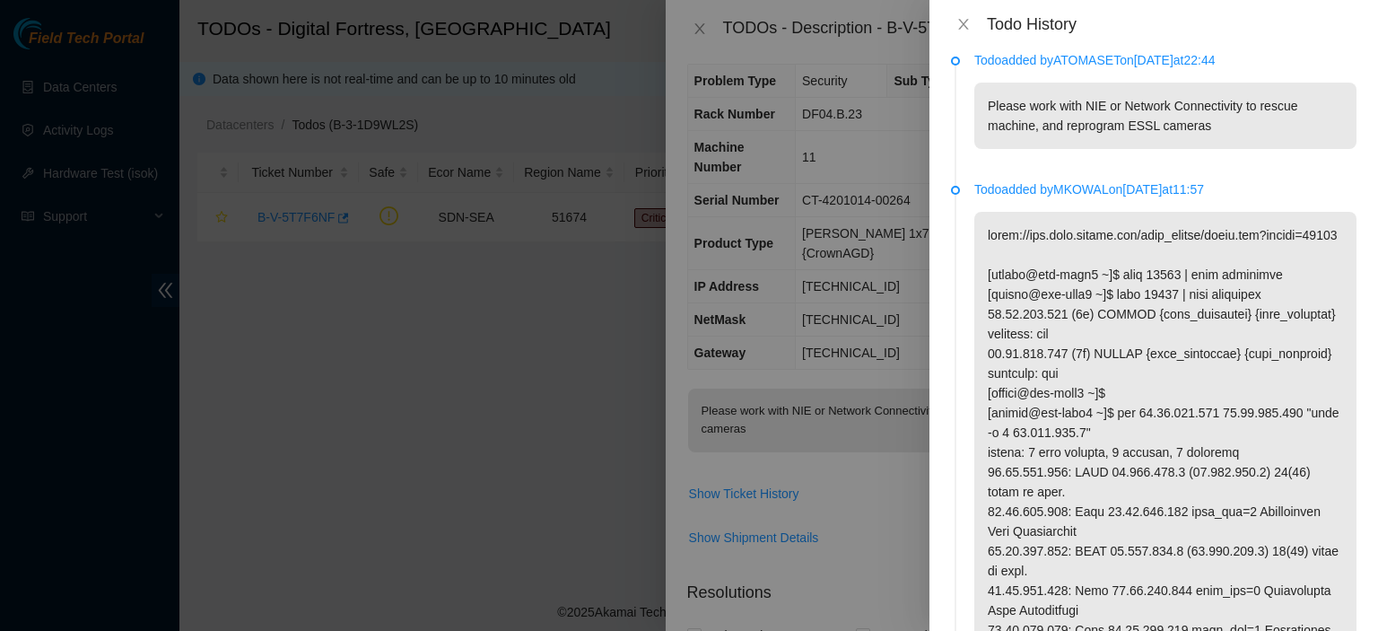
scroll to position [0, 0]
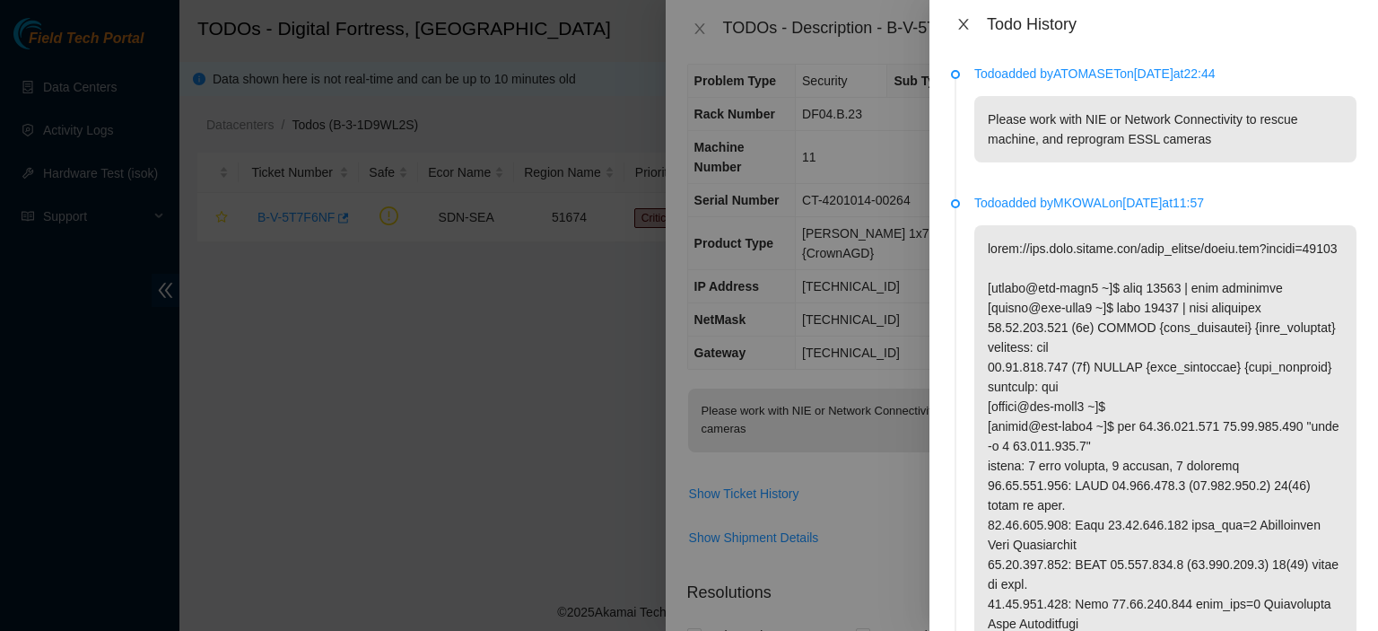
click at [969, 29] on icon "close" at bounding box center [963, 24] width 14 height 14
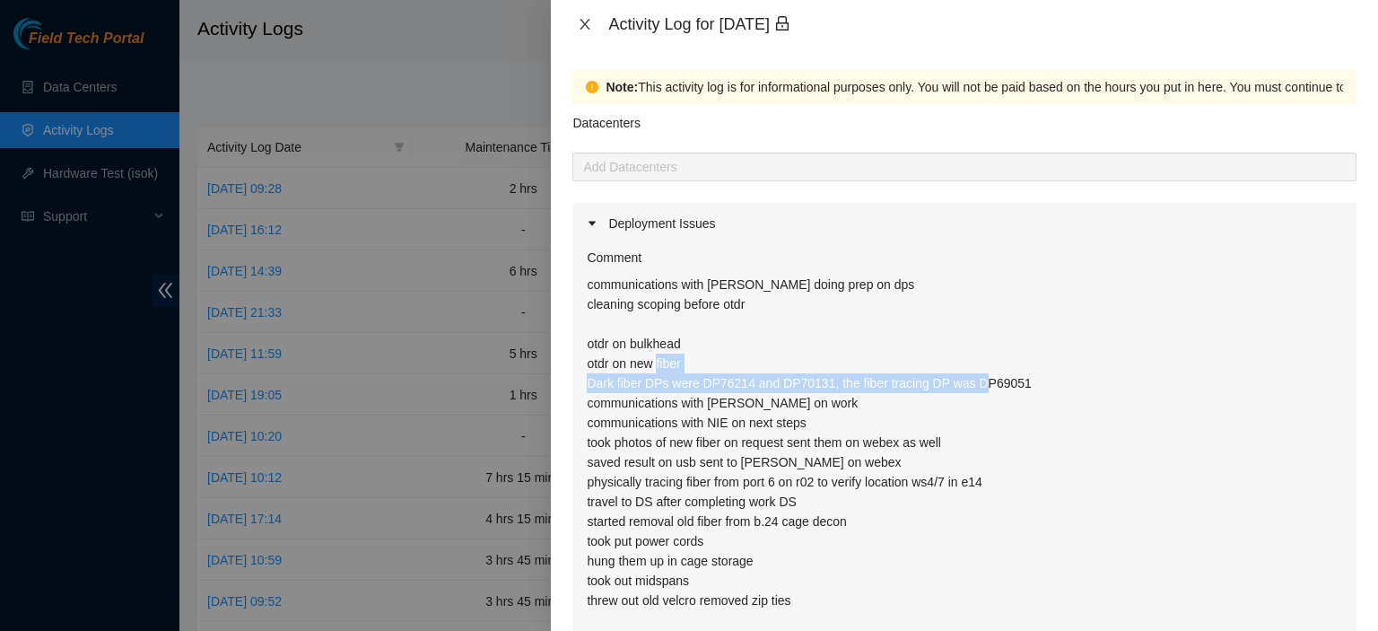
click at [587, 28] on icon "close" at bounding box center [585, 24] width 14 height 14
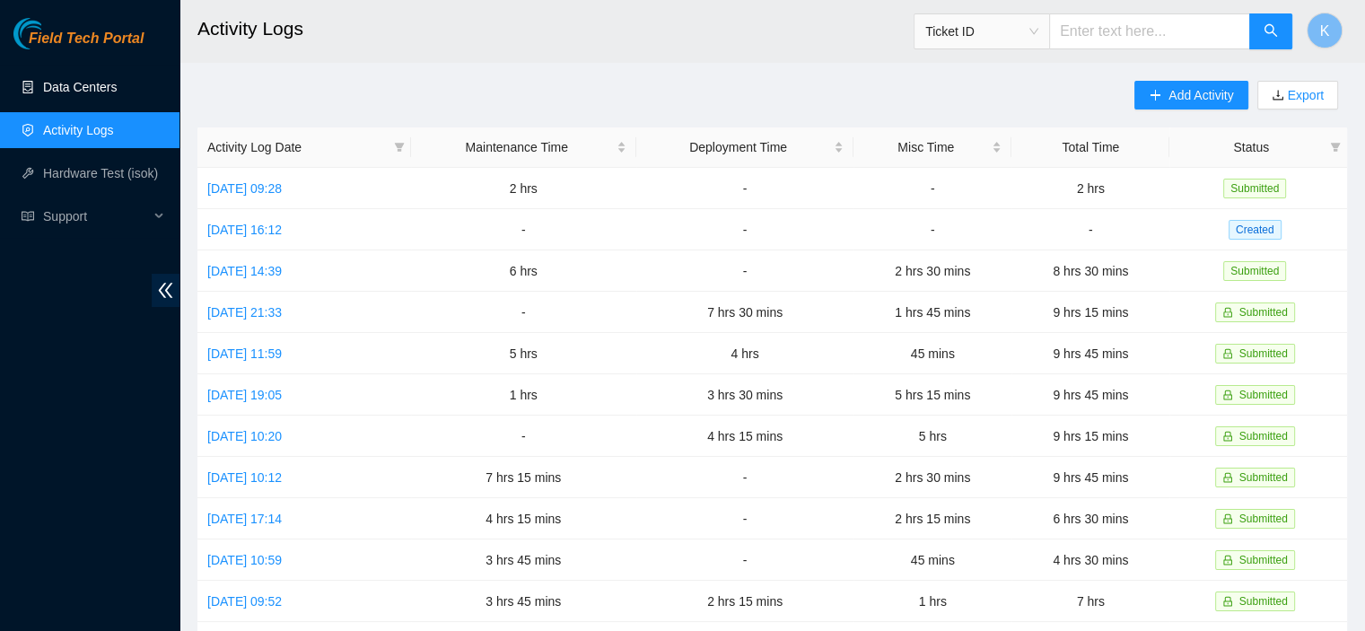
click at [61, 92] on link "Data Centers" at bounding box center [80, 87] width 74 height 14
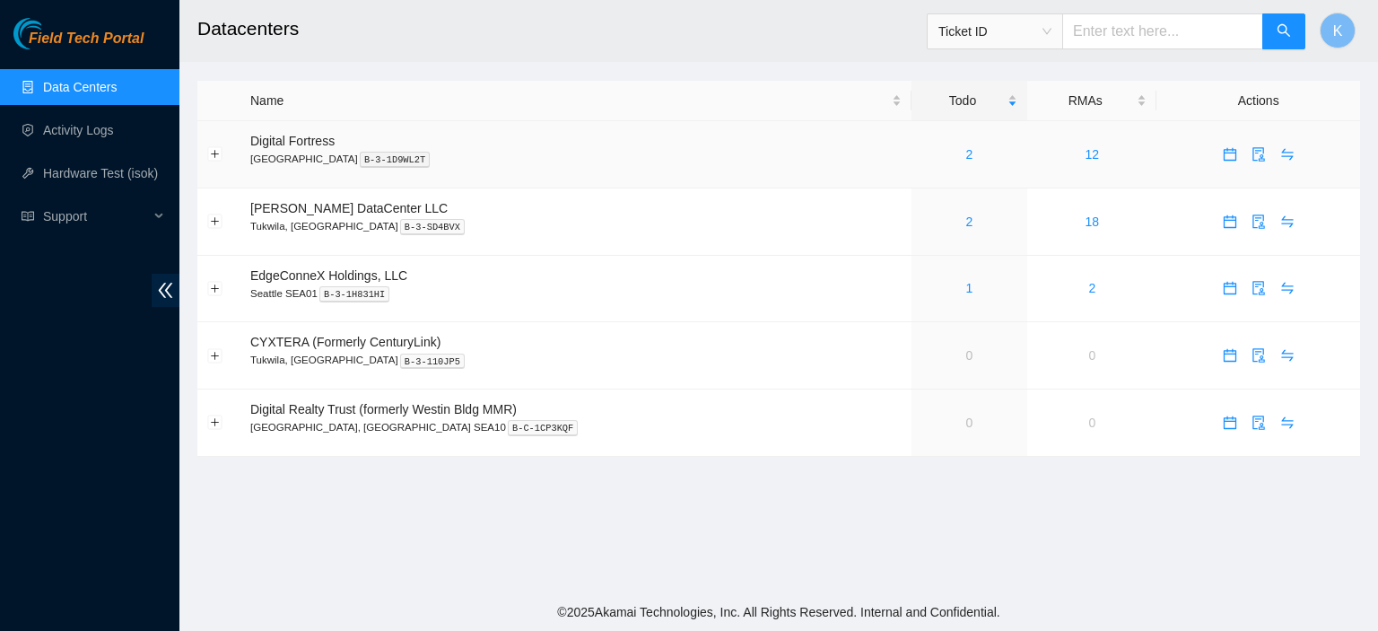
click at [922, 153] on div "2" at bounding box center [969, 154] width 96 height 20
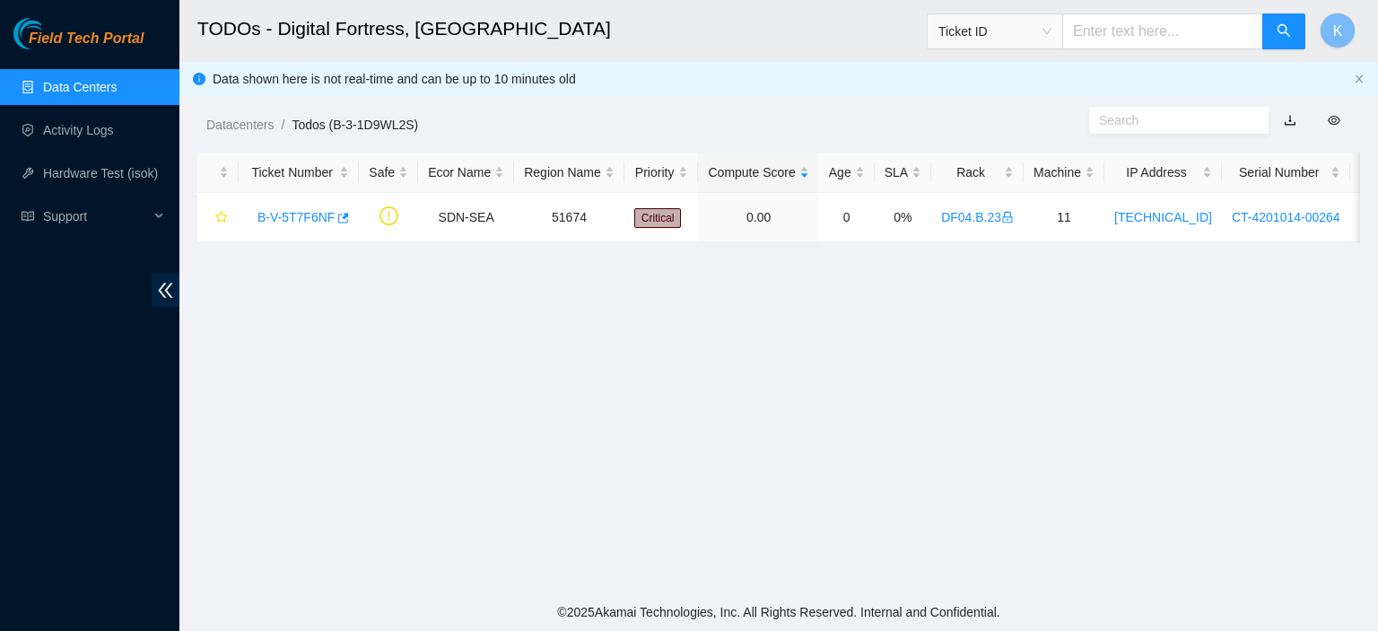
click at [1330, 395] on main "TODOs - Digital Fortress, [GEOGRAPHIC_DATA] Ticket ID K Data shown here is not …" at bounding box center [778, 296] width 1199 height 593
click at [45, 137] on link "Activity Logs" at bounding box center [78, 130] width 71 height 14
